Goal: Contribute content: Add original content to the website for others to see

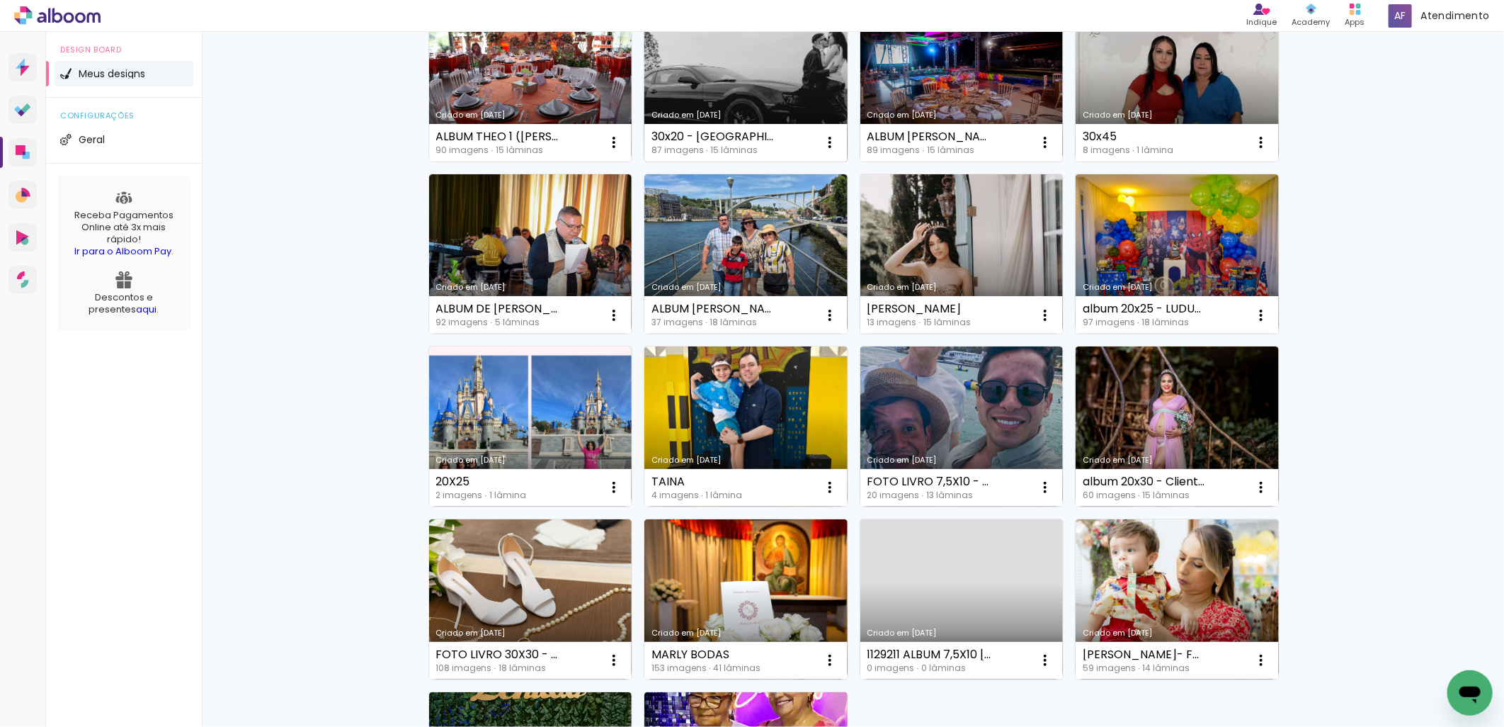
scroll to position [655, 0]
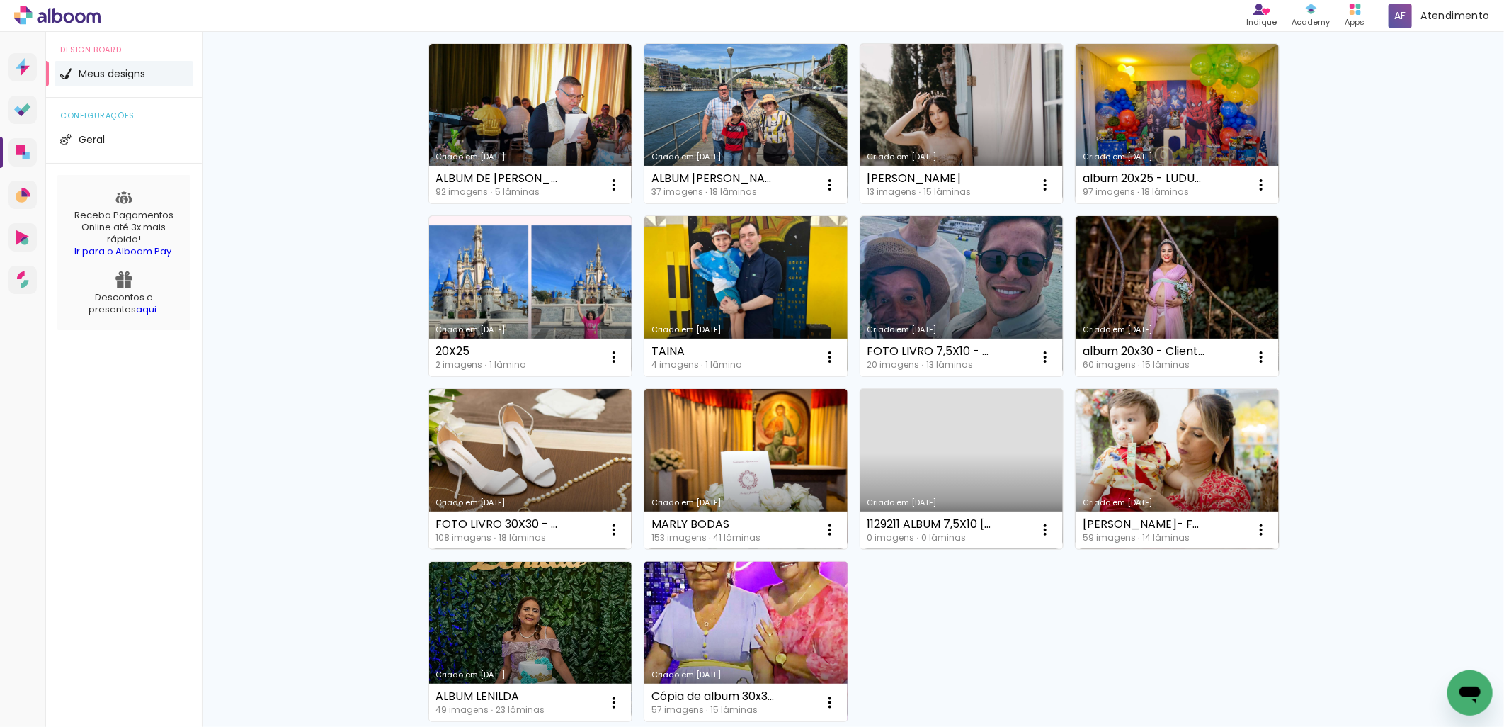
click at [798, 610] on link "Criado em [DATE]" at bounding box center [746, 642] width 203 height 160
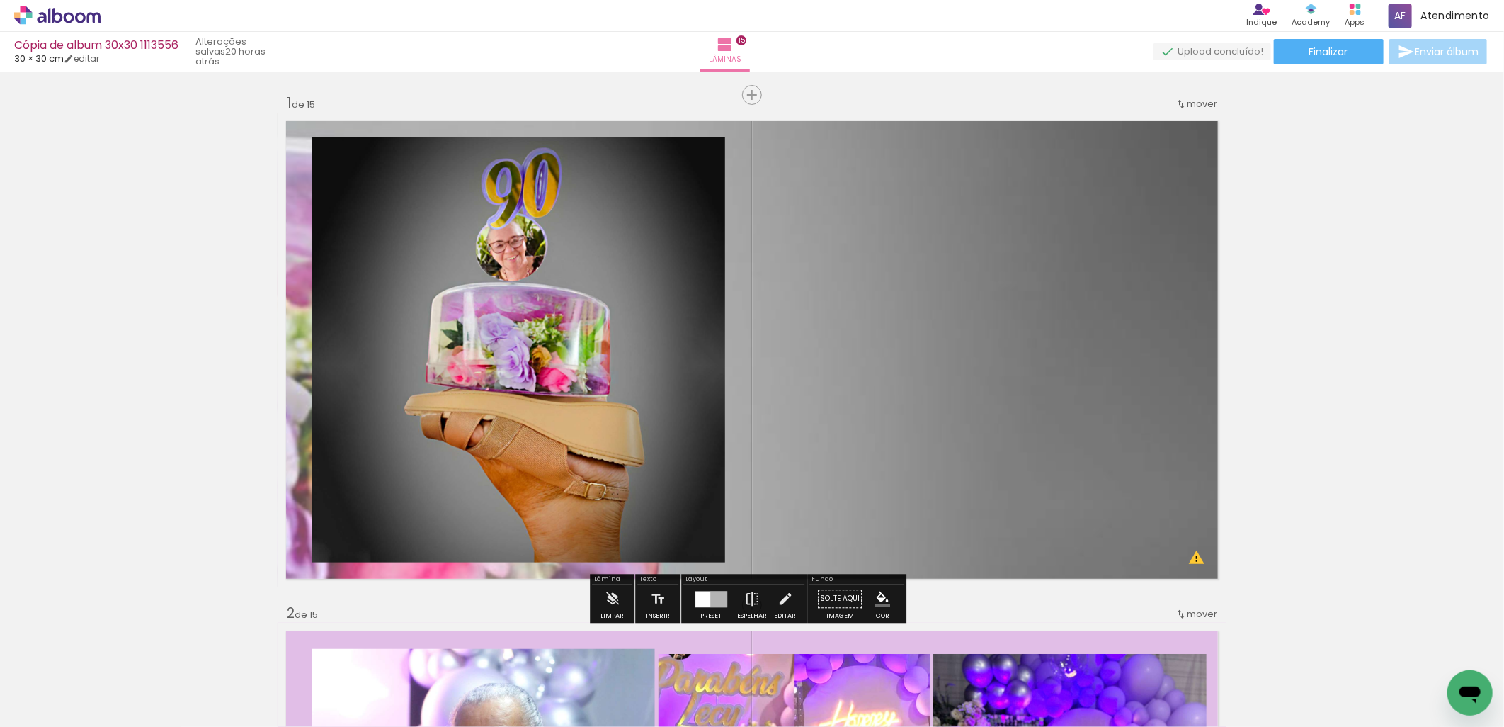
drag, startPoint x: 1050, startPoint y: 380, endPoint x: 1325, endPoint y: 384, distance: 275.5
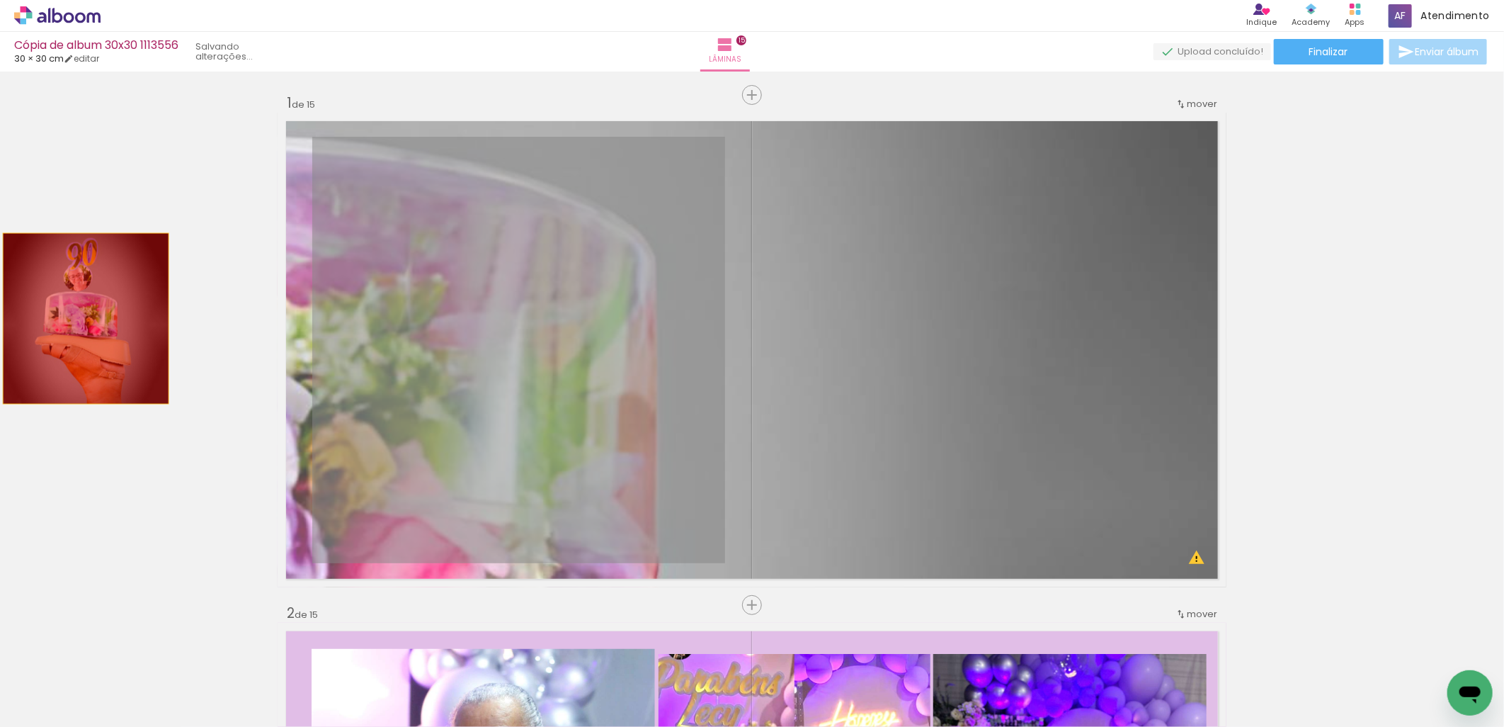
drag, startPoint x: 564, startPoint y: 338, endPoint x: 120, endPoint y: 319, distance: 444.5
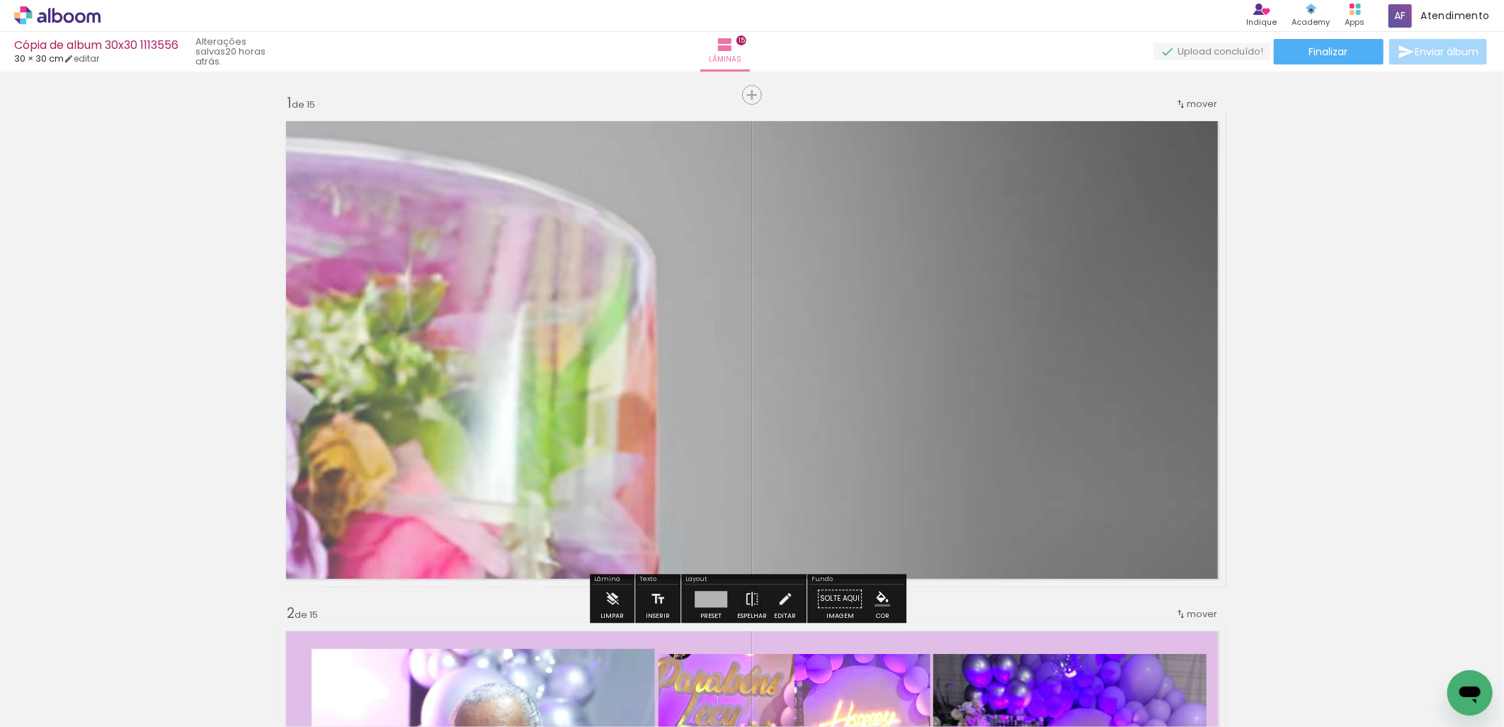
drag, startPoint x: 966, startPoint y: 341, endPoint x: 1497, endPoint y: 337, distance: 531.2
click at [1497, 337] on div "Inserir lâmina 1 de 15 Inserir lâmina 2 de 15 Inserir lâmina 3 de 15 Inserir lâ…" at bounding box center [752, 399] width 1504 height 655
drag, startPoint x: 714, startPoint y: 378, endPoint x: 135, endPoint y: 338, distance: 580.0
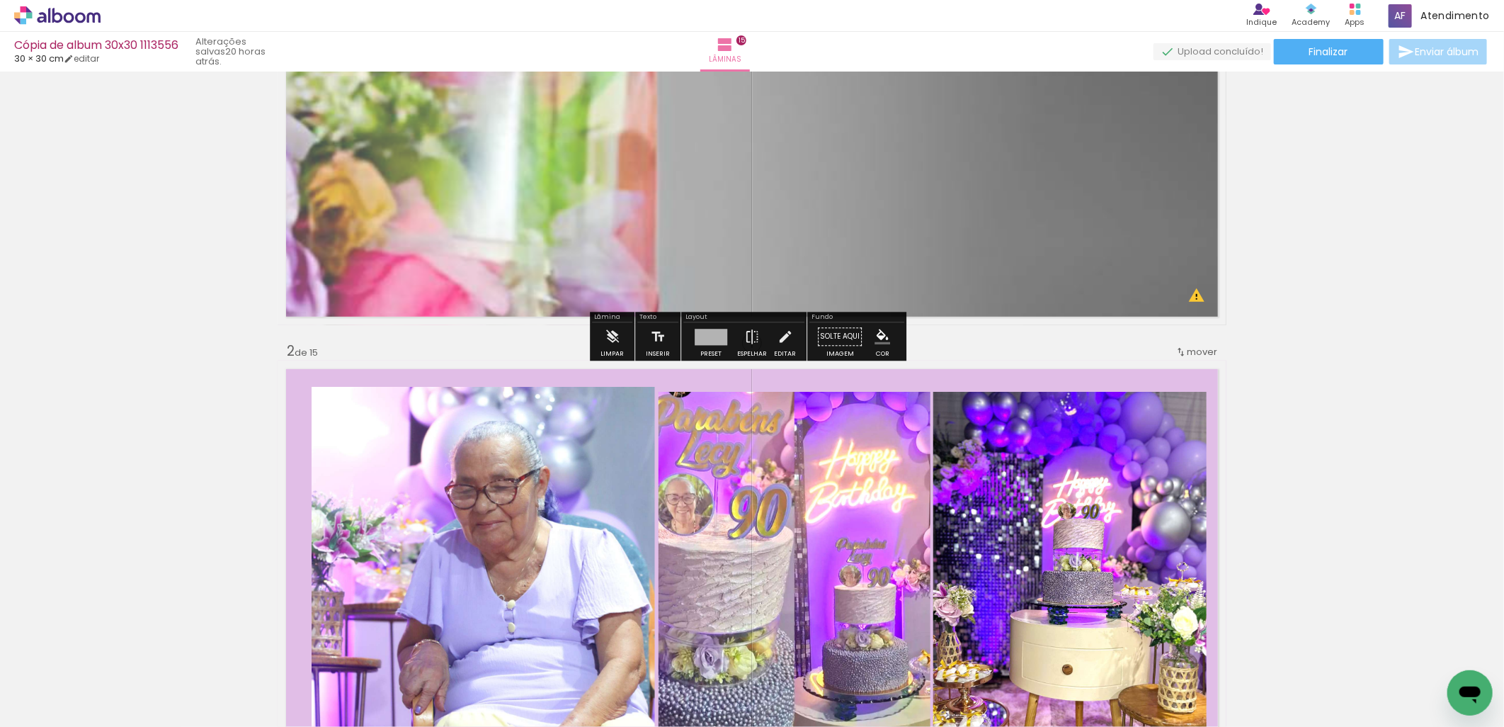
drag, startPoint x: 1058, startPoint y: 238, endPoint x: 1477, endPoint y: 358, distance: 436.0
drag, startPoint x: 1009, startPoint y: 229, endPoint x: 1313, endPoint y: 263, distance: 306.4
drag, startPoint x: 880, startPoint y: 174, endPoint x: 1174, endPoint y: 215, distance: 296.7
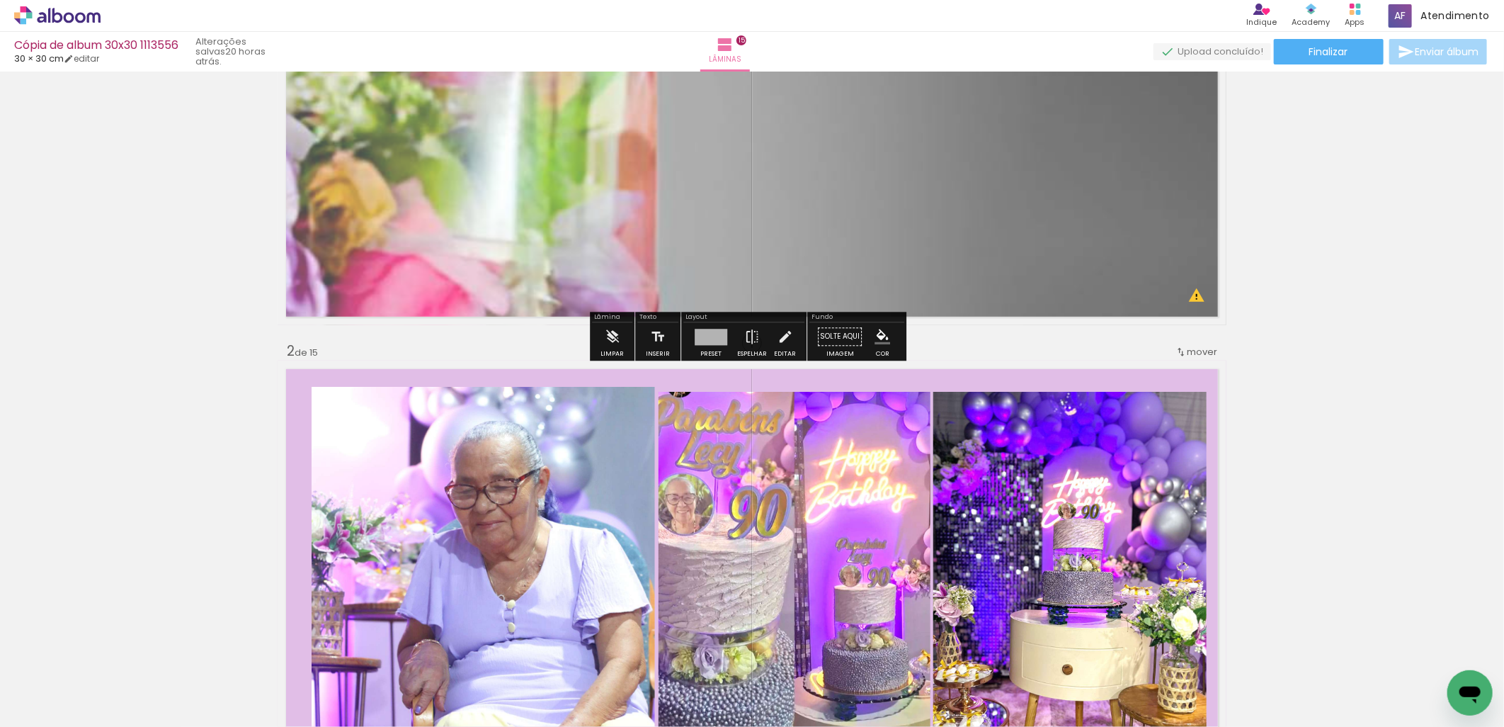
click at [1174, 215] on quentale-layouter at bounding box center [752, 88] width 949 height 475
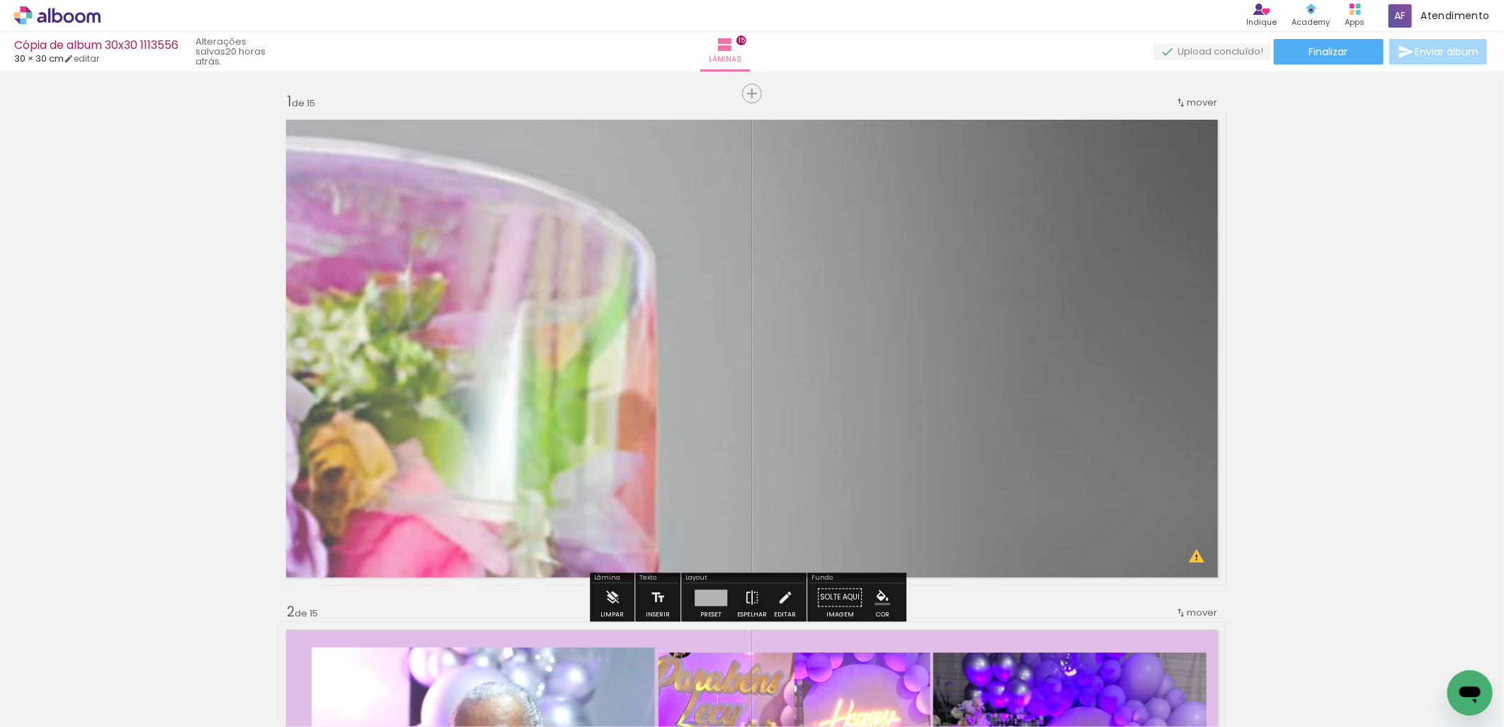
scroll to position [0, 0]
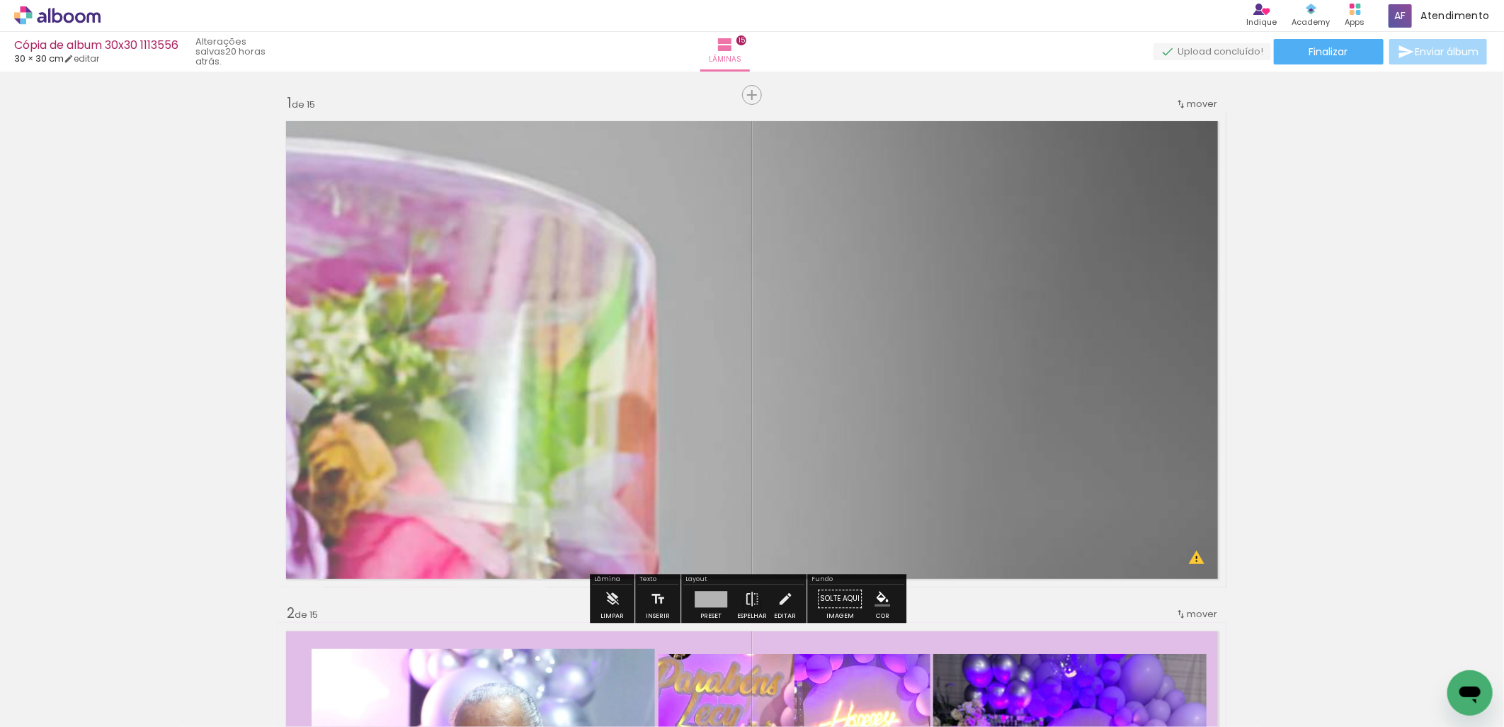
click at [831, 596] on paper-button "Solte aqui Imagem" at bounding box center [839, 602] width 51 height 36
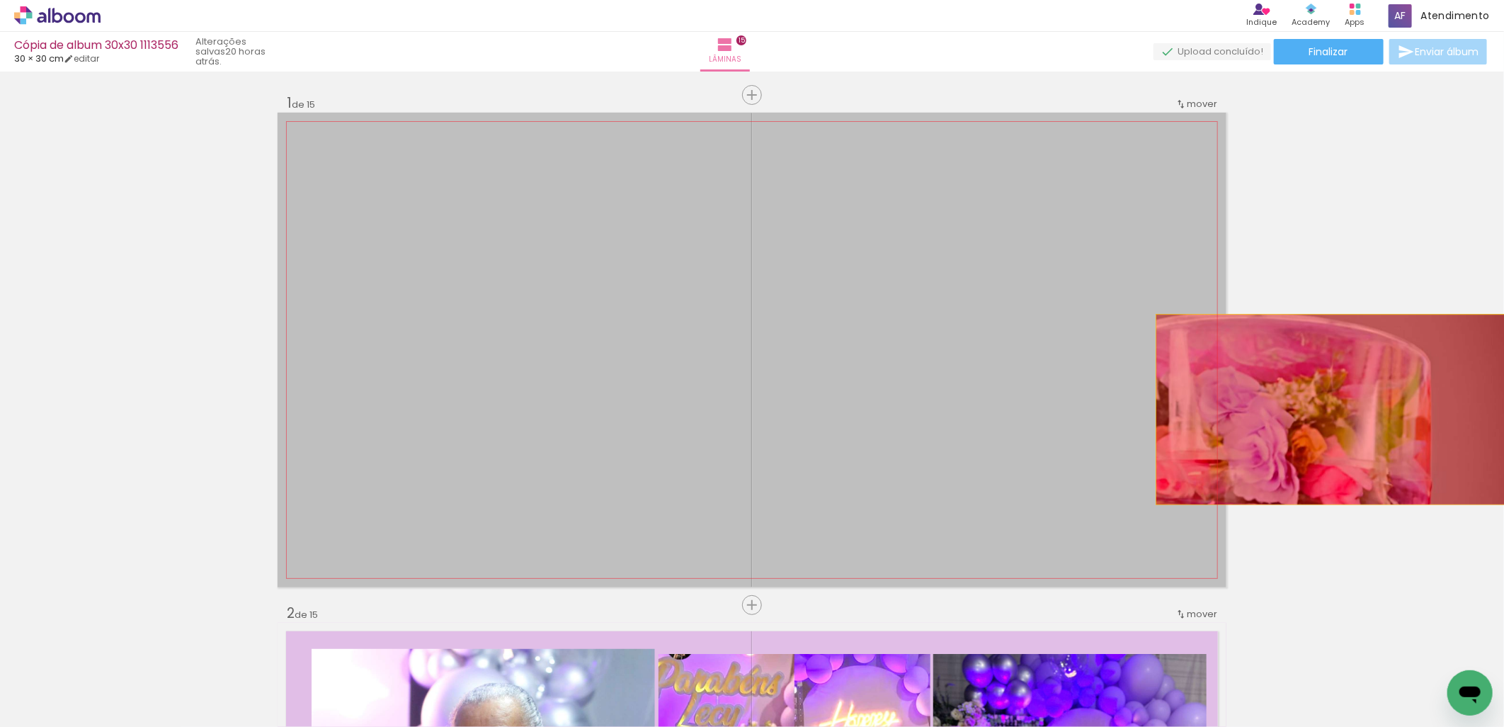
drag, startPoint x: 912, startPoint y: 476, endPoint x: 1341, endPoint y: 409, distance: 434.3
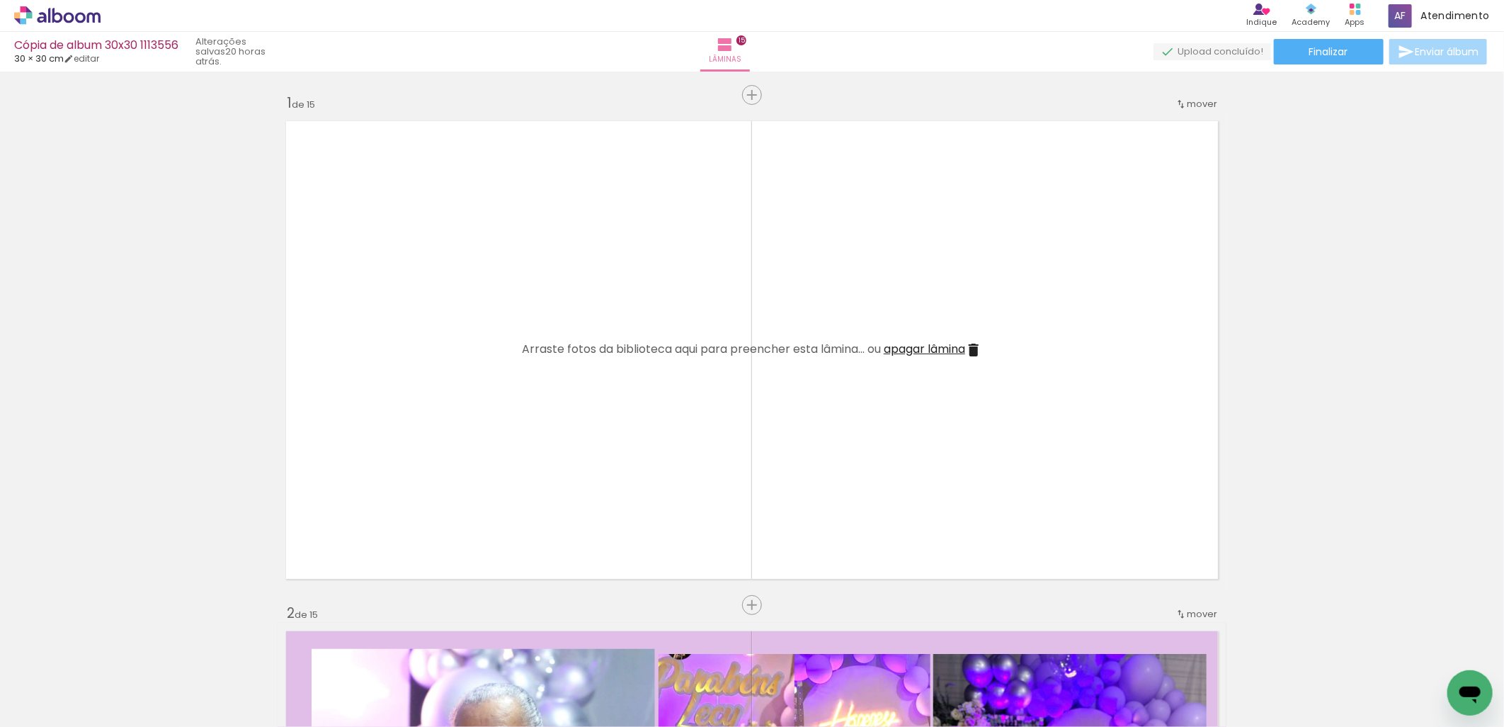
scroll to position [0, 1576]
click at [37, 704] on span "Adicionar Fotos" at bounding box center [50, 708] width 42 height 16
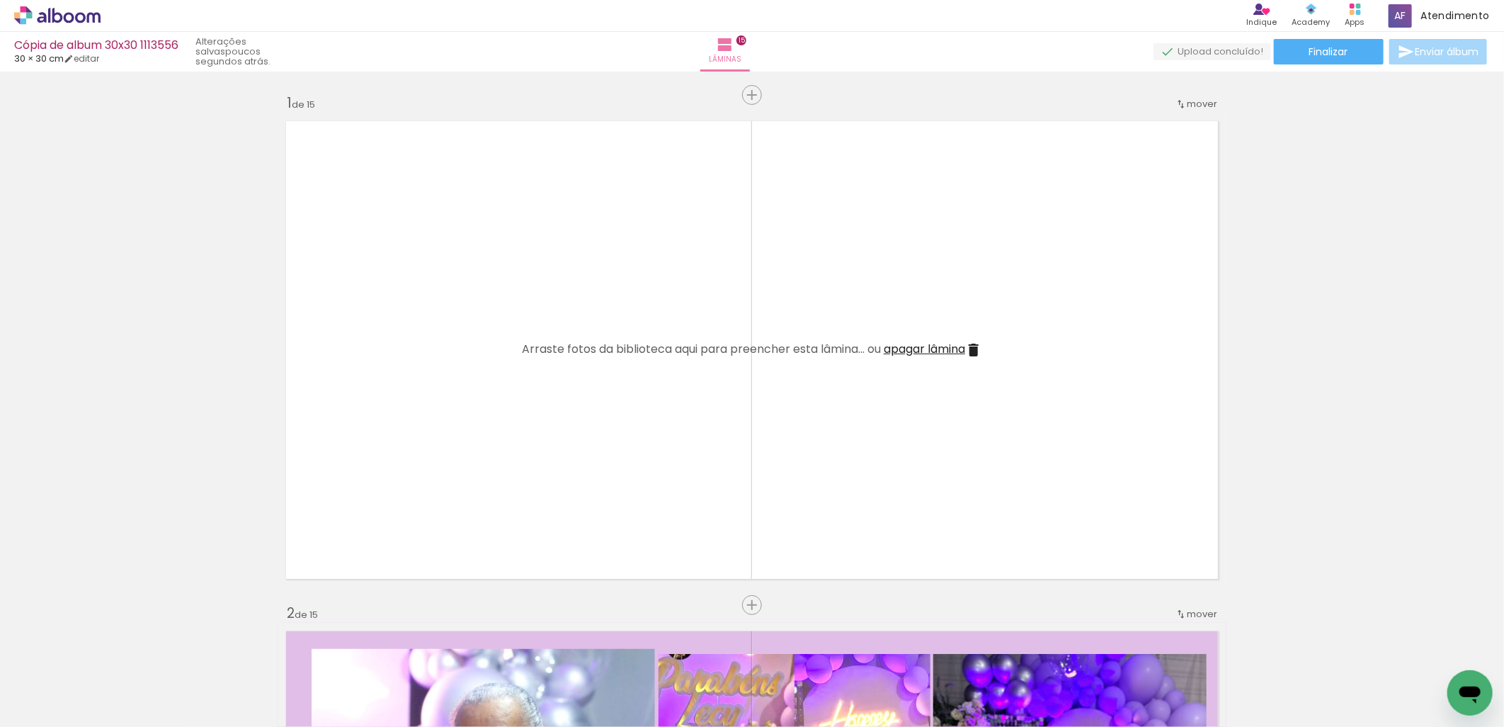
click at [0, 0] on input "file" at bounding box center [0, 0] width 0 height 0
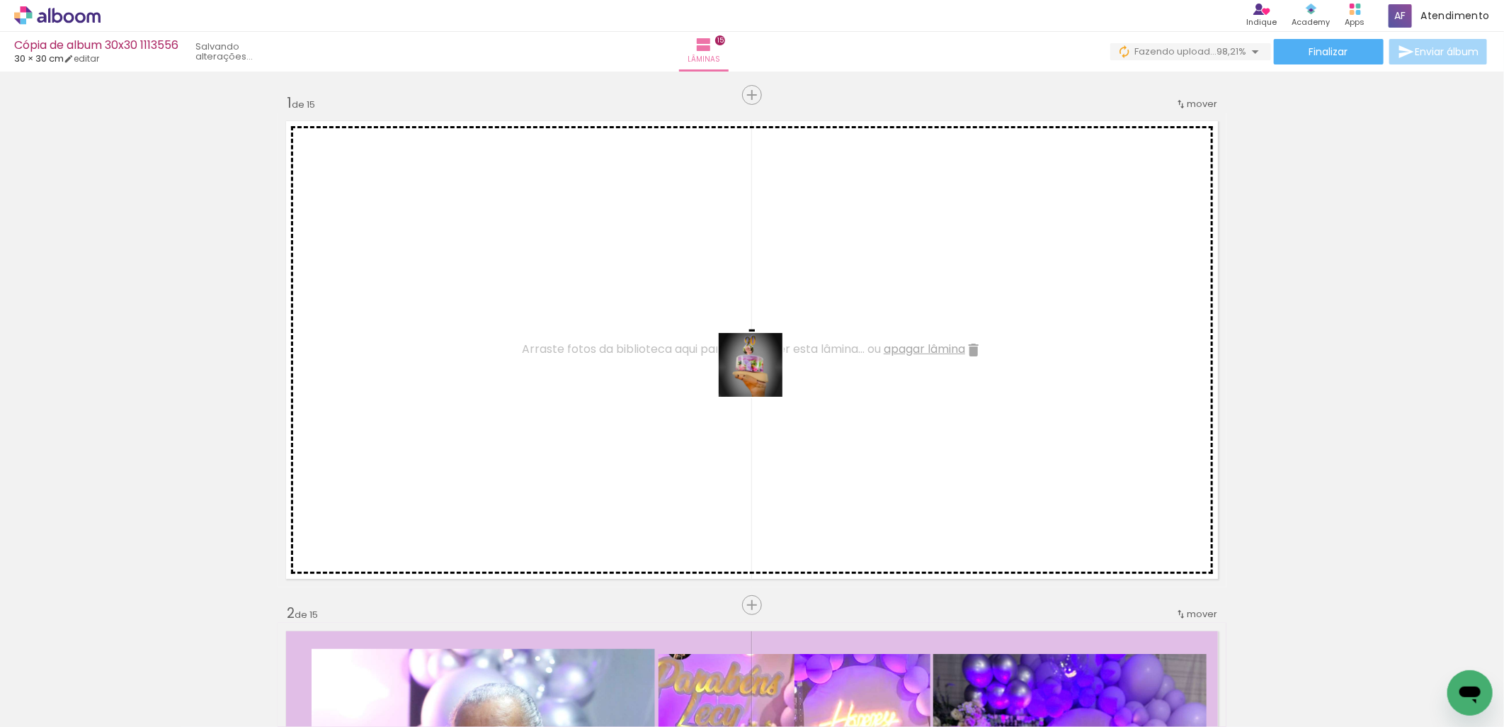
drag, startPoint x: 742, startPoint y: 694, endPoint x: 762, endPoint y: 375, distance: 319.4
click at [762, 375] on quentale-workspace at bounding box center [752, 363] width 1504 height 727
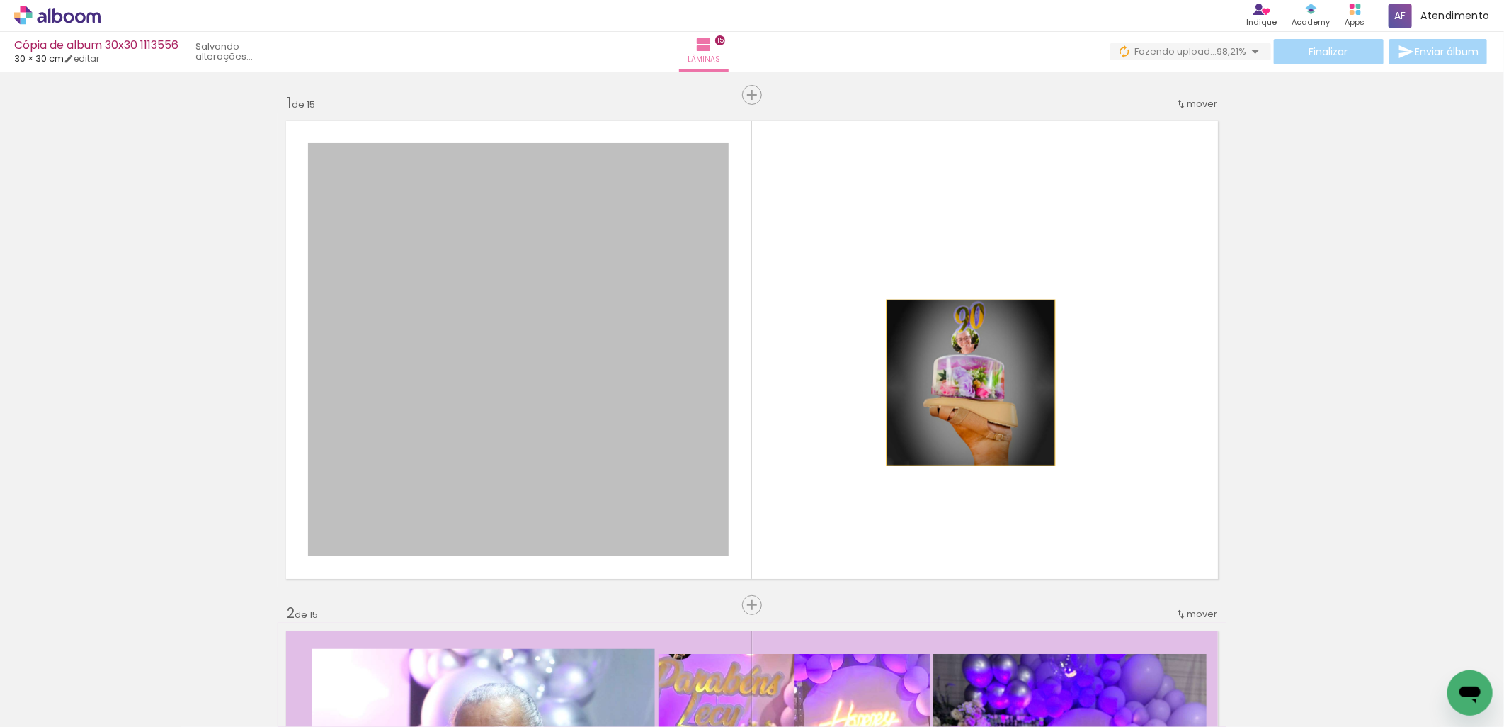
drag, startPoint x: 570, startPoint y: 405, endPoint x: 965, endPoint y: 382, distance: 395.9
click at [965, 382] on quentale-layouter at bounding box center [752, 350] width 949 height 475
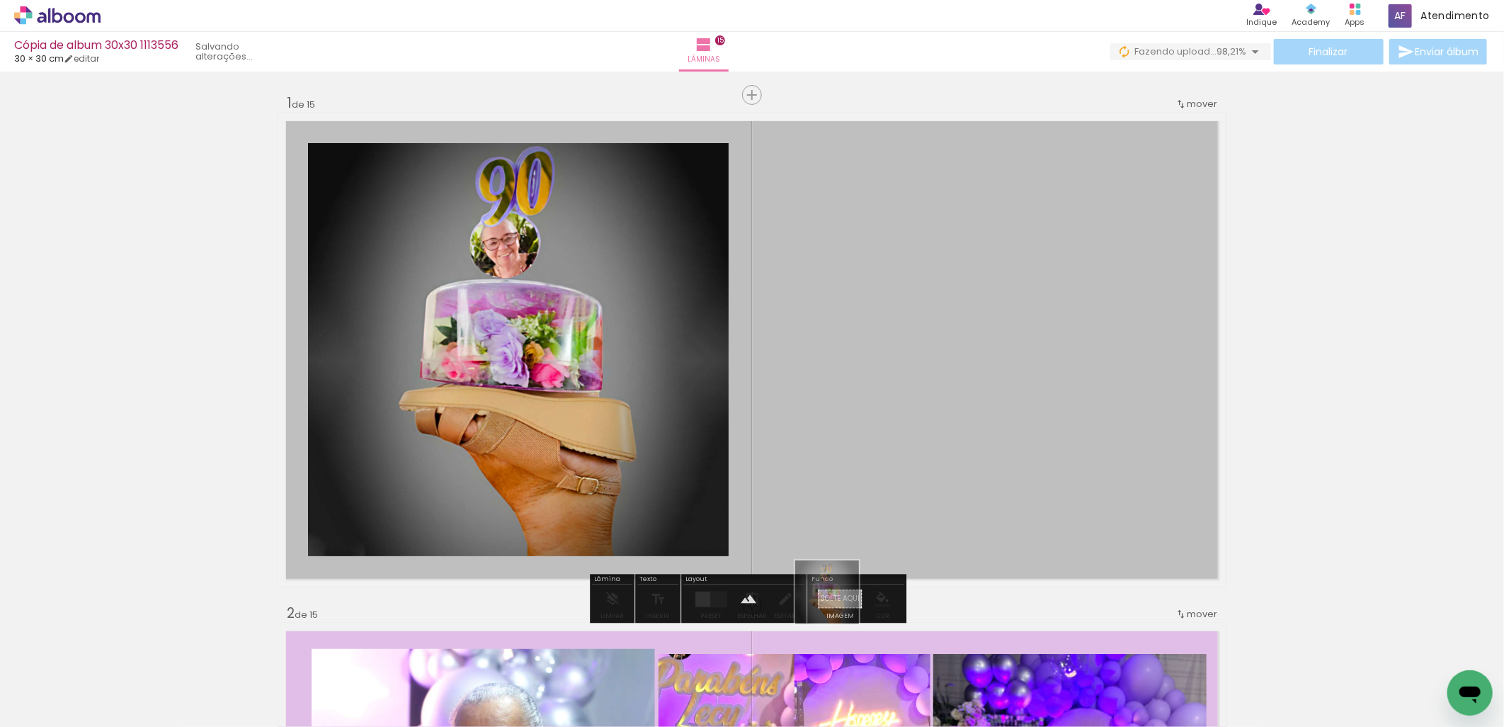
drag, startPoint x: 756, startPoint y: 688, endPoint x: 838, endPoint y: 603, distance: 118.2
click at [838, 603] on quentale-workspace at bounding box center [752, 363] width 1504 height 727
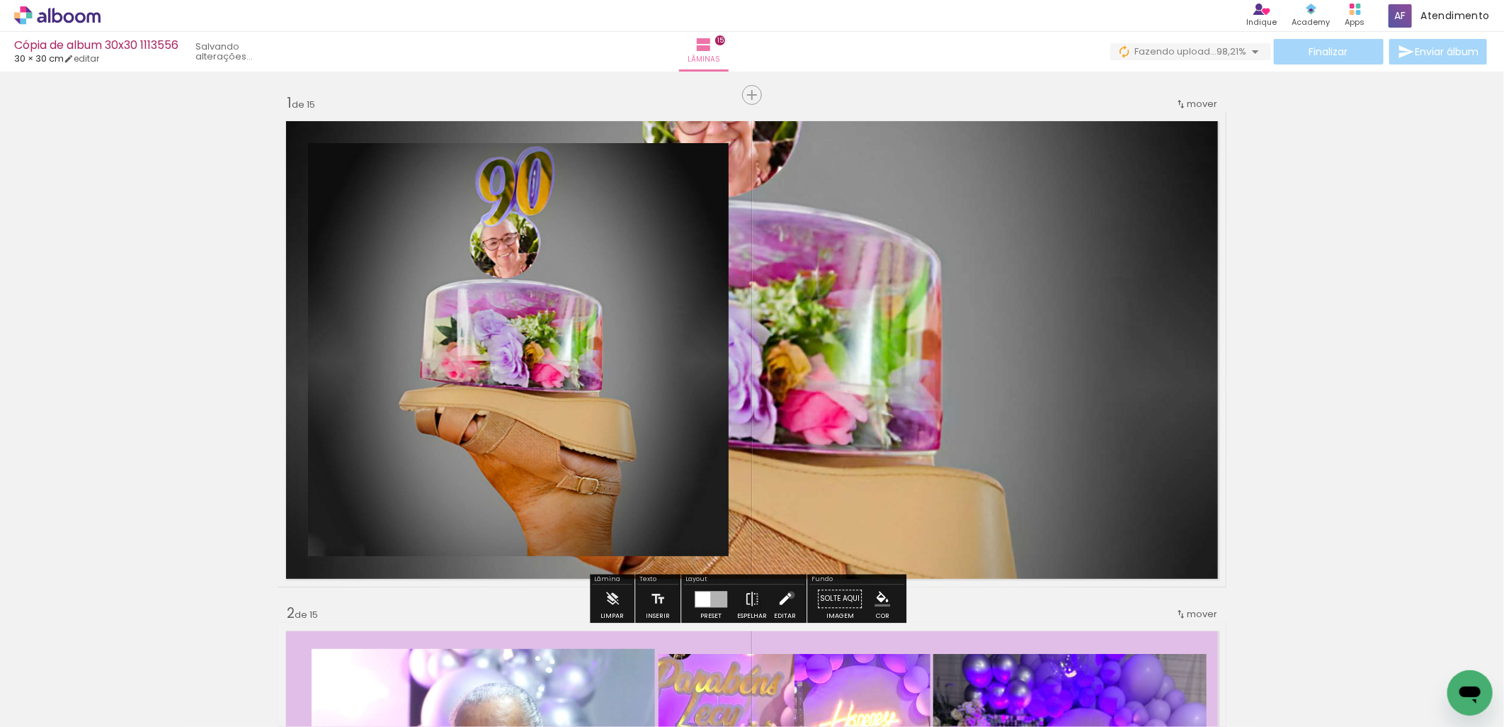
click at [788, 595] on iron-icon at bounding box center [786, 598] width 16 height 28
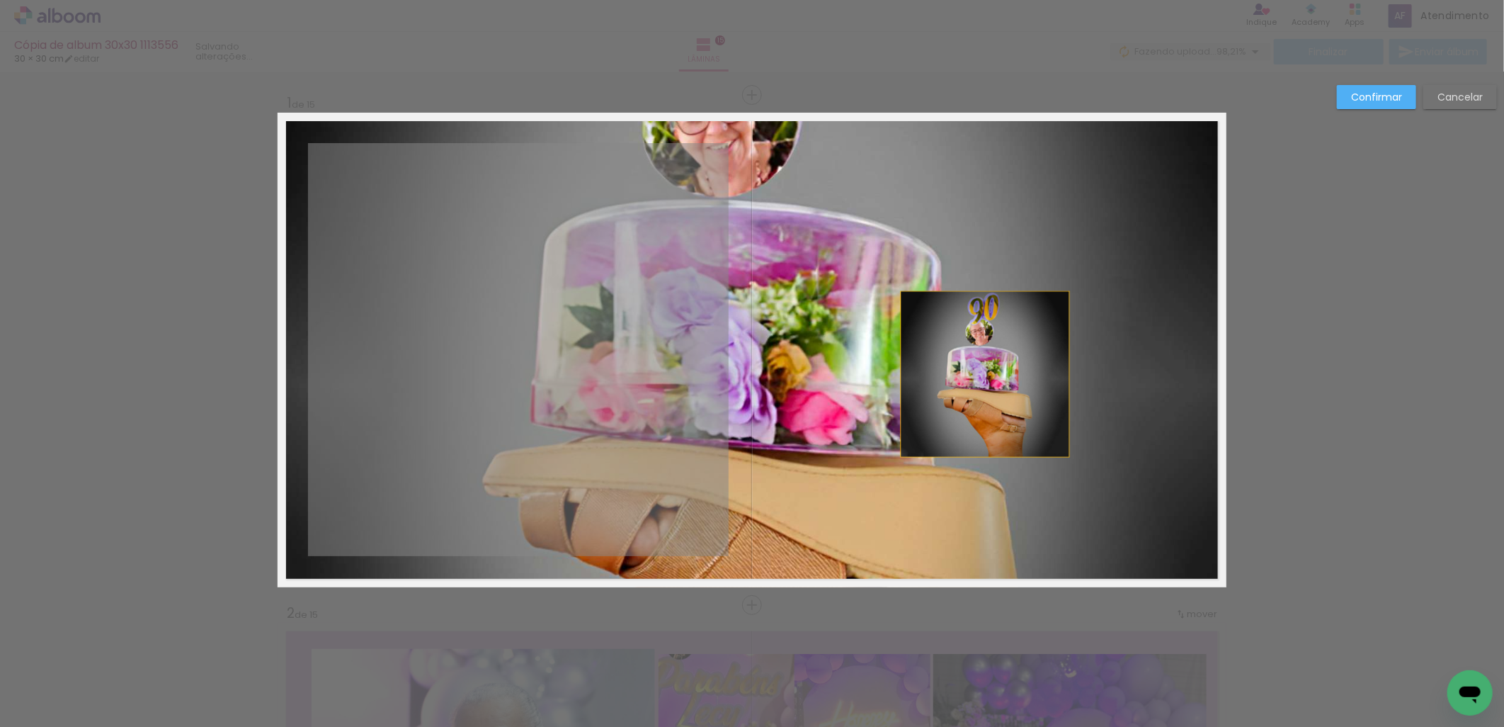
drag, startPoint x: 653, startPoint y: 399, endPoint x: 987, endPoint y: 371, distance: 335.4
click at [987, 371] on quentale-layouter at bounding box center [752, 350] width 949 height 475
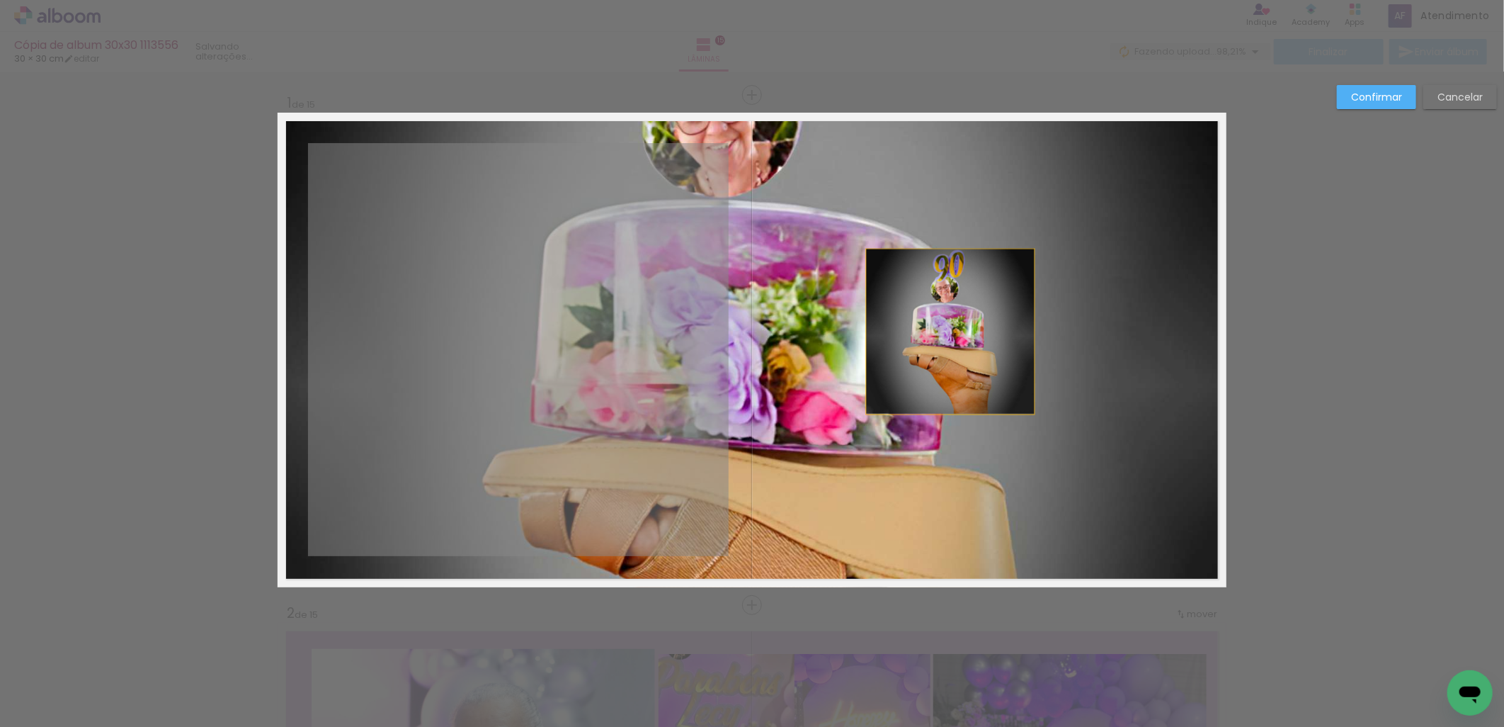
drag, startPoint x: 582, startPoint y: 351, endPoint x: 954, endPoint y: 331, distance: 372.3
click at [954, 331] on quentale-layouter at bounding box center [752, 350] width 949 height 475
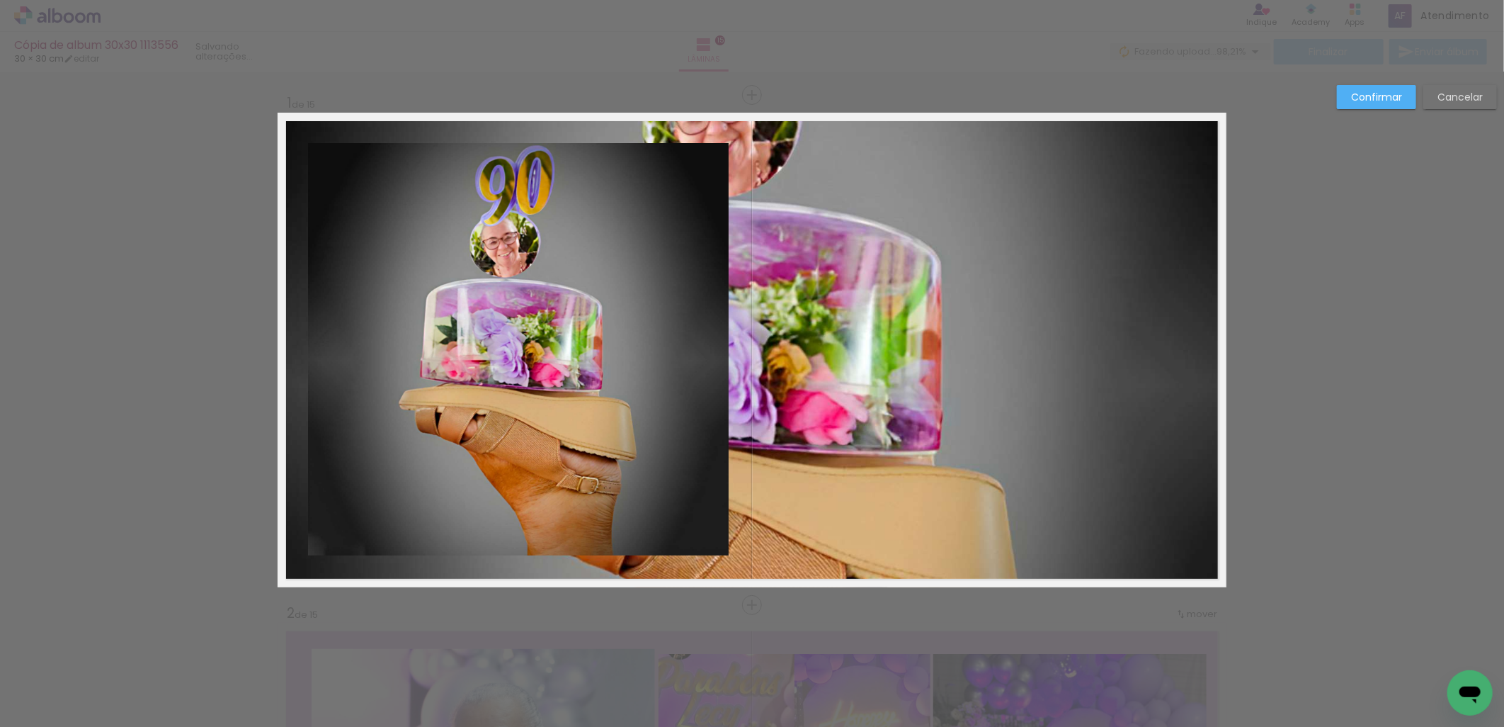
click at [520, 321] on quentale-photo at bounding box center [518, 349] width 421 height 413
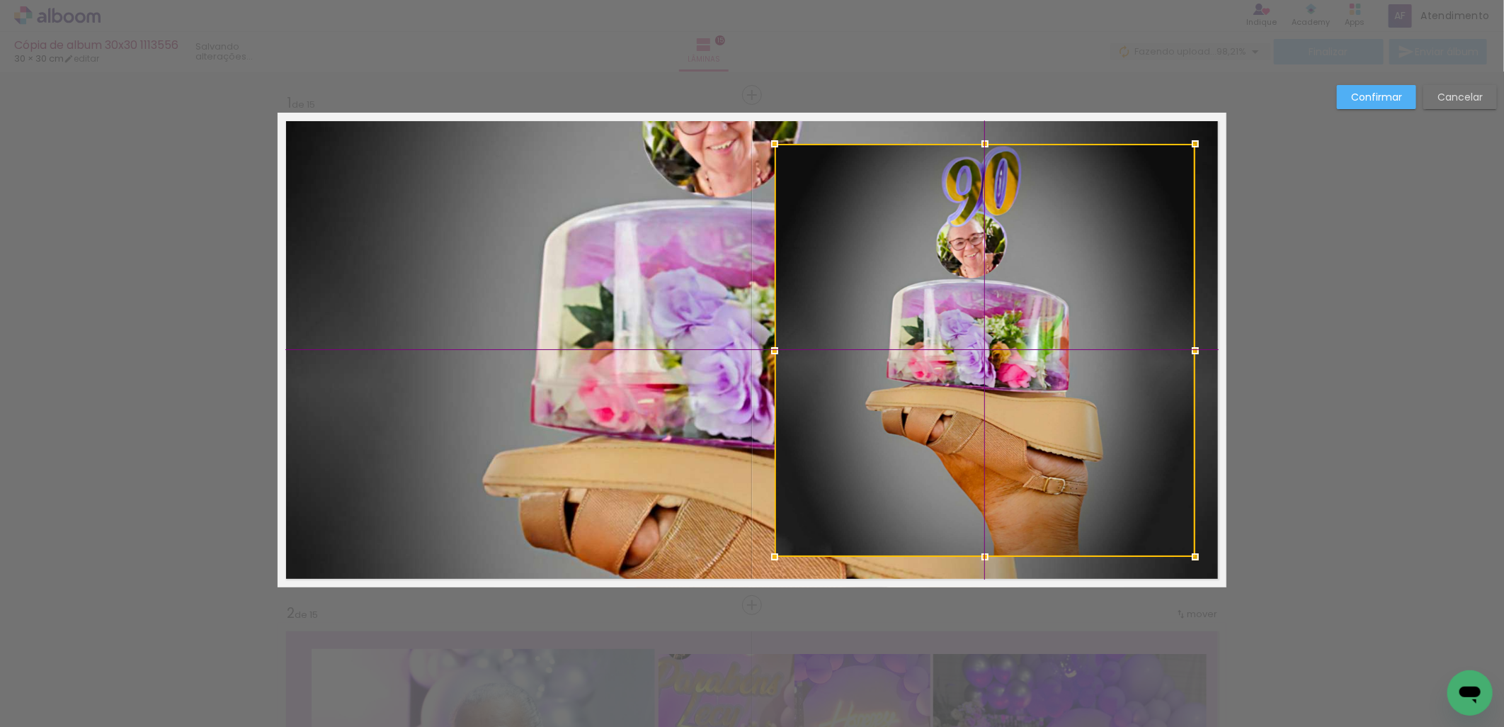
drag, startPoint x: 570, startPoint y: 315, endPoint x: 972, endPoint y: 314, distance: 402.3
click at [972, 314] on div at bounding box center [985, 350] width 421 height 413
click at [0, 0] on slot "Confirmar" at bounding box center [0, 0] width 0 height 0
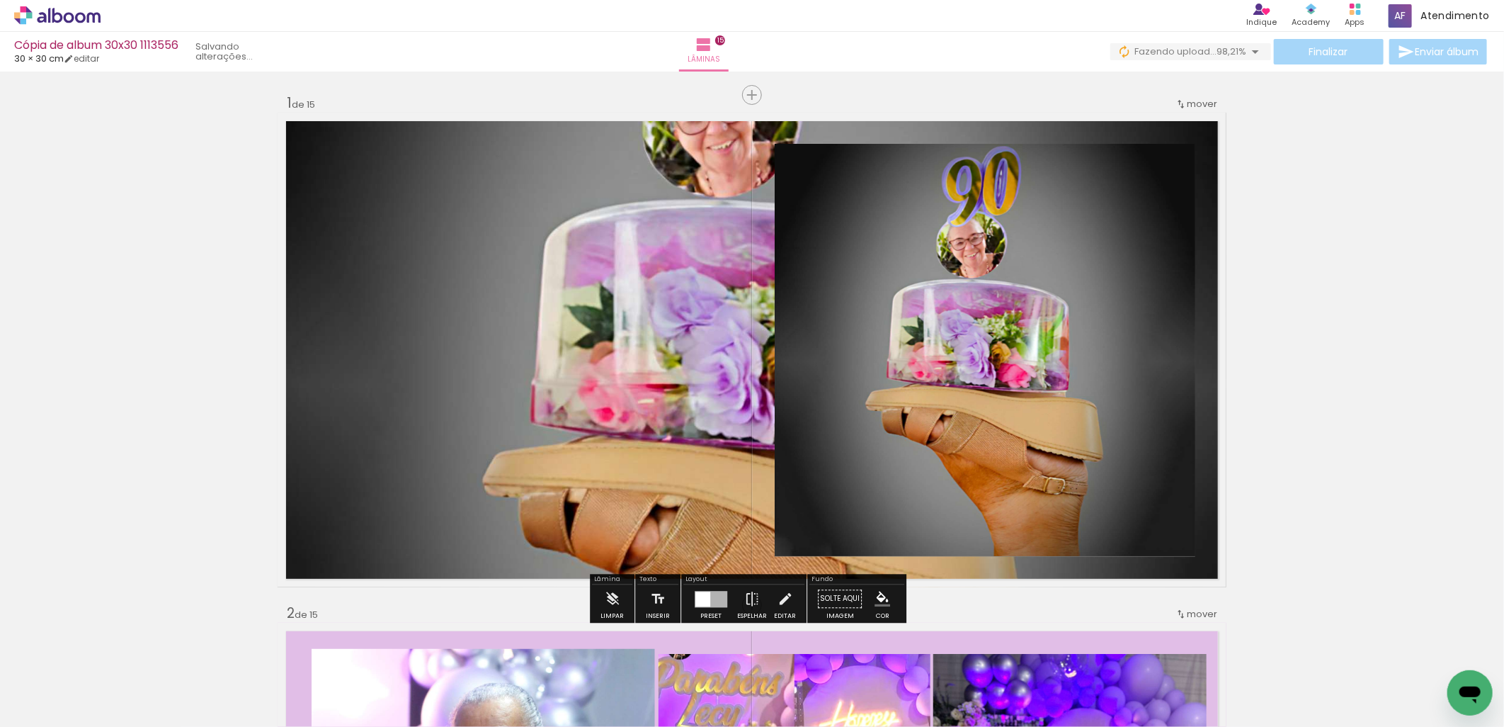
click at [664, 494] on quentale-layouter at bounding box center [752, 350] width 949 height 475
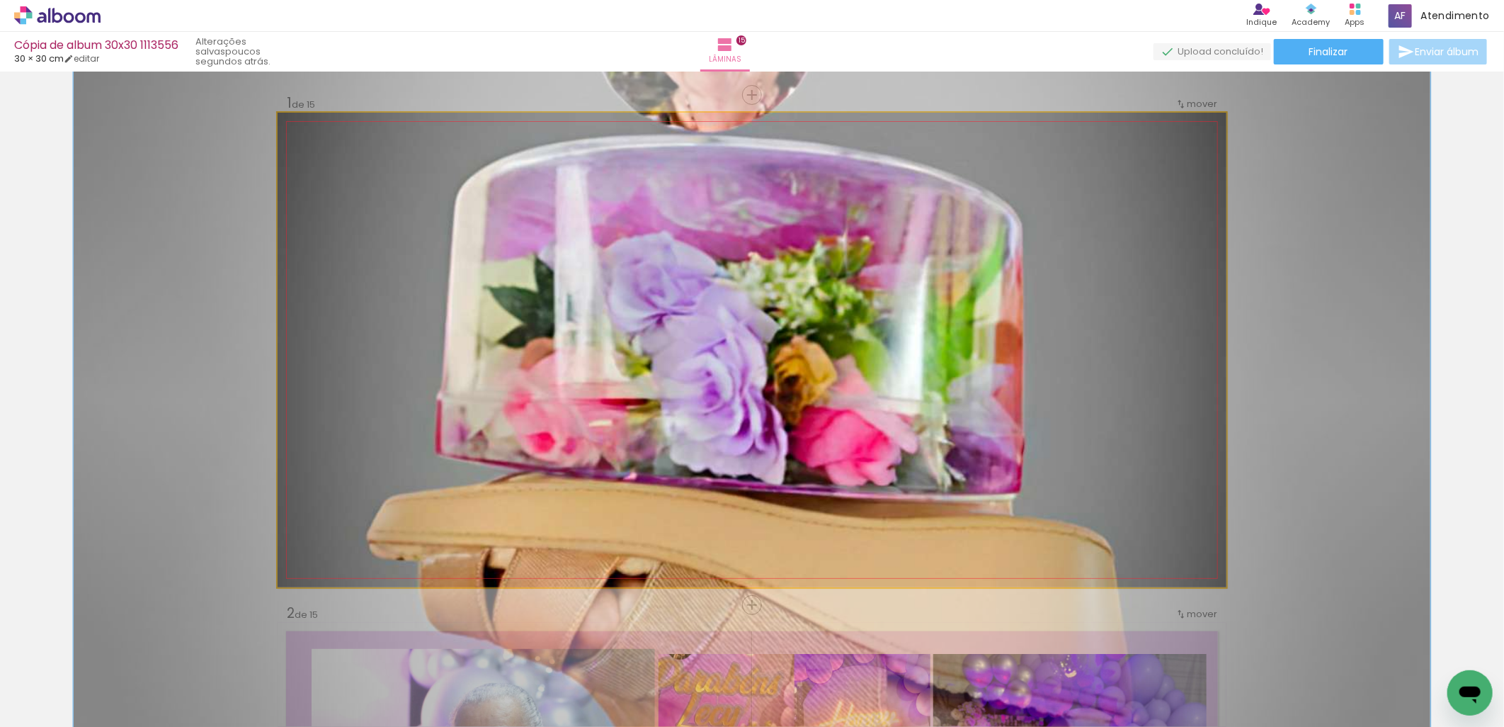
drag, startPoint x: 329, startPoint y: 152, endPoint x: 355, endPoint y: 147, distance: 25.8
click at [355, 147] on div at bounding box center [354, 148] width 23 height 23
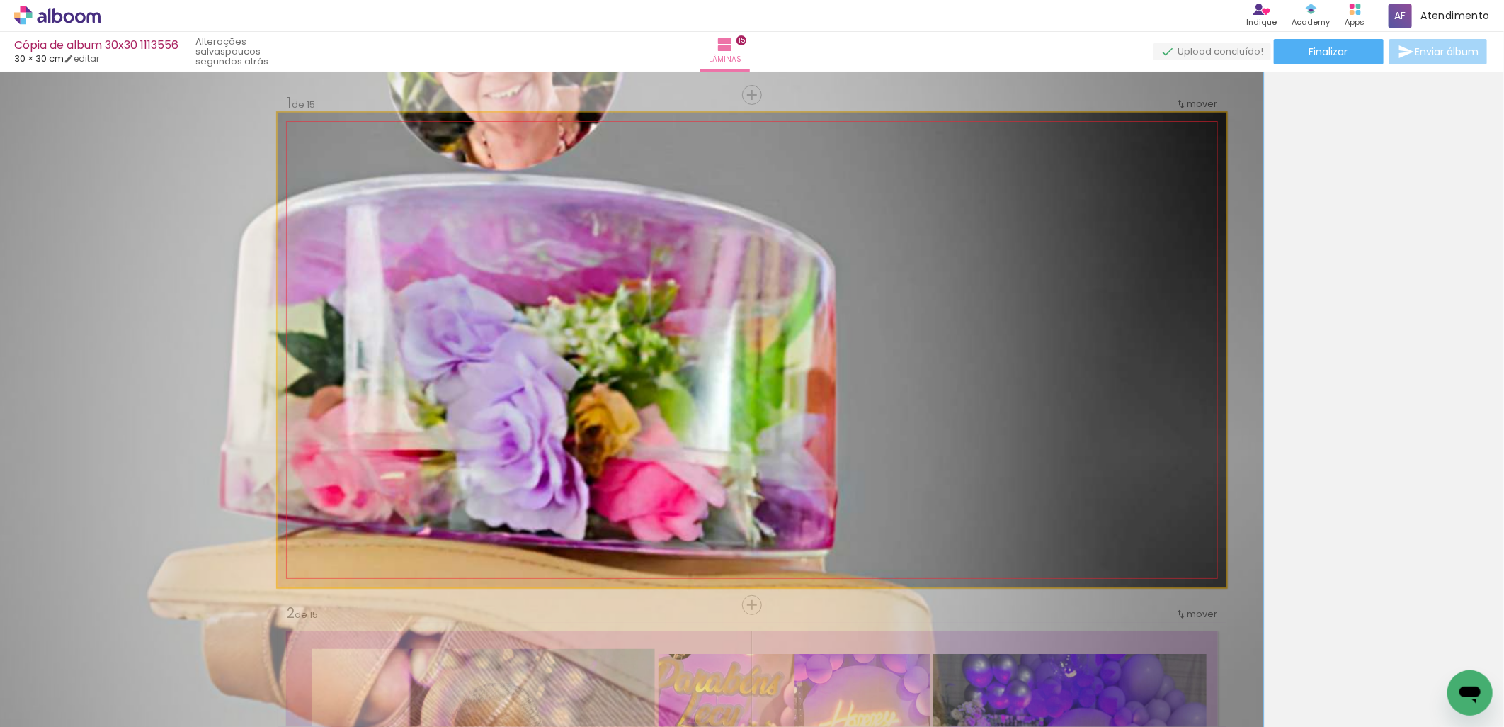
drag, startPoint x: 705, startPoint y: 365, endPoint x: 505, endPoint y: 414, distance: 206.3
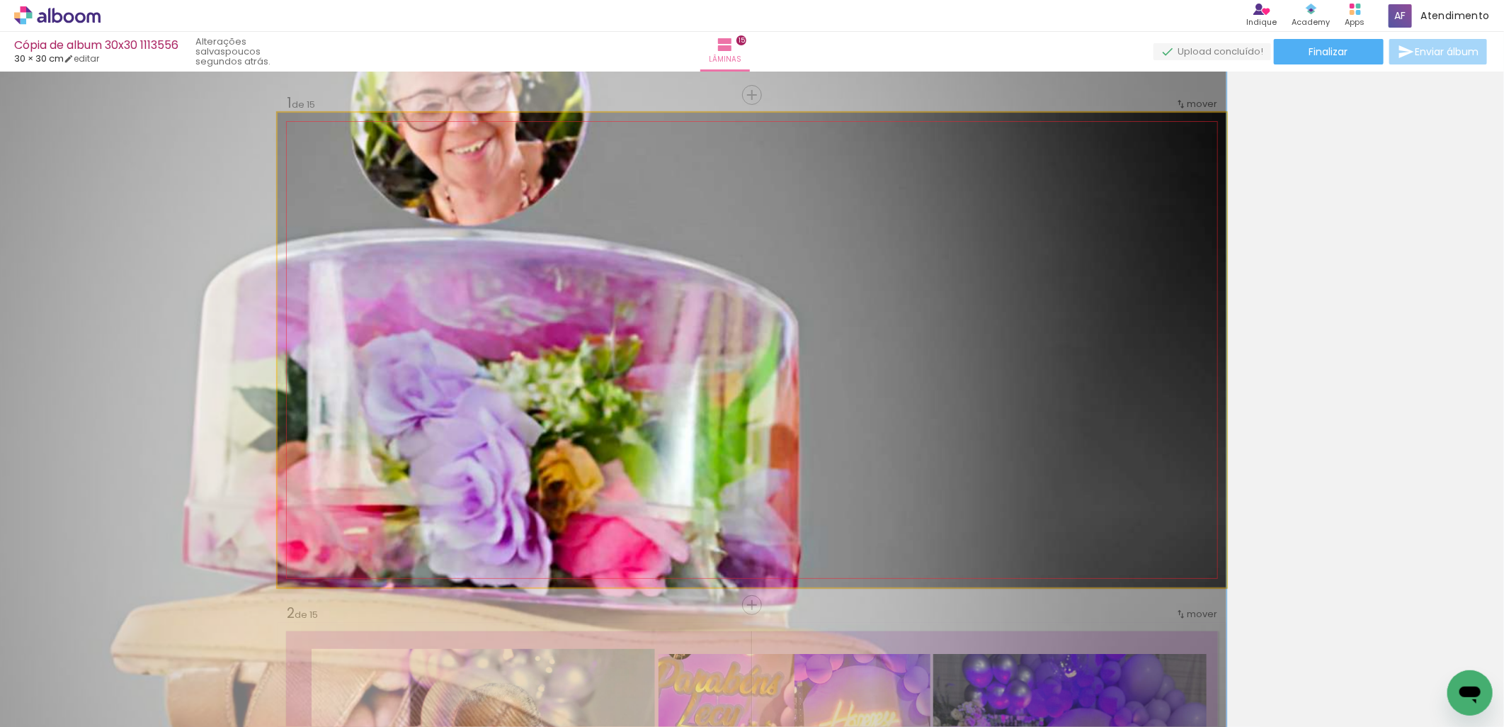
drag, startPoint x: 671, startPoint y: 335, endPoint x: 499, endPoint y: 398, distance: 183.3
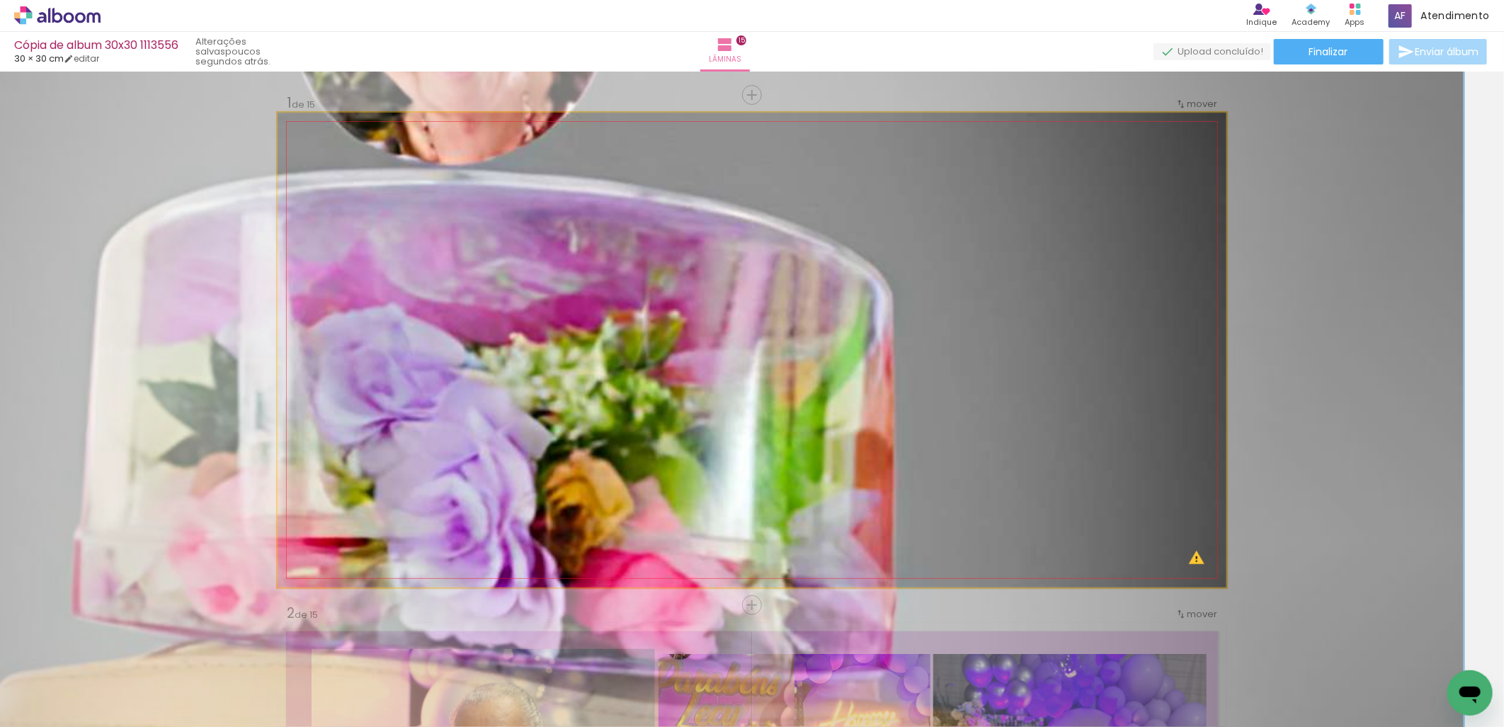
type paper-slider "200"
click at [436, 137] on div "P&B Largura Cor" at bounding box center [776, 137] width 949 height 0
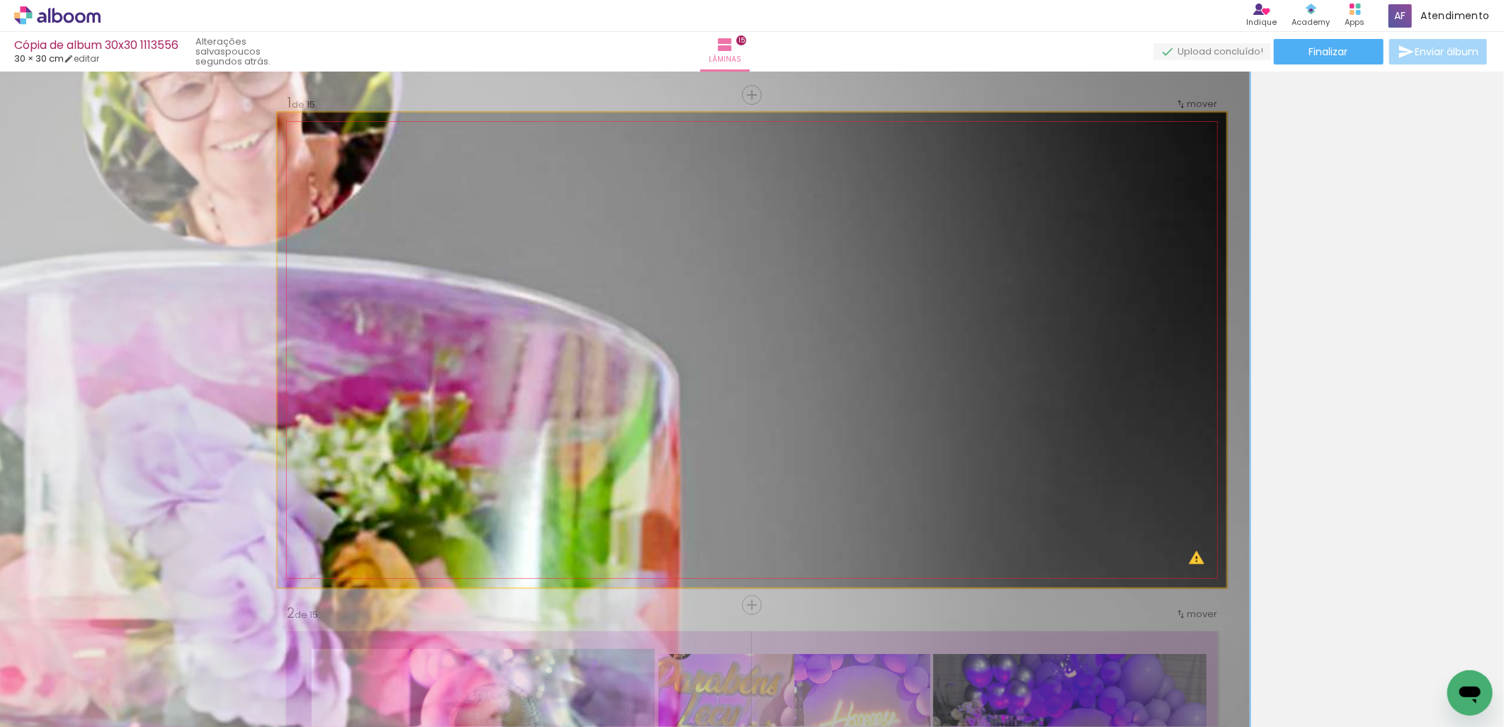
drag, startPoint x: 841, startPoint y: 321, endPoint x: 583, endPoint y: 411, distance: 273.7
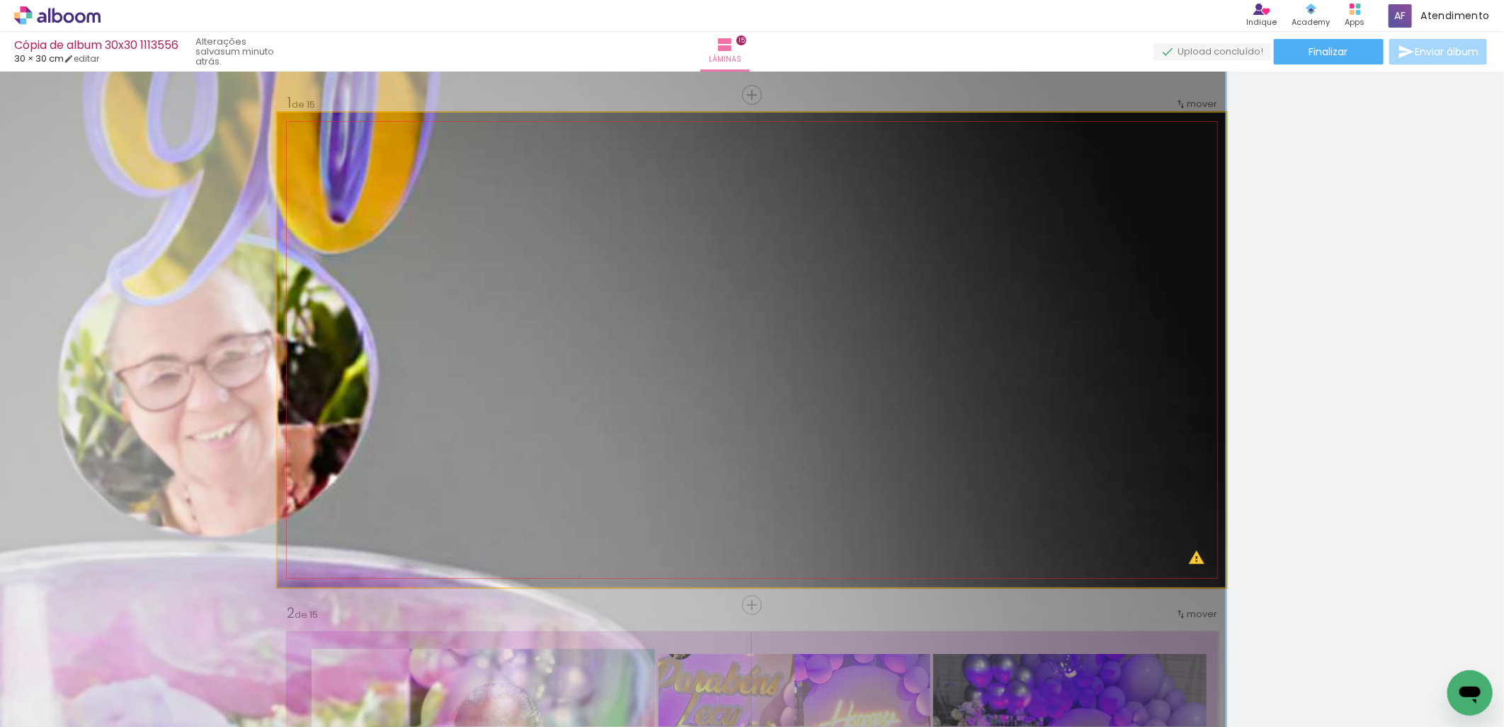
drag, startPoint x: 684, startPoint y: 254, endPoint x: 477, endPoint y: 529, distance: 344.5
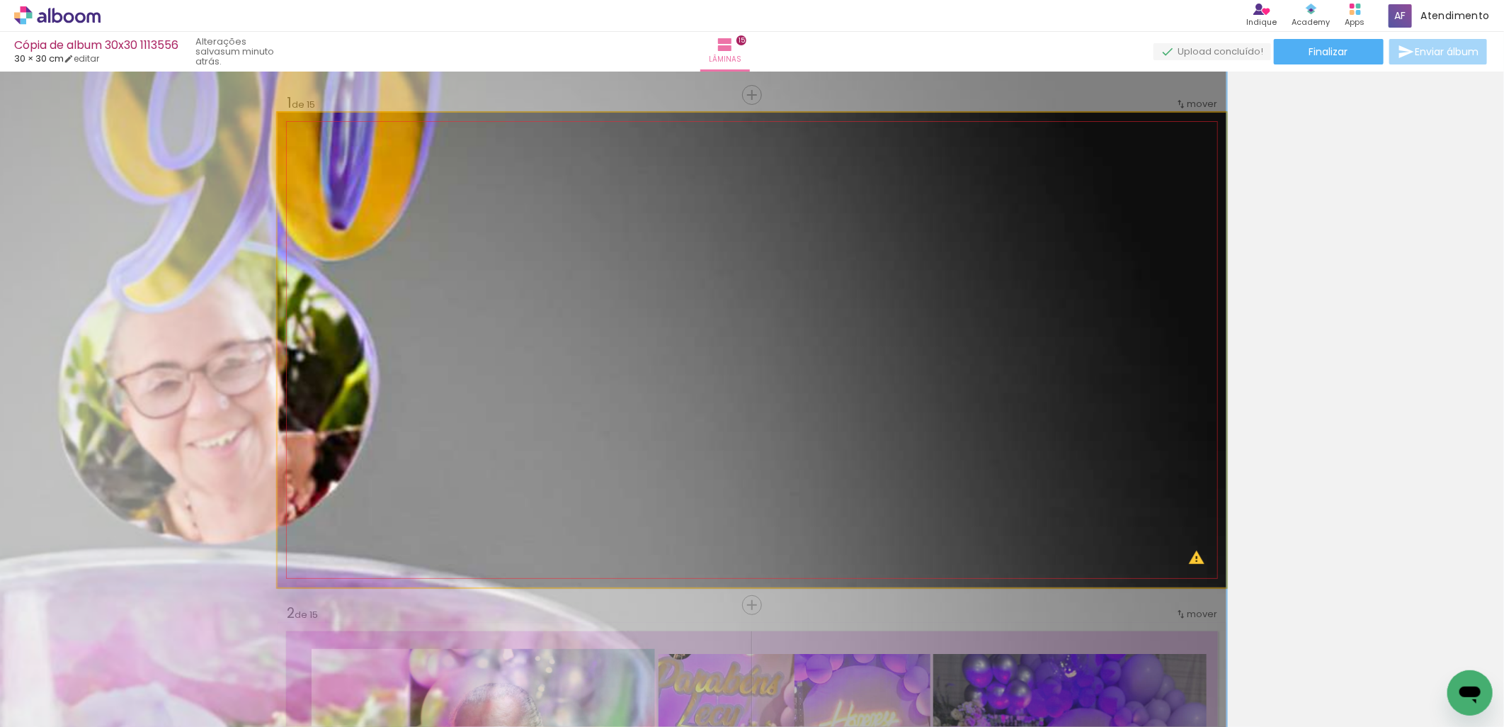
drag, startPoint x: 553, startPoint y: 312, endPoint x: 564, endPoint y: 312, distance: 11.4
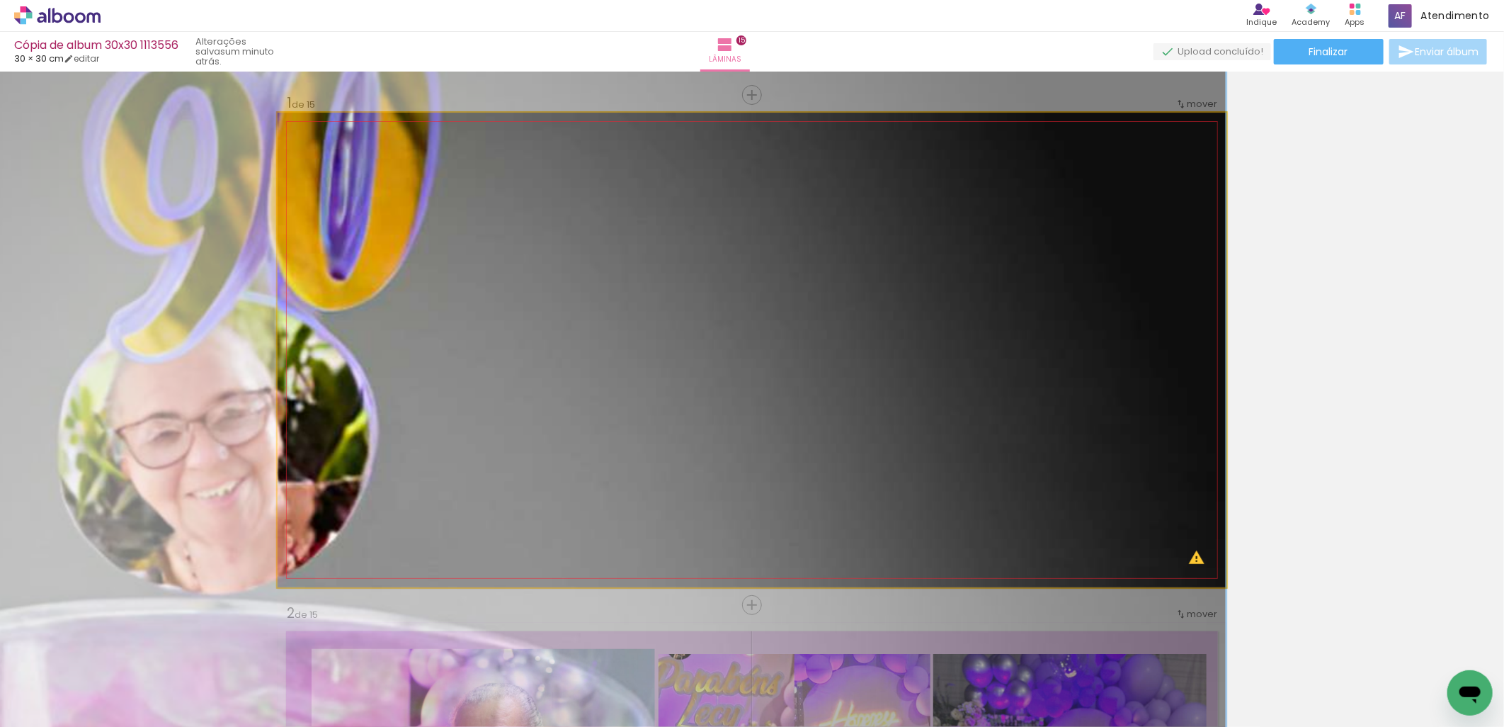
drag, startPoint x: 590, startPoint y: 263, endPoint x: 478, endPoint y: 310, distance: 121.0
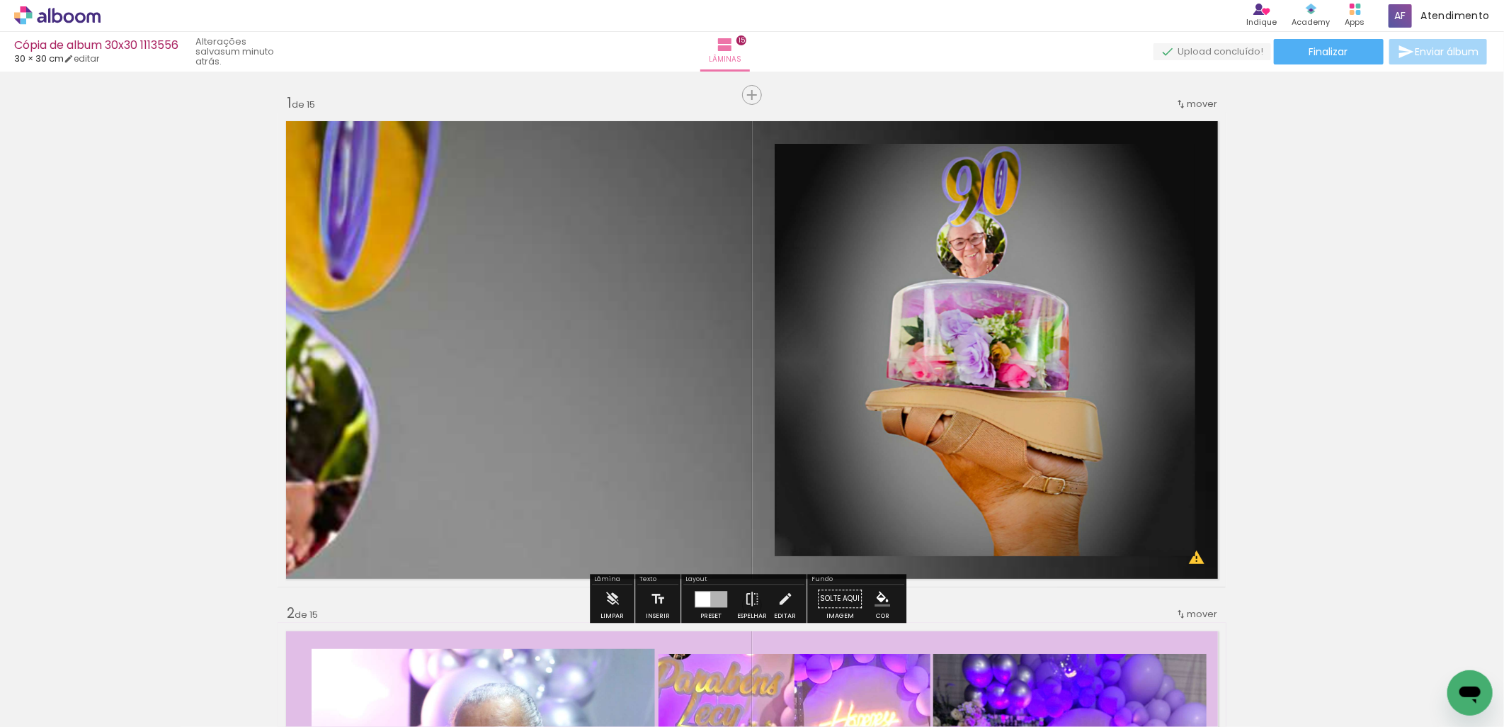
click at [593, 361] on quentale-layouter at bounding box center [752, 350] width 949 height 475
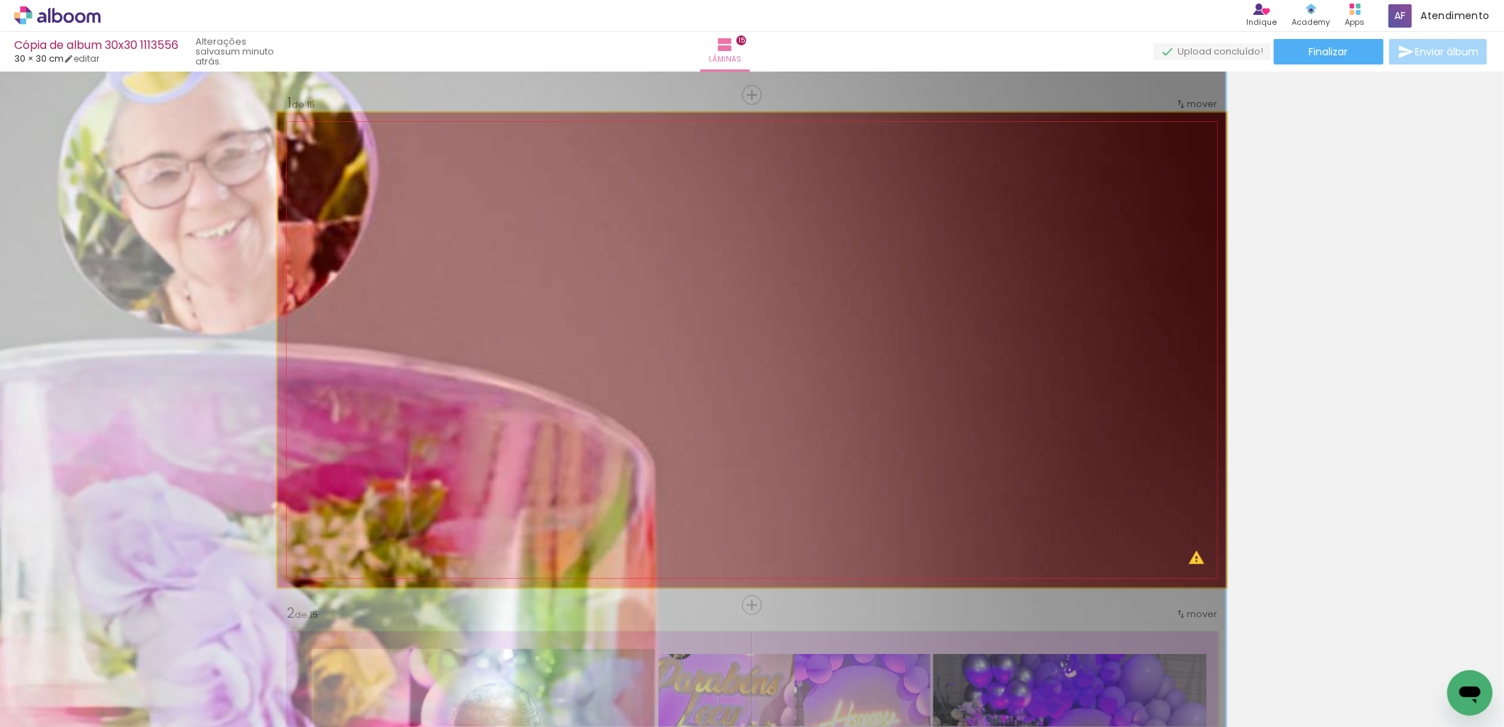
drag, startPoint x: 632, startPoint y: 360, endPoint x: 523, endPoint y: 11, distance: 366.0
click at [523, 0] on div "Cópia de album 30x30 1113556 30 × 30 cm editar um minuto atrás. Lâminas 15 Fina…" at bounding box center [752, 0] width 1504 height 0
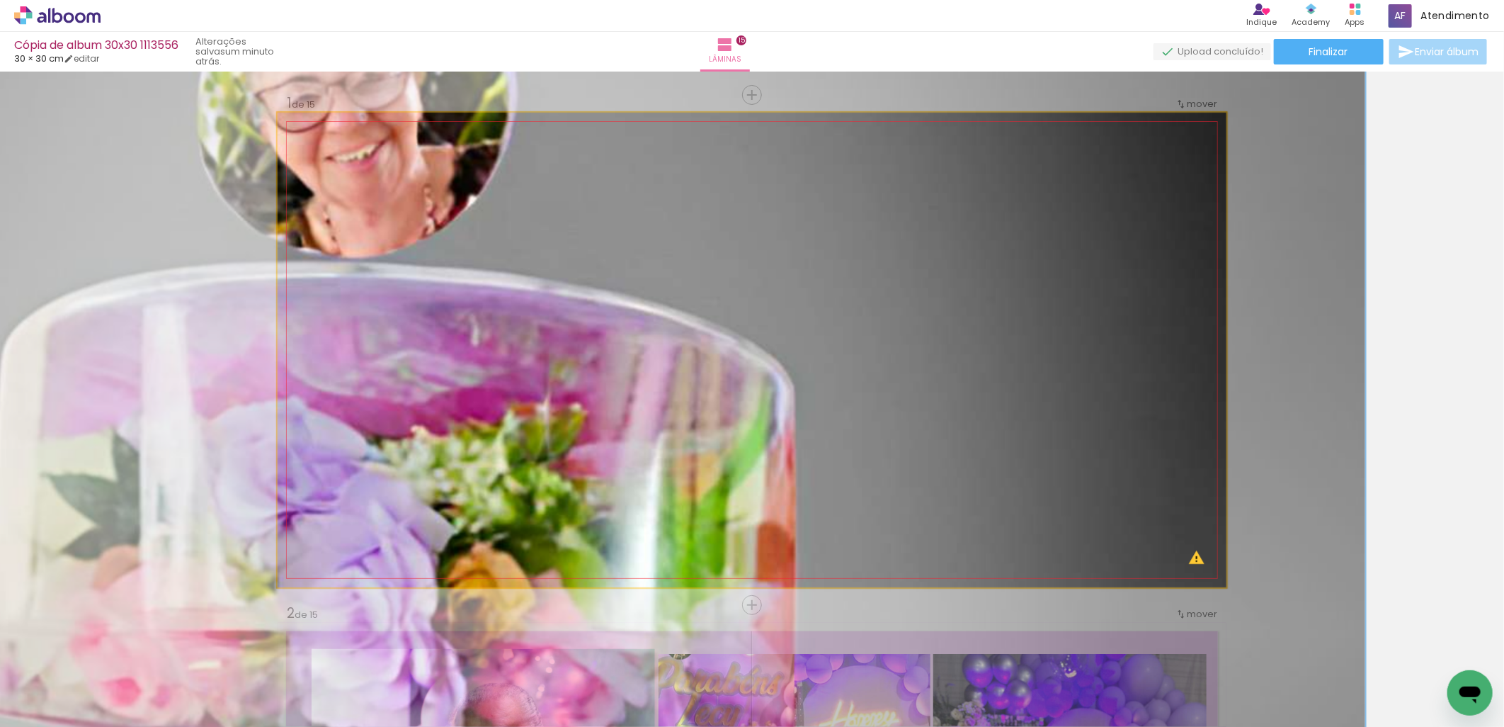
drag, startPoint x: 572, startPoint y: 381, endPoint x: 824, endPoint y: 225, distance: 296.4
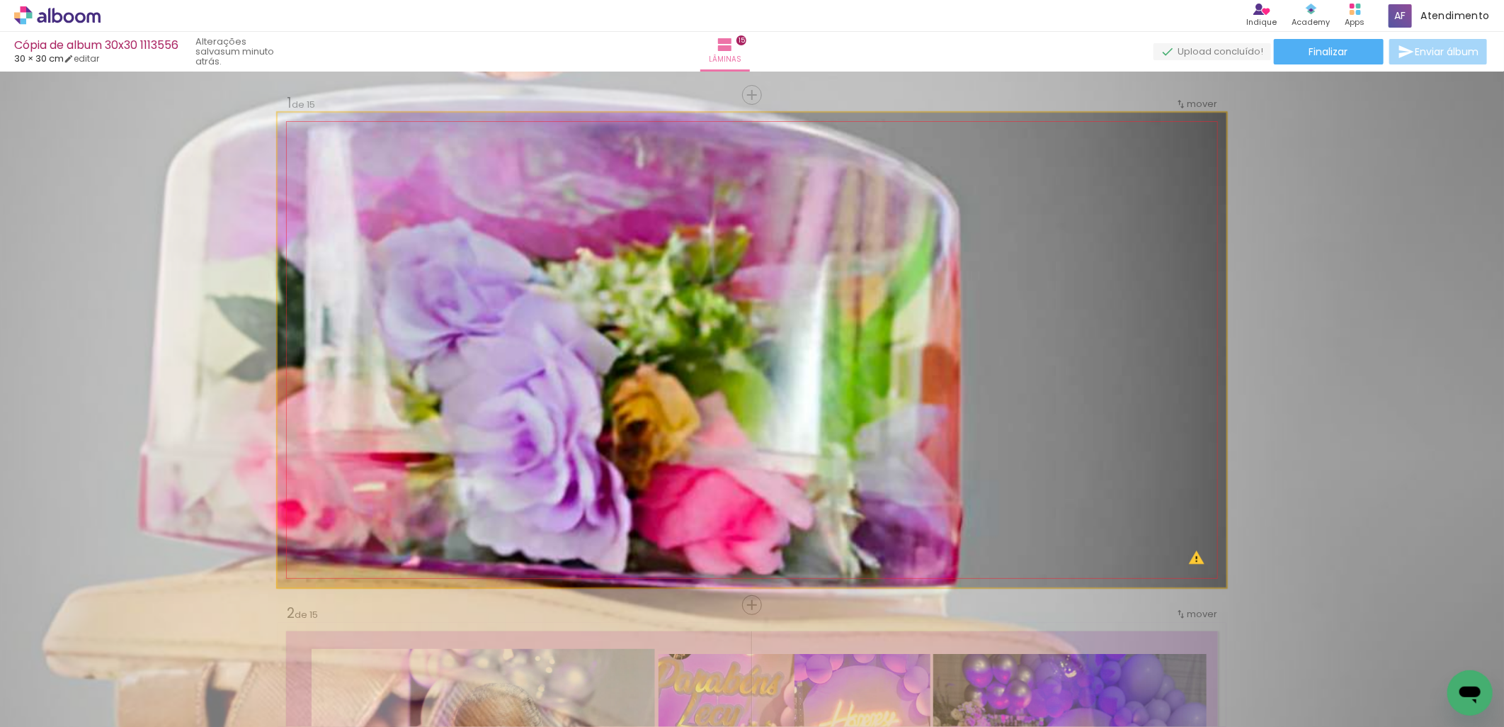
drag, startPoint x: 565, startPoint y: 453, endPoint x: 608, endPoint y: 365, distance: 98.2
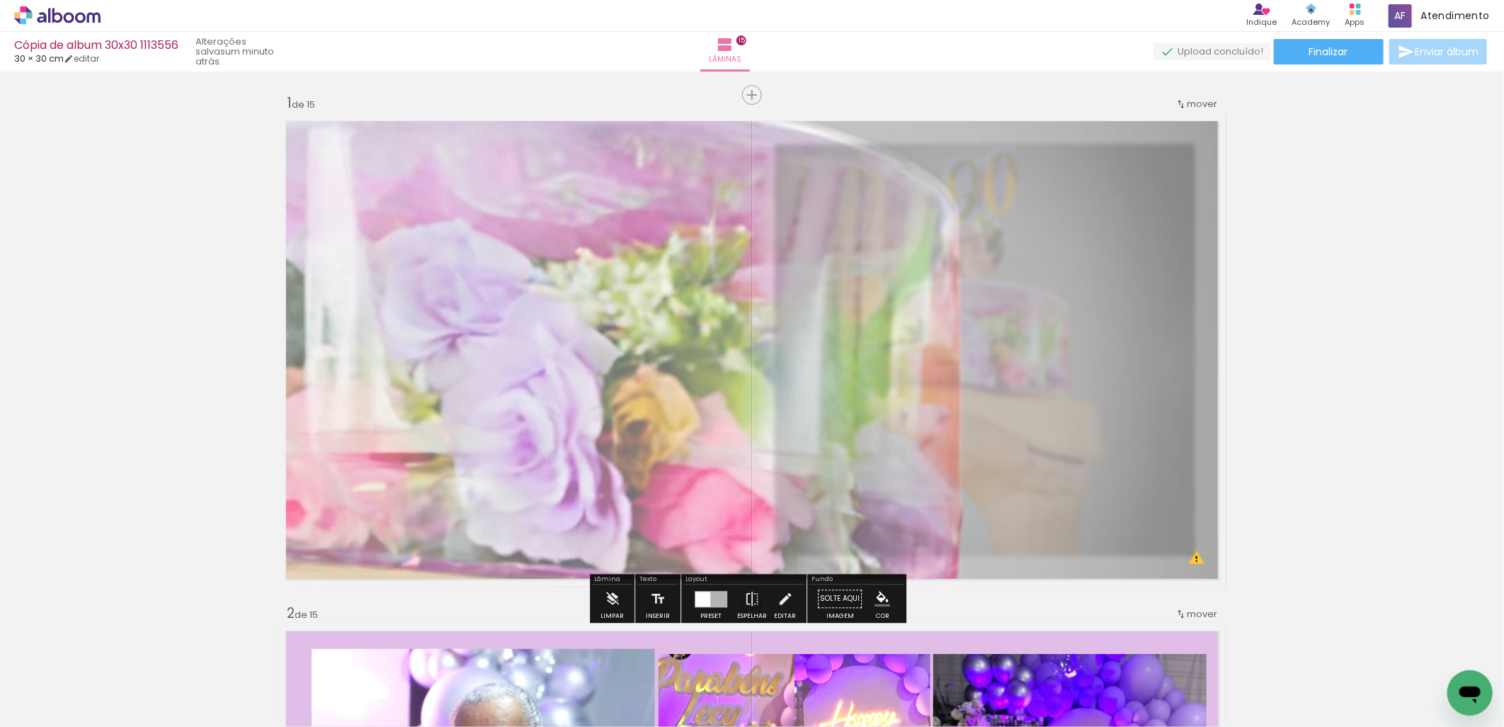
drag, startPoint x: 472, startPoint y: 147, endPoint x: 448, endPoint y: 154, distance: 25.1
type paper-slider "55"
click at [450, 154] on div at bounding box center [461, 148] width 23 height 23
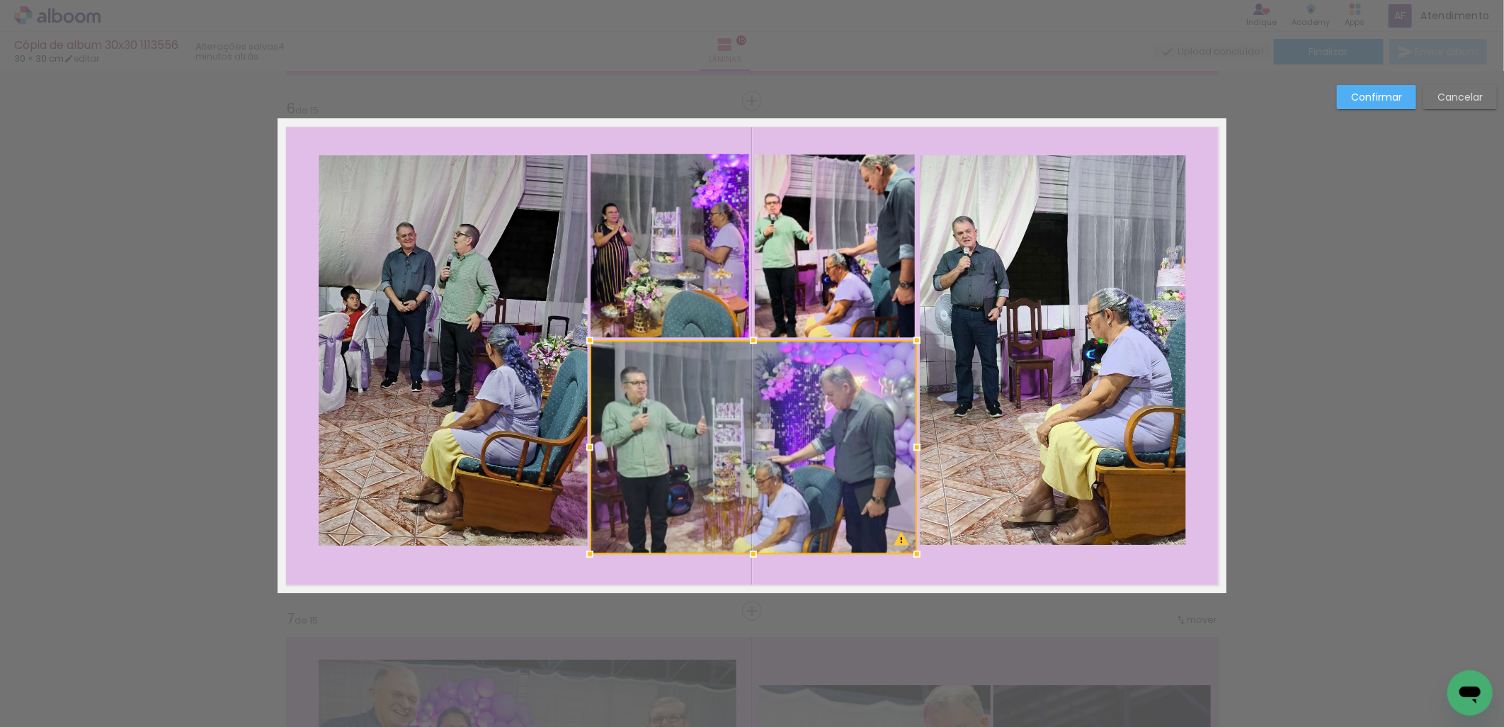
click at [910, 451] on div at bounding box center [917, 447] width 28 height 28
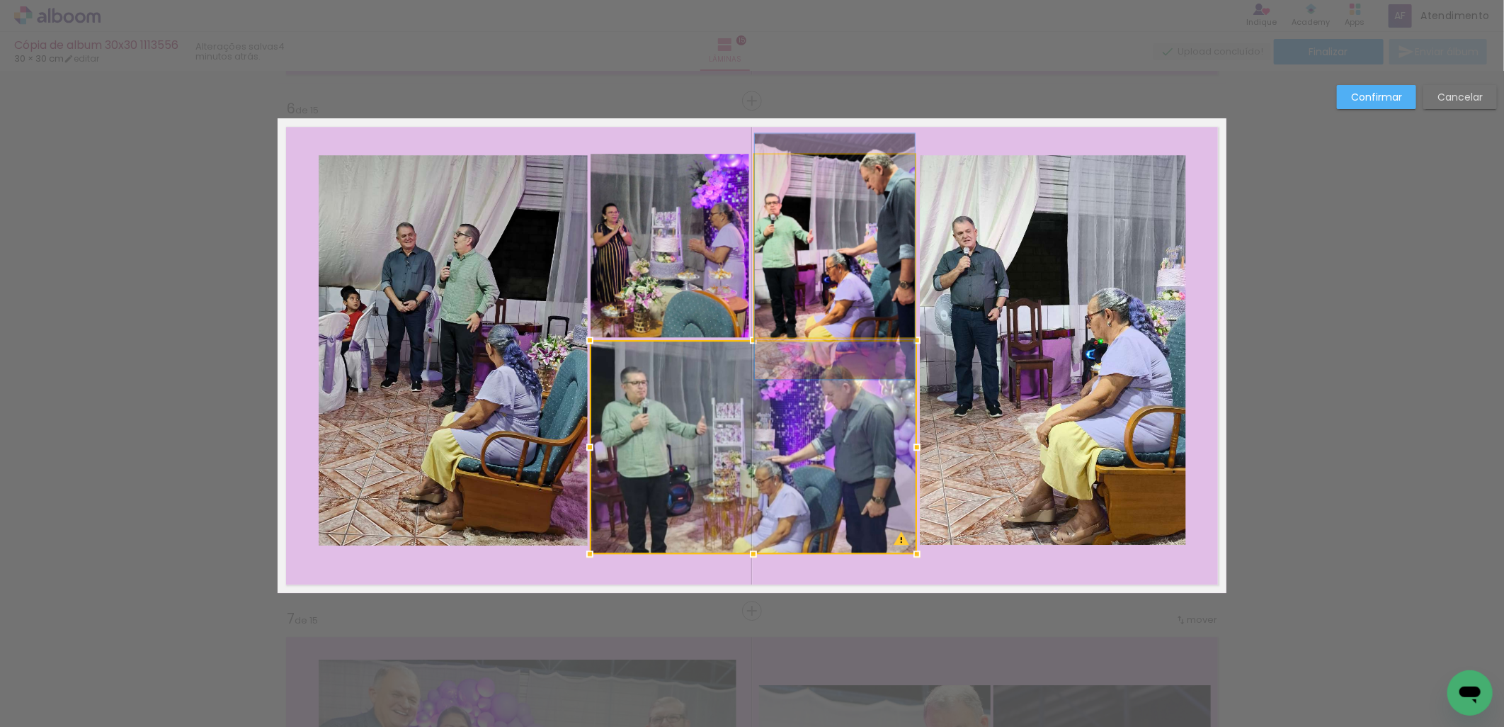
click at [846, 266] on quentale-photo at bounding box center [835, 245] width 160 height 183
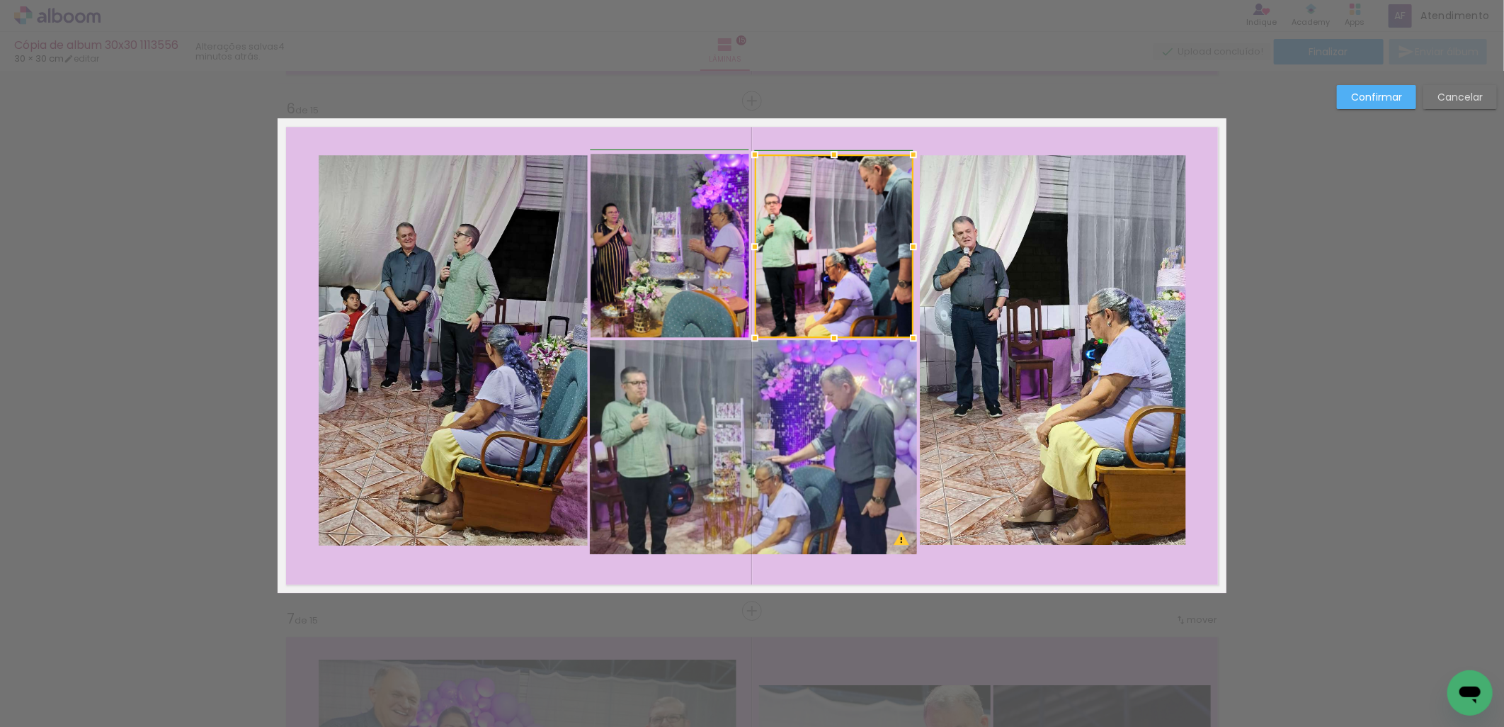
click at [914, 246] on div at bounding box center [913, 246] width 28 height 28
click at [876, 278] on quentale-photo at bounding box center [834, 245] width 159 height 183
click at [899, 399] on quentale-photo at bounding box center [753, 447] width 327 height 214
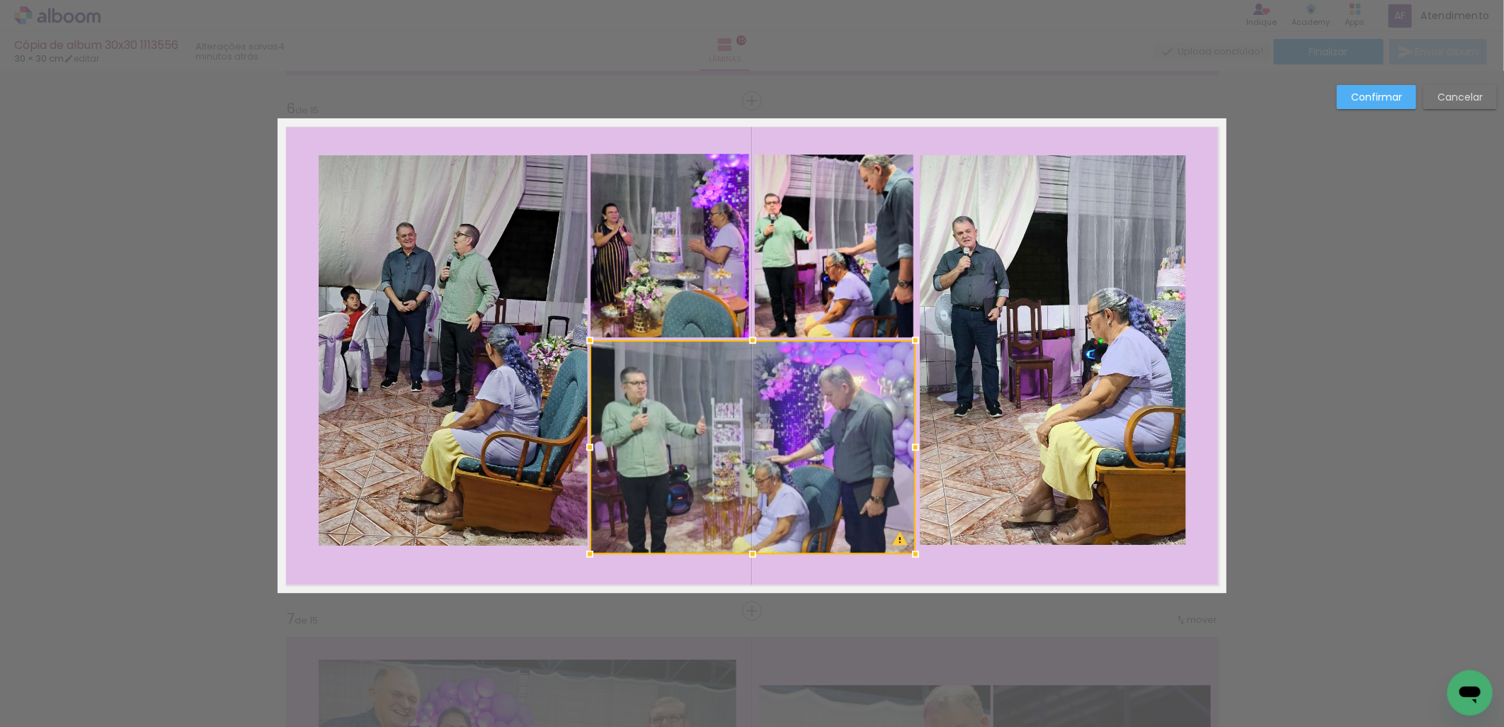
drag, startPoint x: 912, startPoint y: 450, endPoint x: 904, endPoint y: 450, distance: 7.8
click at [904, 450] on div at bounding box center [916, 447] width 28 height 28
click at [0, 0] on slot "Confirmar" at bounding box center [0, 0] width 0 height 0
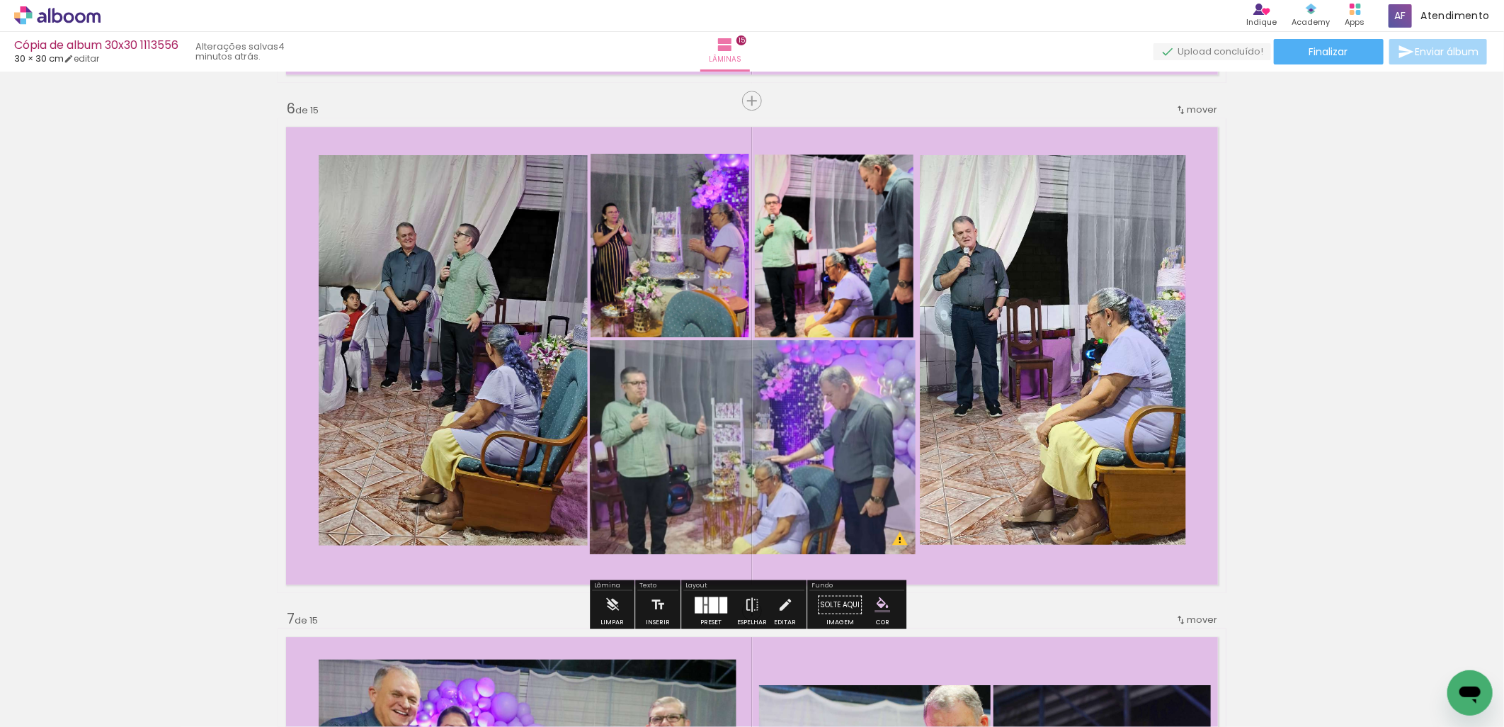
click at [464, 373] on quentale-photo at bounding box center [453, 350] width 269 height 390
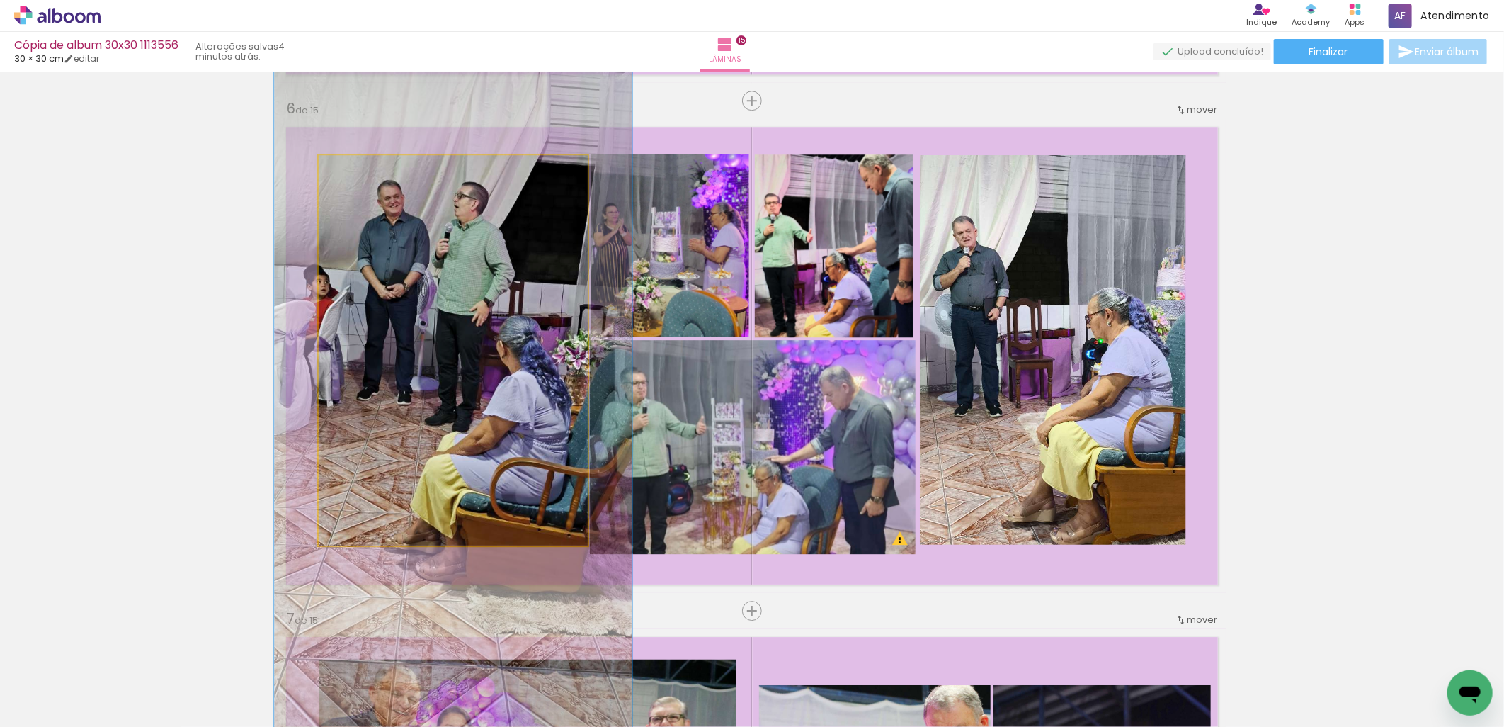
drag, startPoint x: 354, startPoint y: 170, endPoint x: 368, endPoint y: 170, distance: 14.2
type paper-slider "133"
click at [368, 170] on div at bounding box center [368, 170] width 23 height 23
click at [425, 280] on quentale-photo at bounding box center [453, 350] width 269 height 390
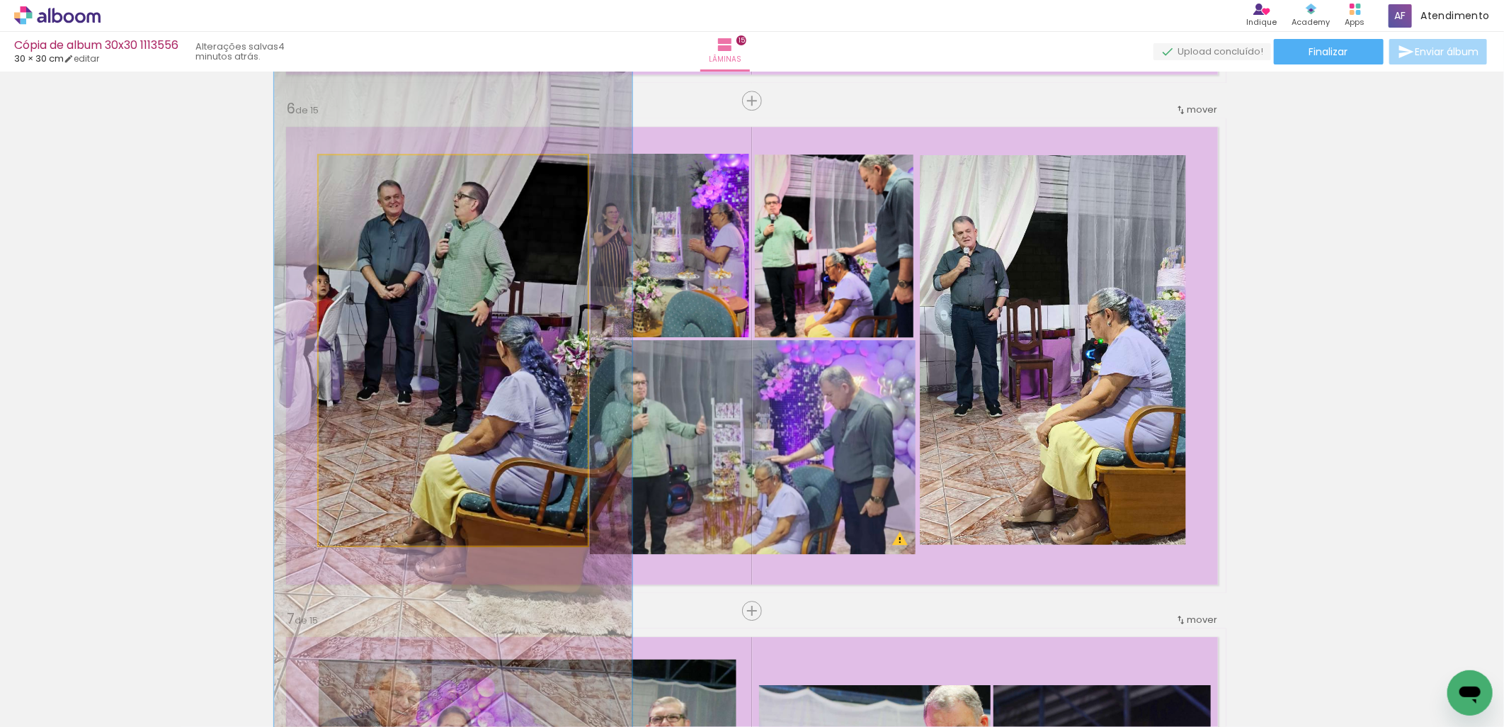
click at [426, 463] on quentale-photo at bounding box center [453, 350] width 269 height 390
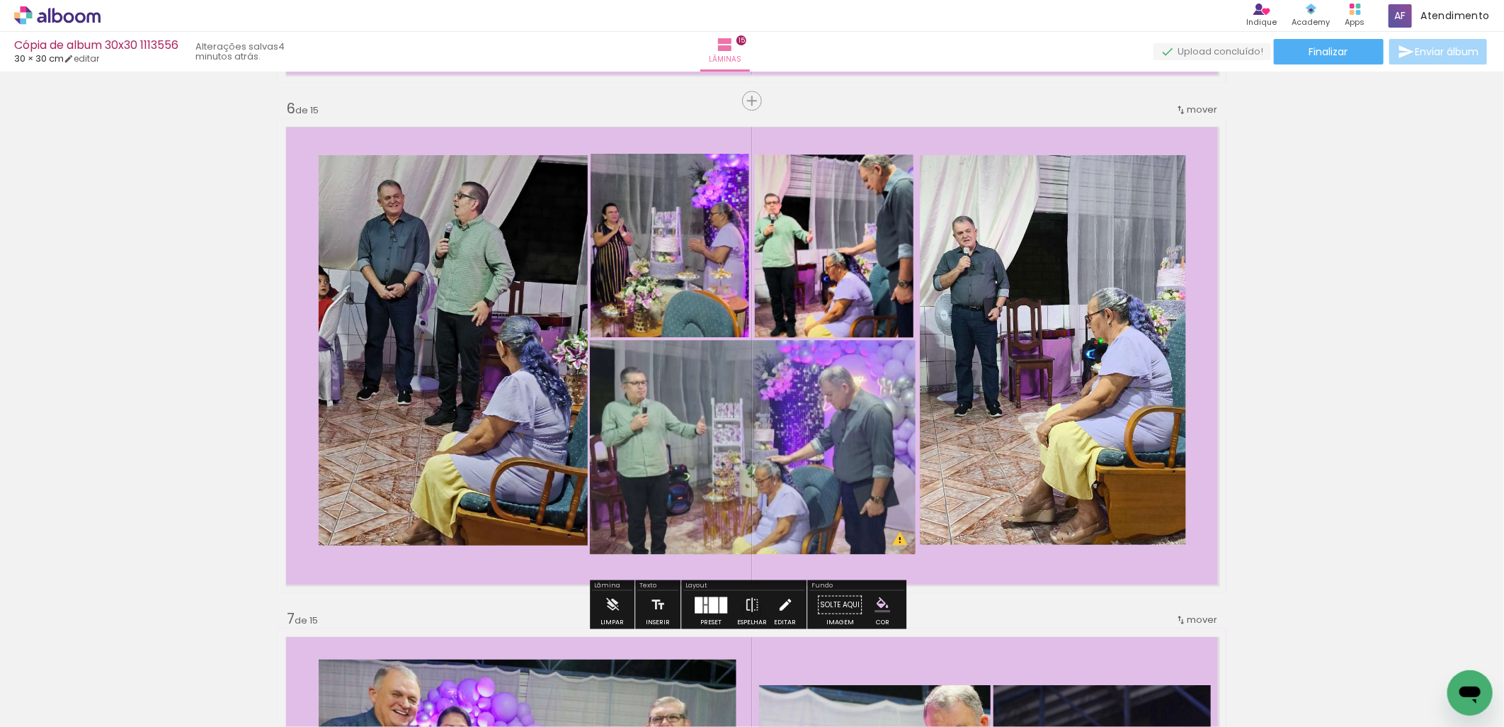
click at [780, 604] on iron-icon at bounding box center [786, 604] width 16 height 28
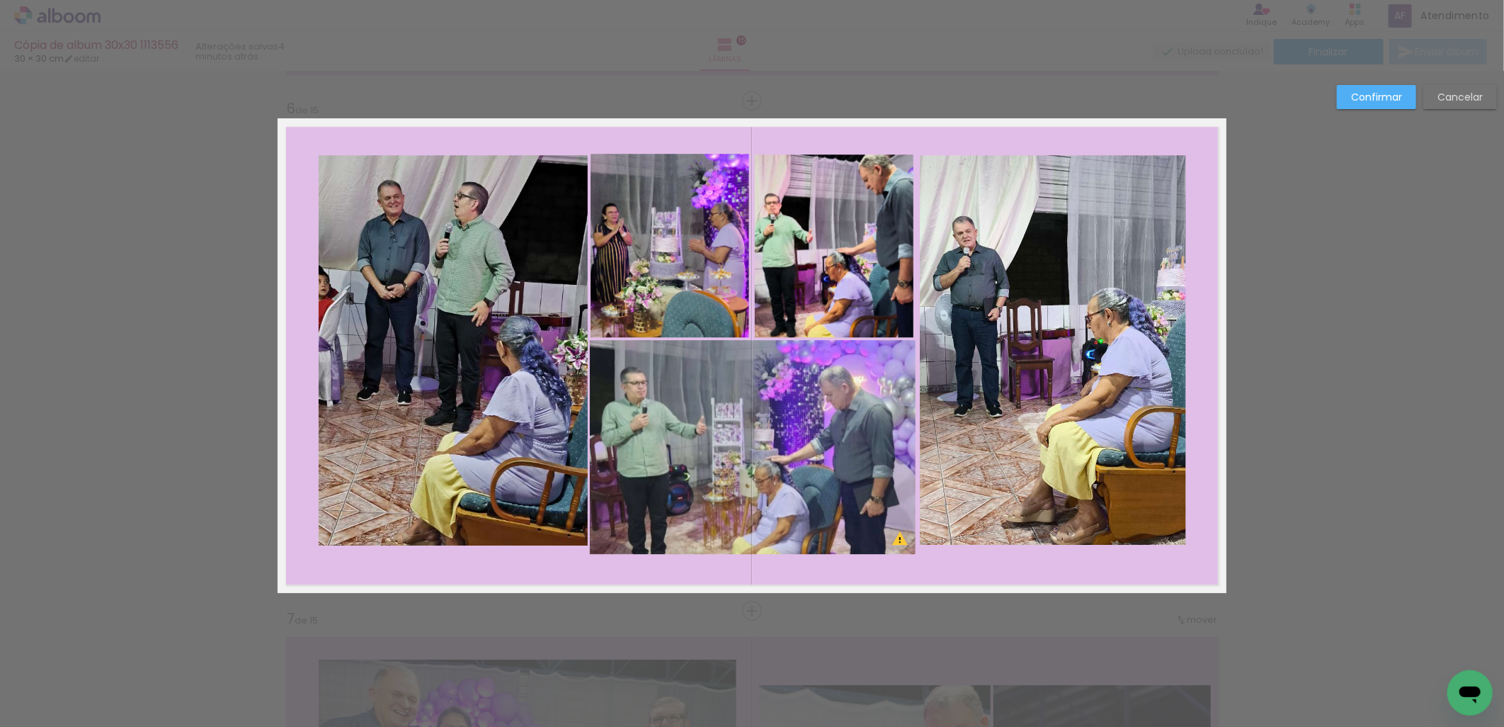
click at [489, 499] on quentale-photo at bounding box center [453, 350] width 269 height 390
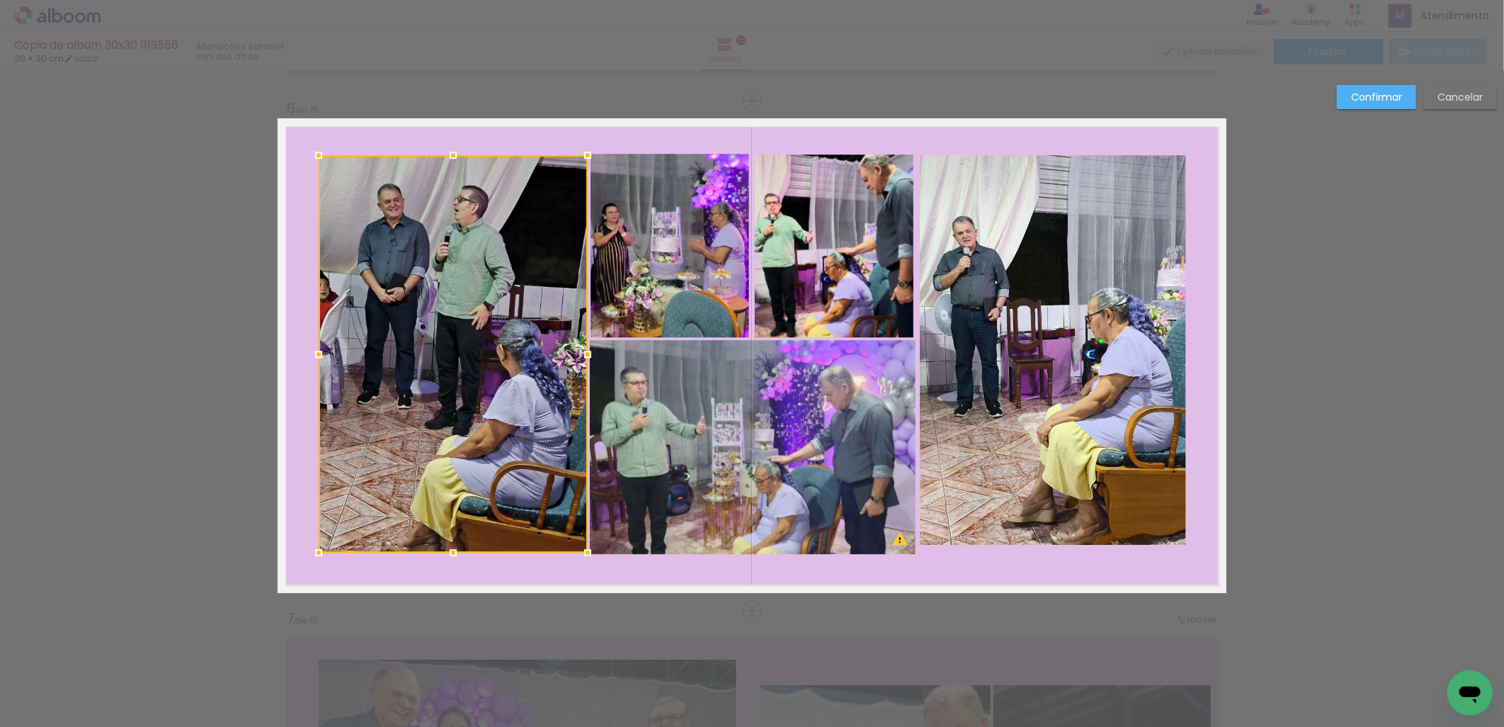
drag, startPoint x: 450, startPoint y: 543, endPoint x: 450, endPoint y: 550, distance: 7.1
click at [450, 550] on div at bounding box center [453, 552] width 28 height 28
click at [0, 0] on slot "Confirmar" at bounding box center [0, 0] width 0 height 0
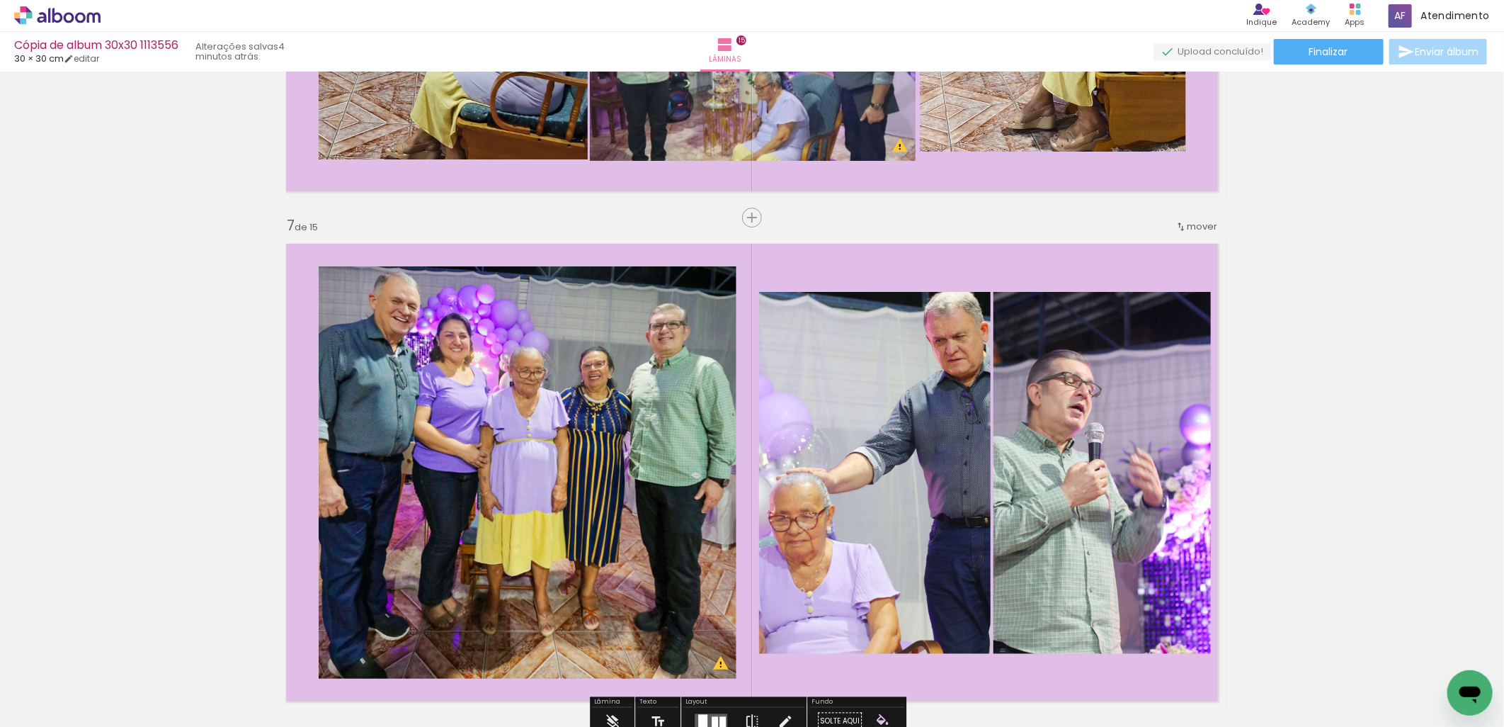
scroll to position [3069, 0]
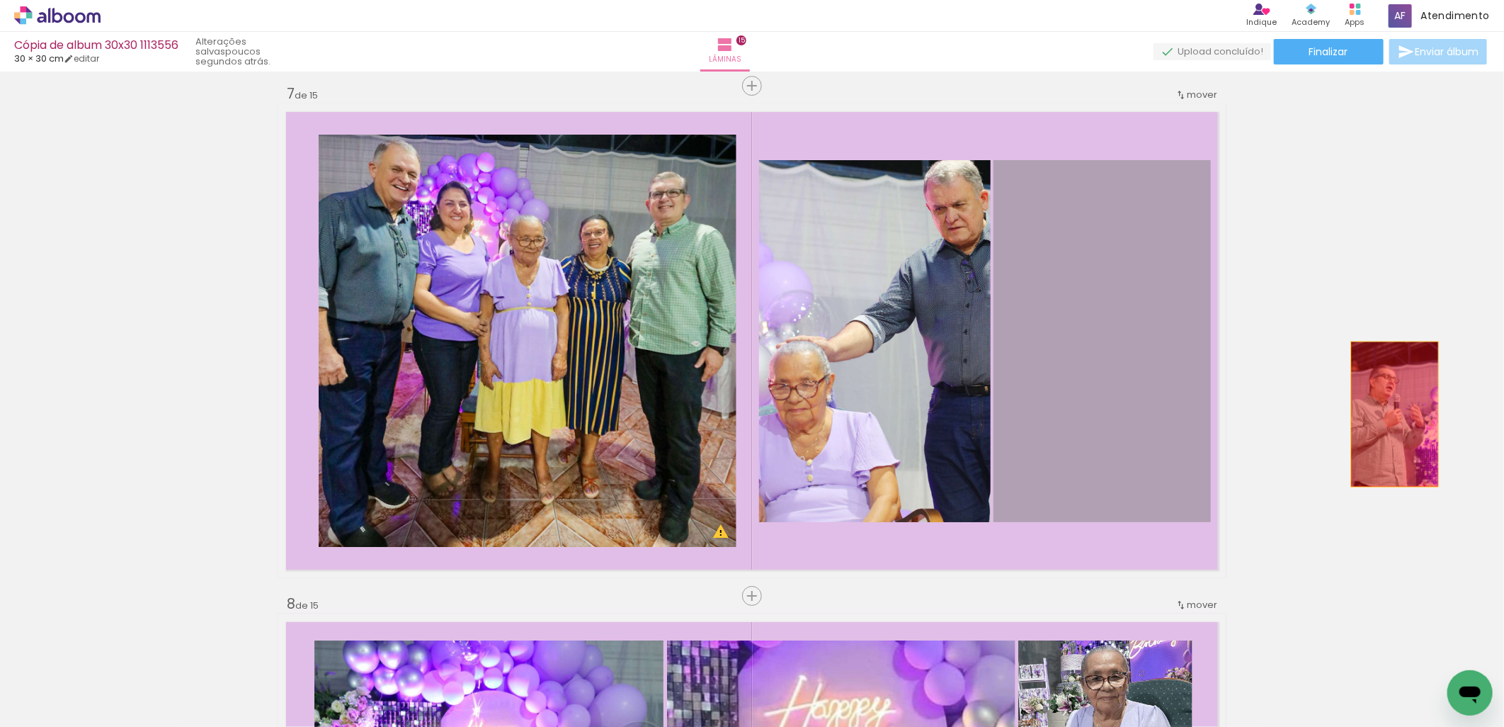
drag, startPoint x: 1059, startPoint y: 425, endPoint x: 1390, endPoint y: 414, distance: 330.9
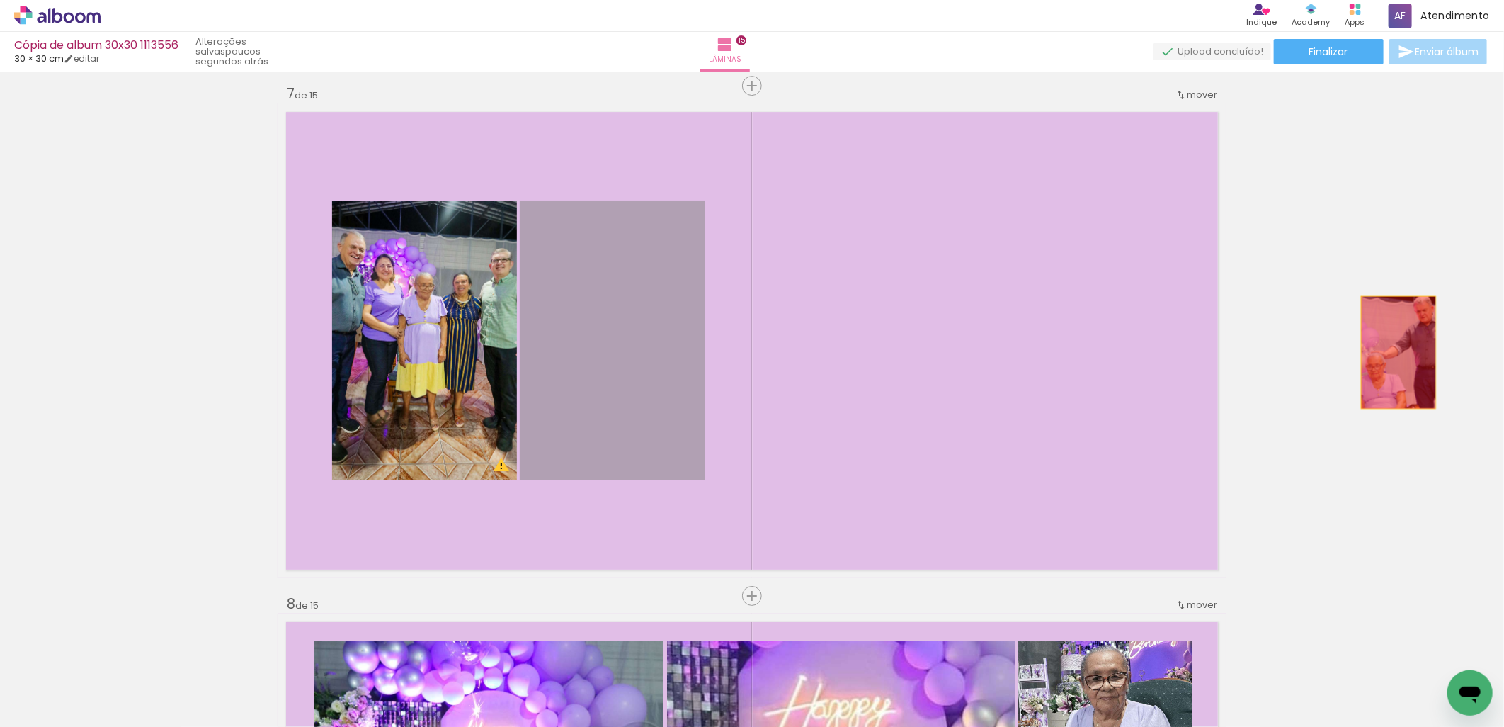
drag, startPoint x: 596, startPoint y: 407, endPoint x: 1393, endPoint y: 352, distance: 799.3
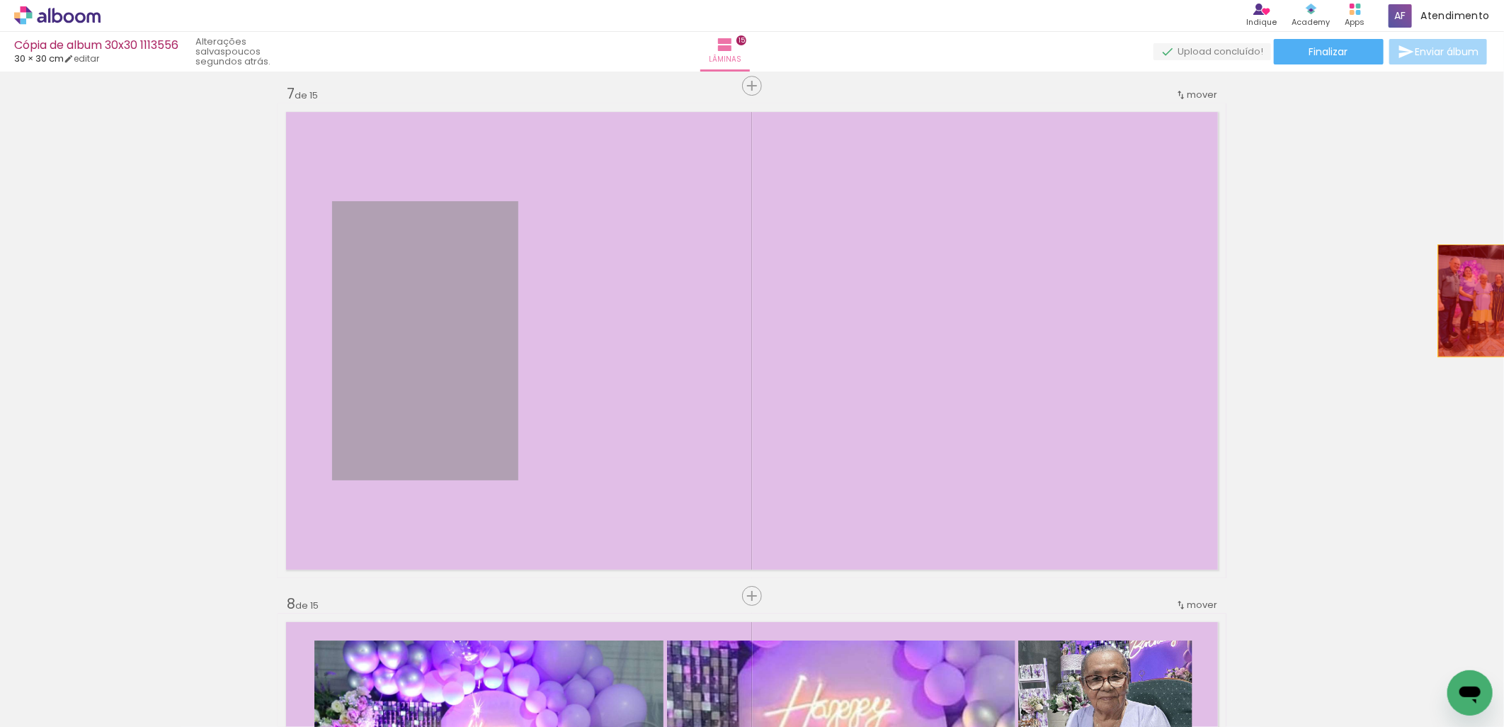
drag, startPoint x: 425, startPoint y: 376, endPoint x: 1470, endPoint y: 300, distance: 1048.1
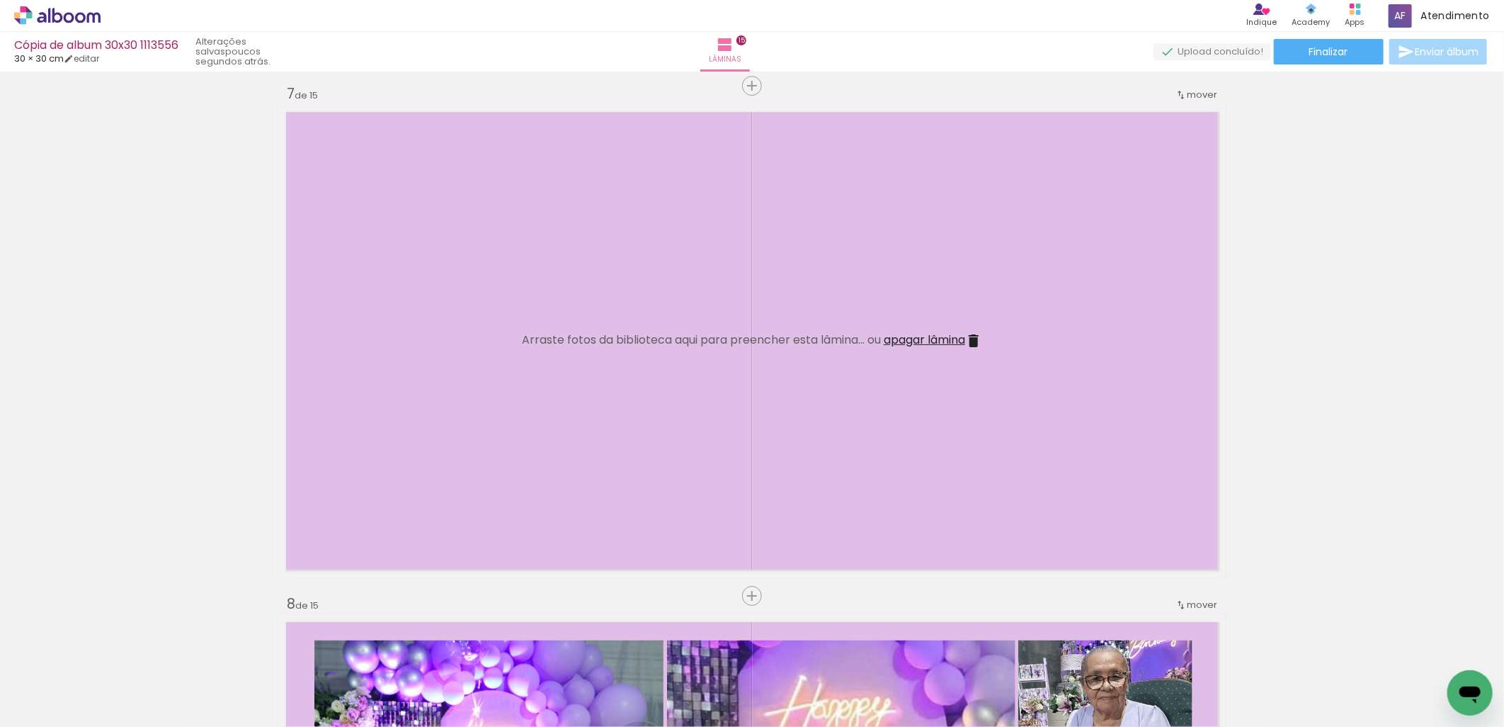
scroll to position [0, 0]
click at [183, 649] on iron-icon at bounding box center [190, 650] width 15 height 15
click at [198, 654] on iron-icon at bounding box center [190, 650] width 15 height 15
click at [40, 705] on span "Adicionar Fotos" at bounding box center [50, 708] width 42 height 16
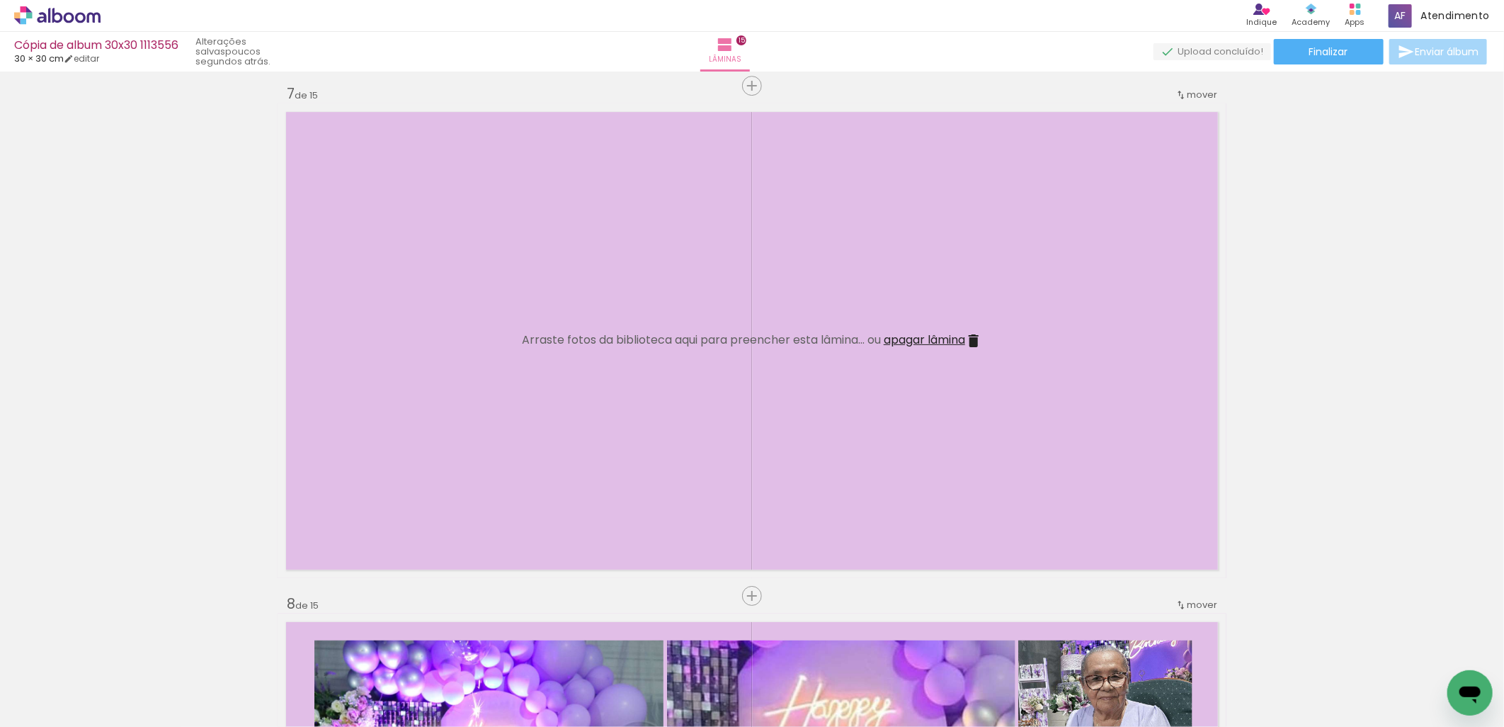
click at [0, 0] on input "file" at bounding box center [0, 0] width 0 height 0
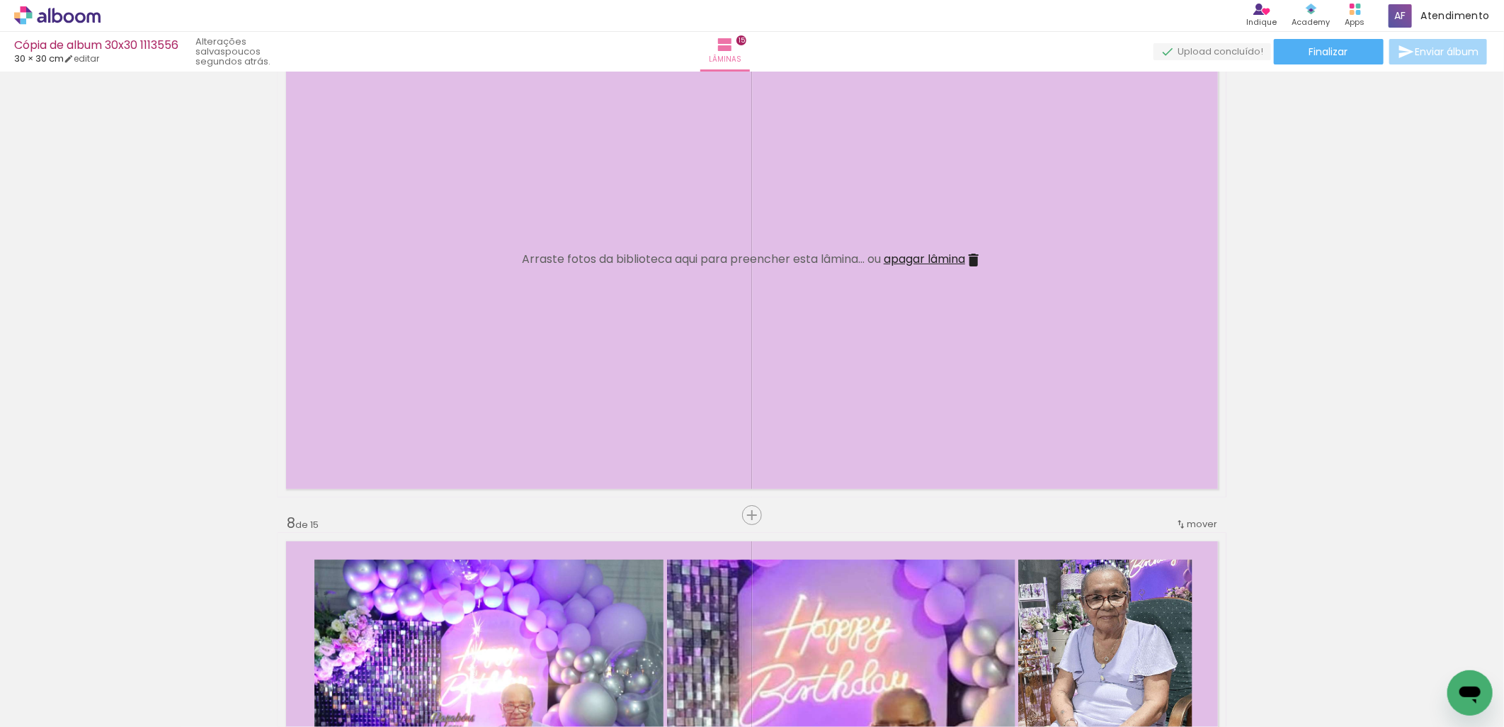
scroll to position [3200, 0]
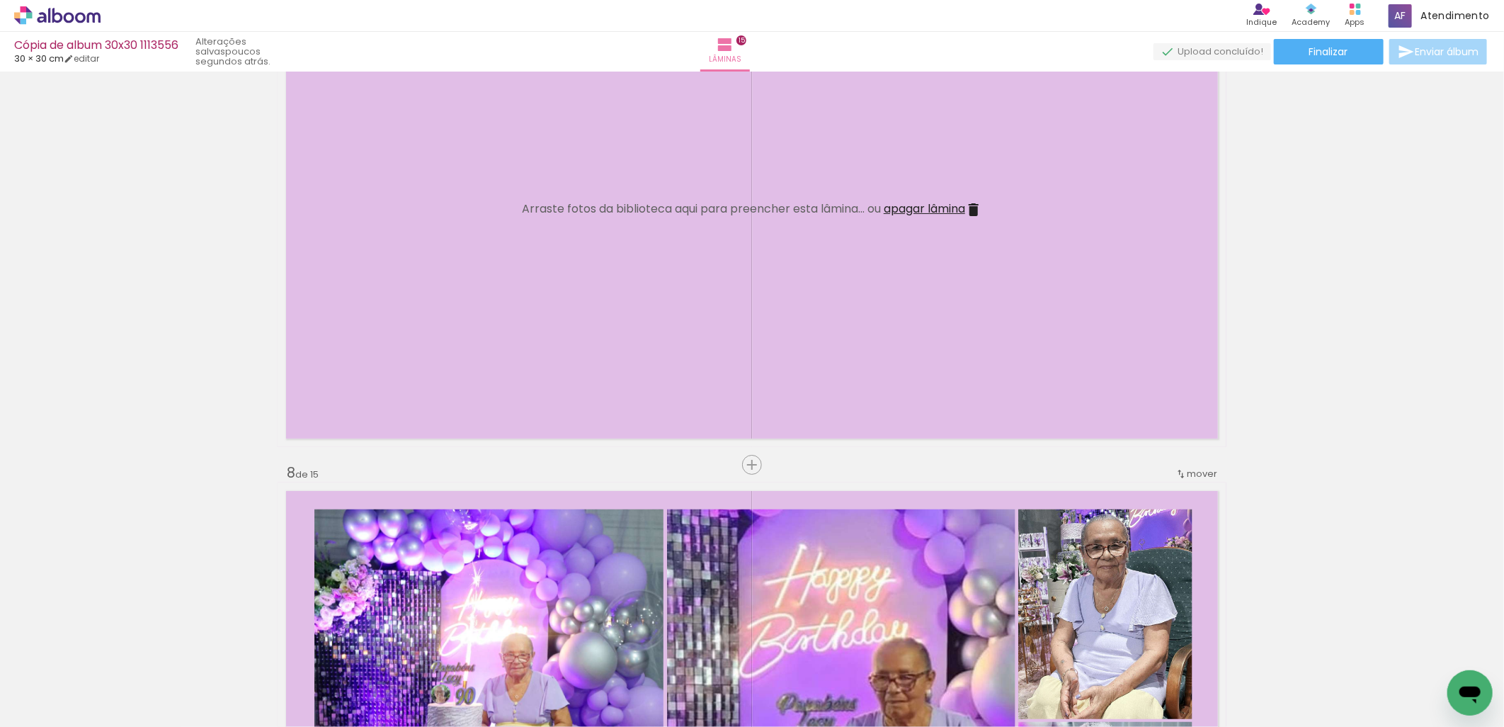
click at [0, 719] on div "Biblioteca 54 fotos Todas as fotos Não utilizadas Adicionar Fotos" at bounding box center [0, 682] width 0 height 89
click at [52, 703] on span "Adicionar Fotos" at bounding box center [50, 708] width 42 height 16
click at [0, 0] on input "file" at bounding box center [0, 0] width 0 height 0
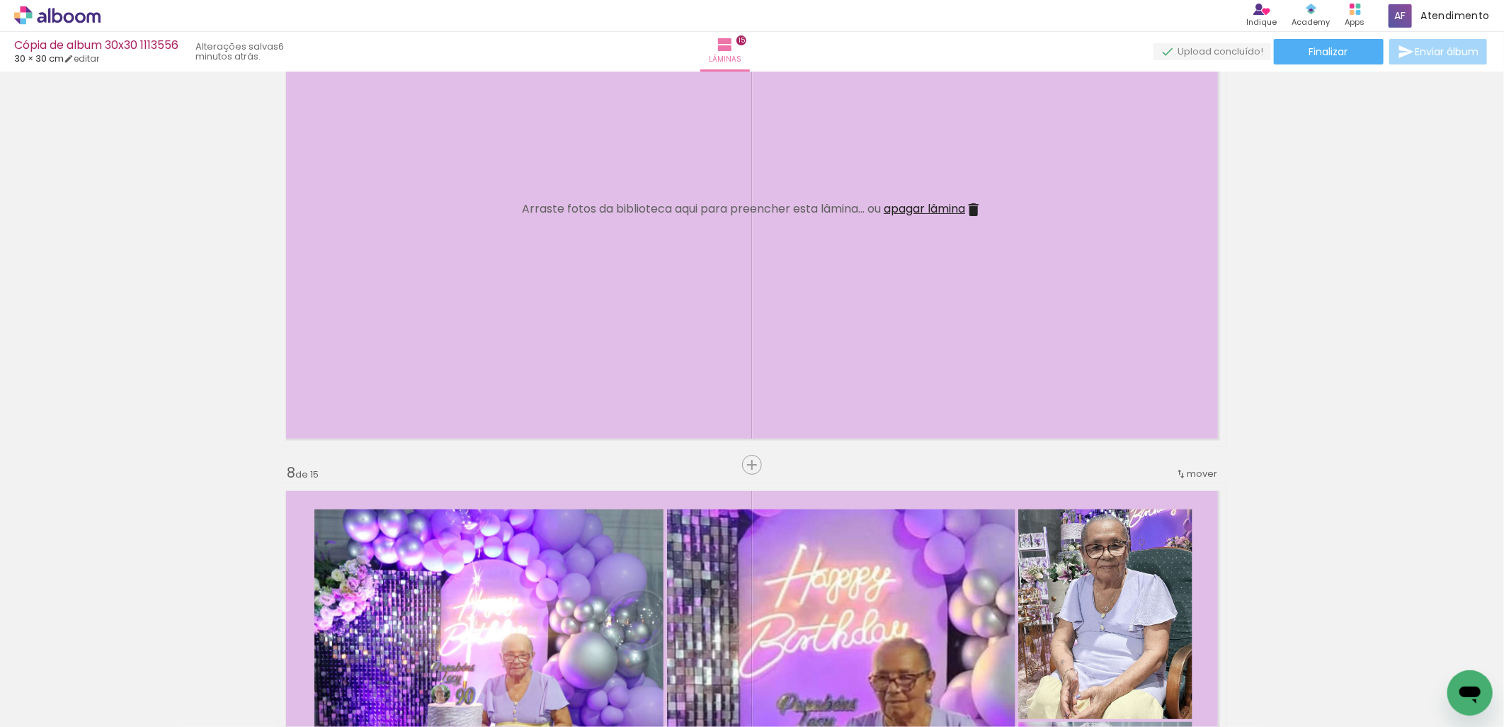
scroll to position [0, 2200]
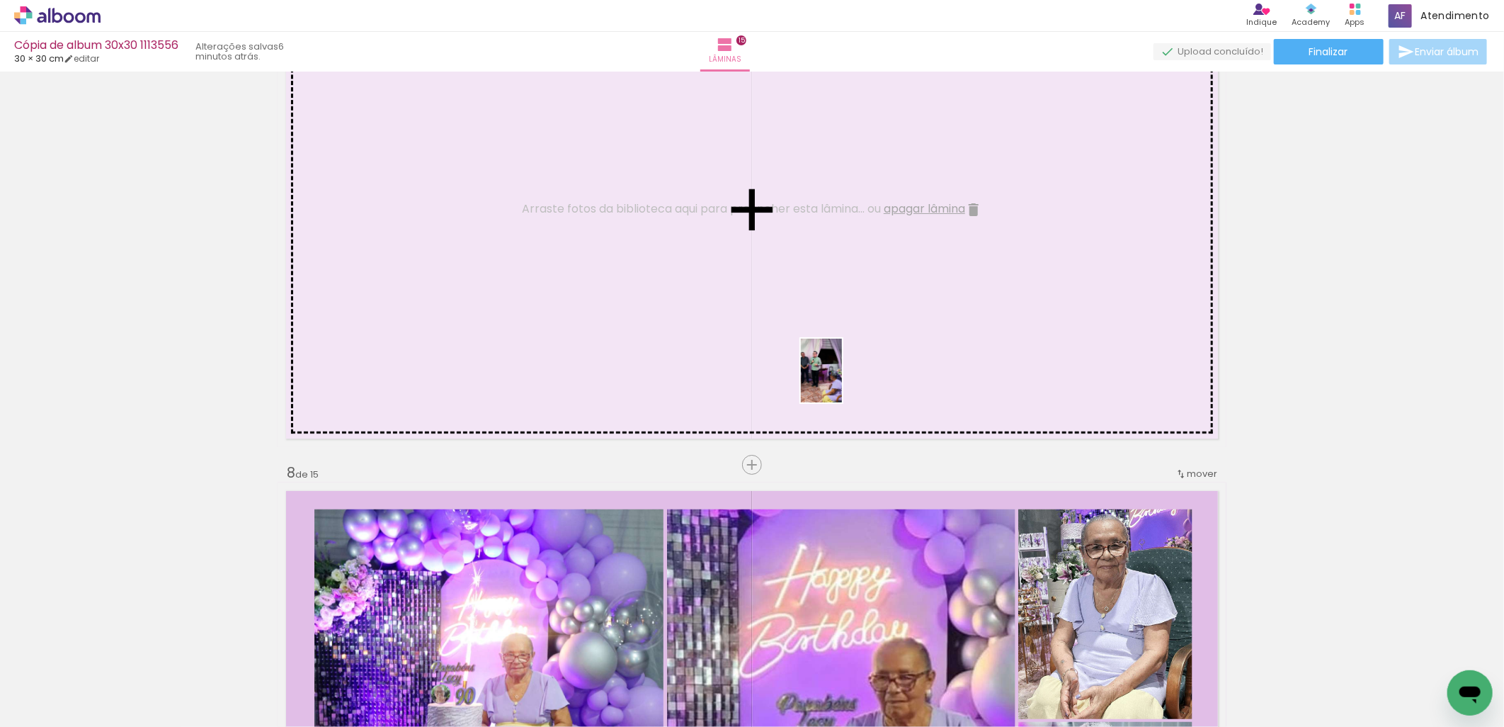
drag, startPoint x: 805, startPoint y: 678, endPoint x: 851, endPoint y: 356, distance: 325.6
click at [851, 354] on quentale-workspace at bounding box center [752, 363] width 1504 height 727
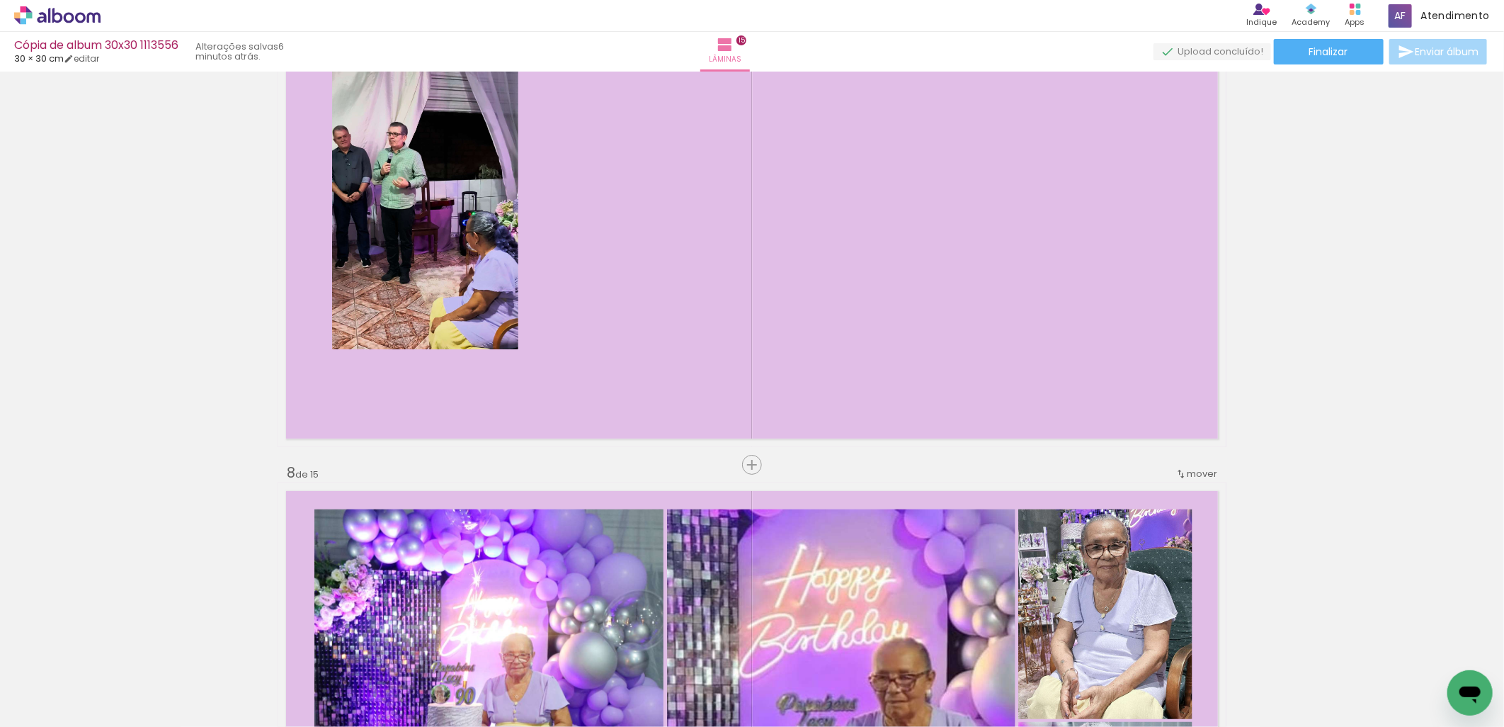
scroll to position [0, 3216]
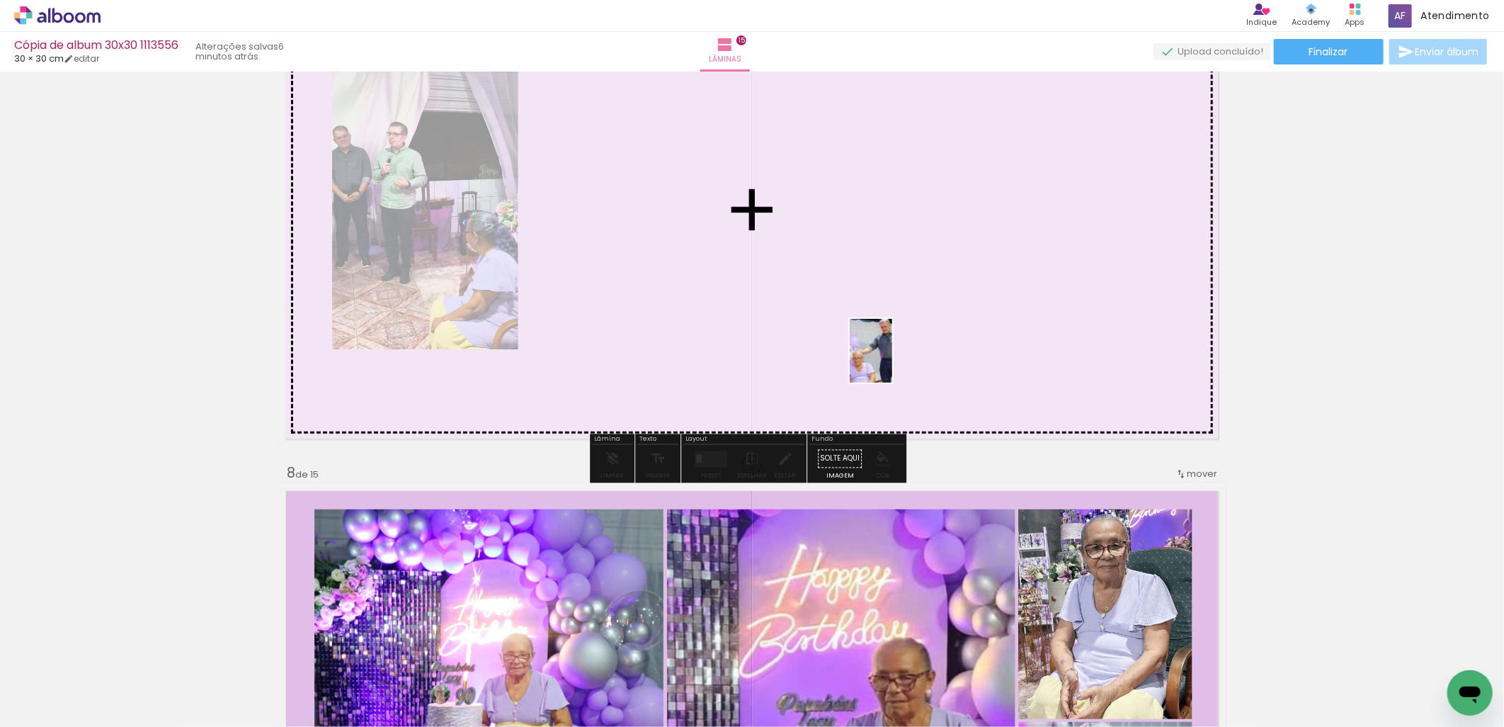
drag, startPoint x: 1310, startPoint y: 690, endPoint x: 1222, endPoint y: 598, distance: 127.7
click at [877, 349] on quentale-workspace at bounding box center [752, 363] width 1504 height 727
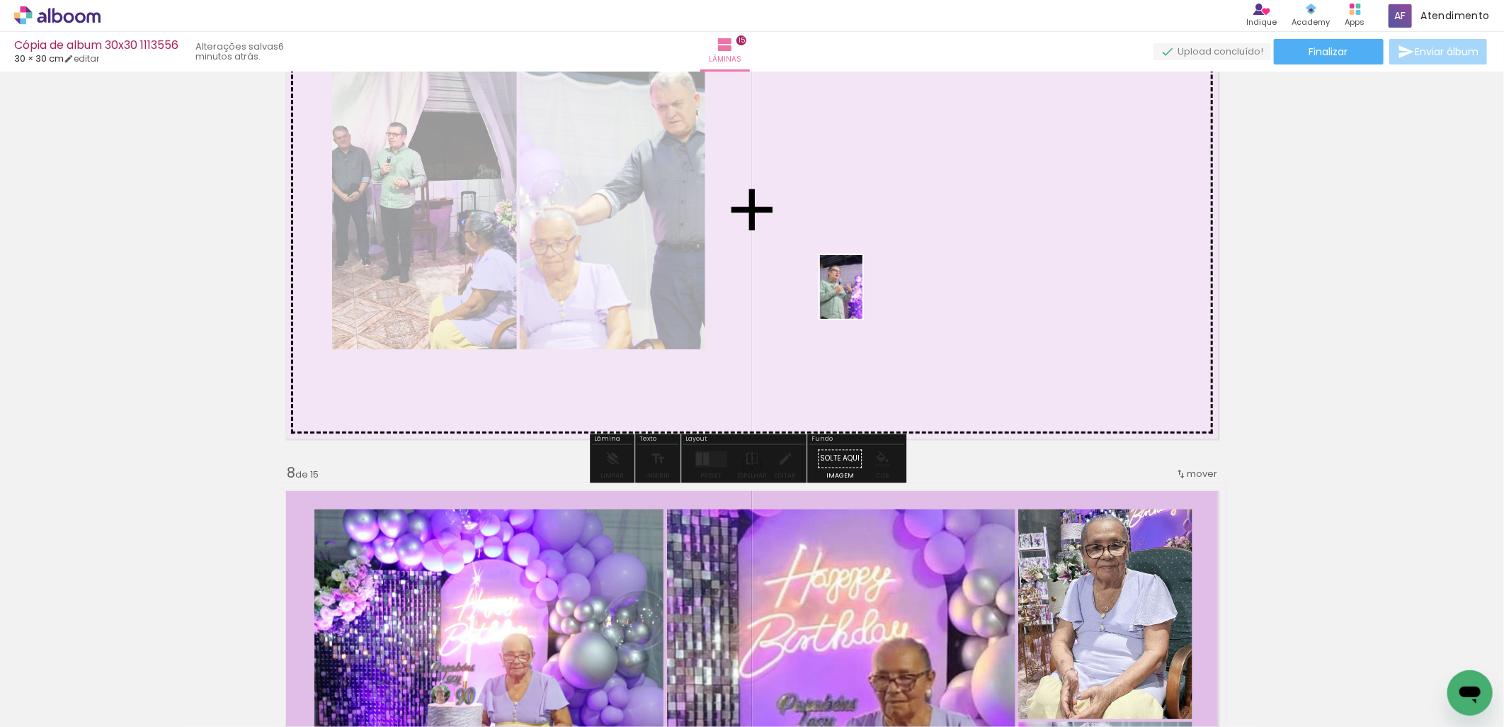
drag, startPoint x: 1365, startPoint y: 692, endPoint x: 863, endPoint y: 297, distance: 639.1
click at [863, 297] on quentale-workspace at bounding box center [752, 363] width 1504 height 727
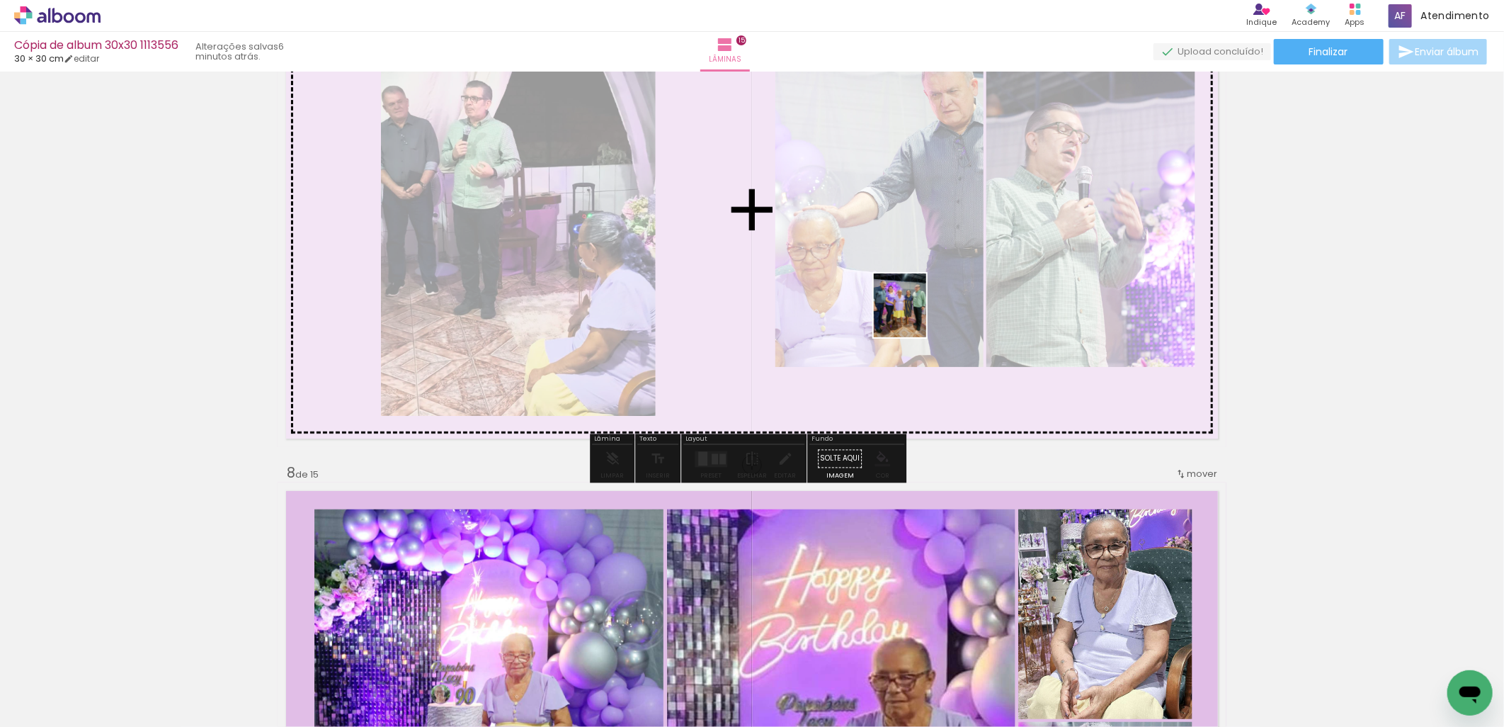
drag, startPoint x: 1442, startPoint y: 691, endPoint x: 916, endPoint y: 316, distance: 645.4
click at [916, 316] on quentale-workspace at bounding box center [752, 363] width 1504 height 727
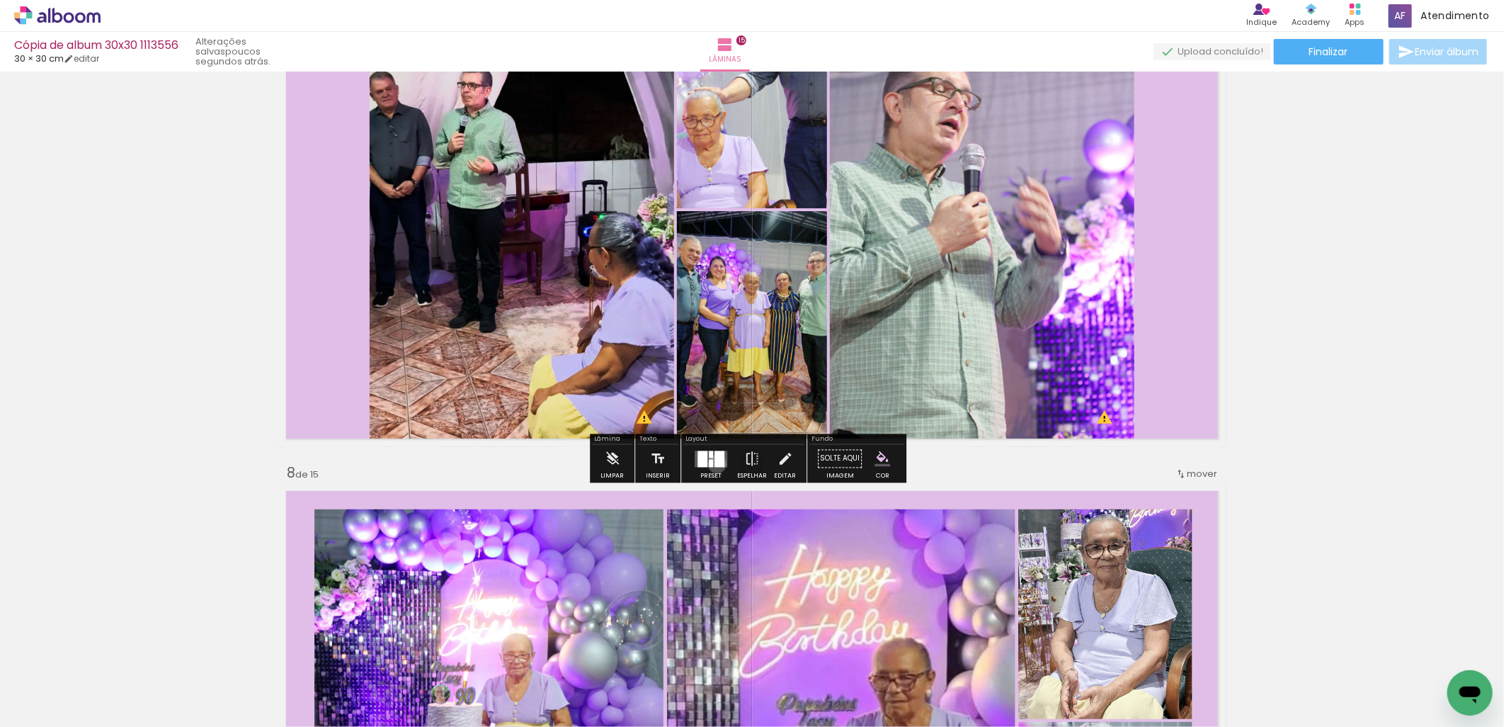
click at [715, 463] on div at bounding box center [720, 458] width 10 height 16
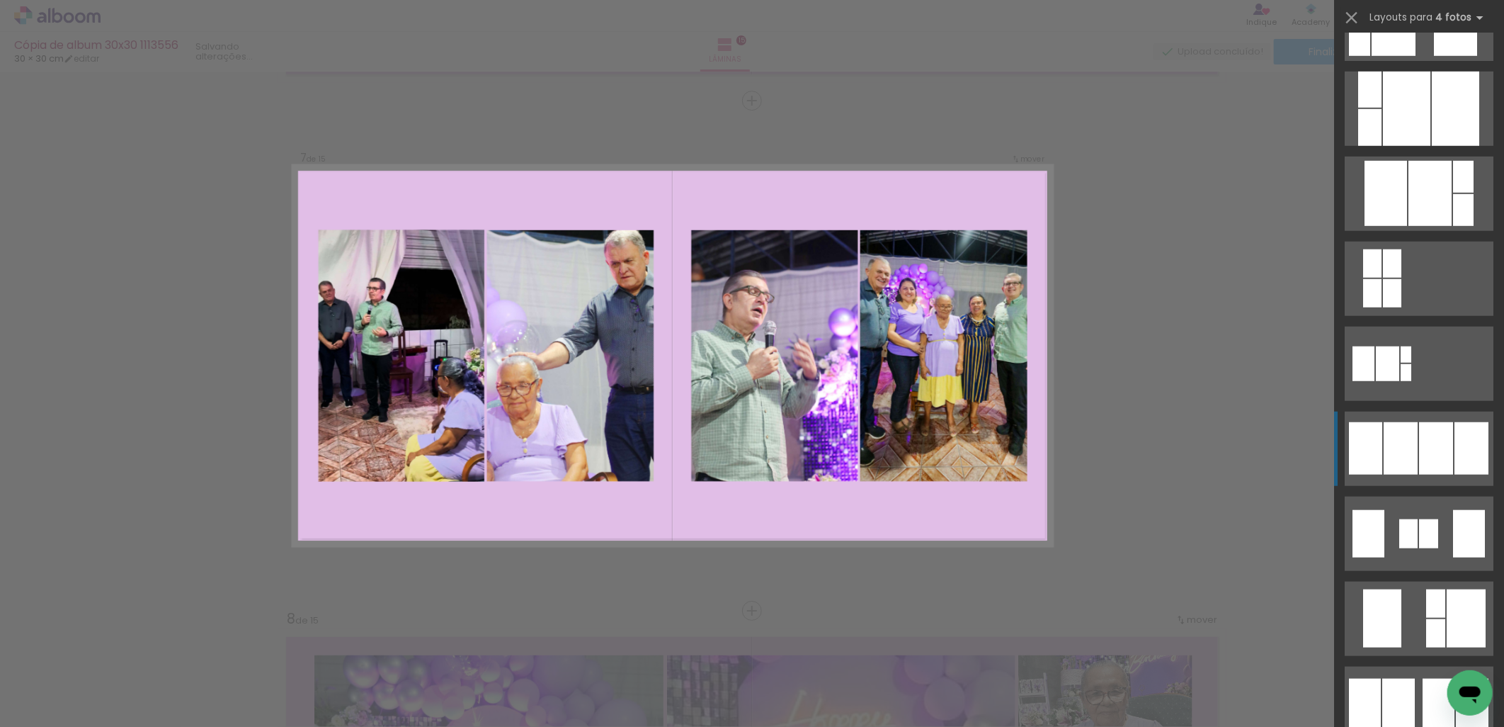
scroll to position [787, 0]
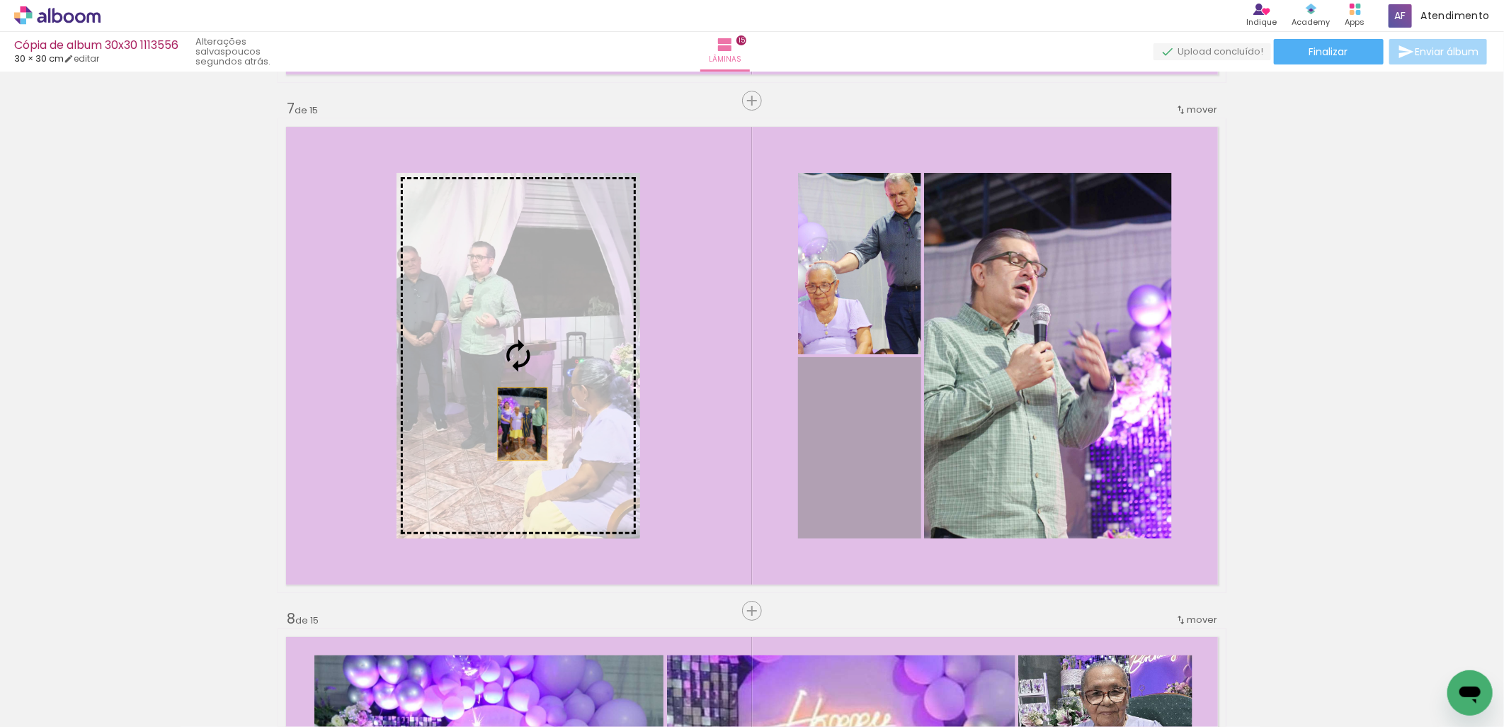
drag, startPoint x: 867, startPoint y: 453, endPoint x: 504, endPoint y: 421, distance: 364.8
click at [0, 0] on slot at bounding box center [0, 0] width 0 height 0
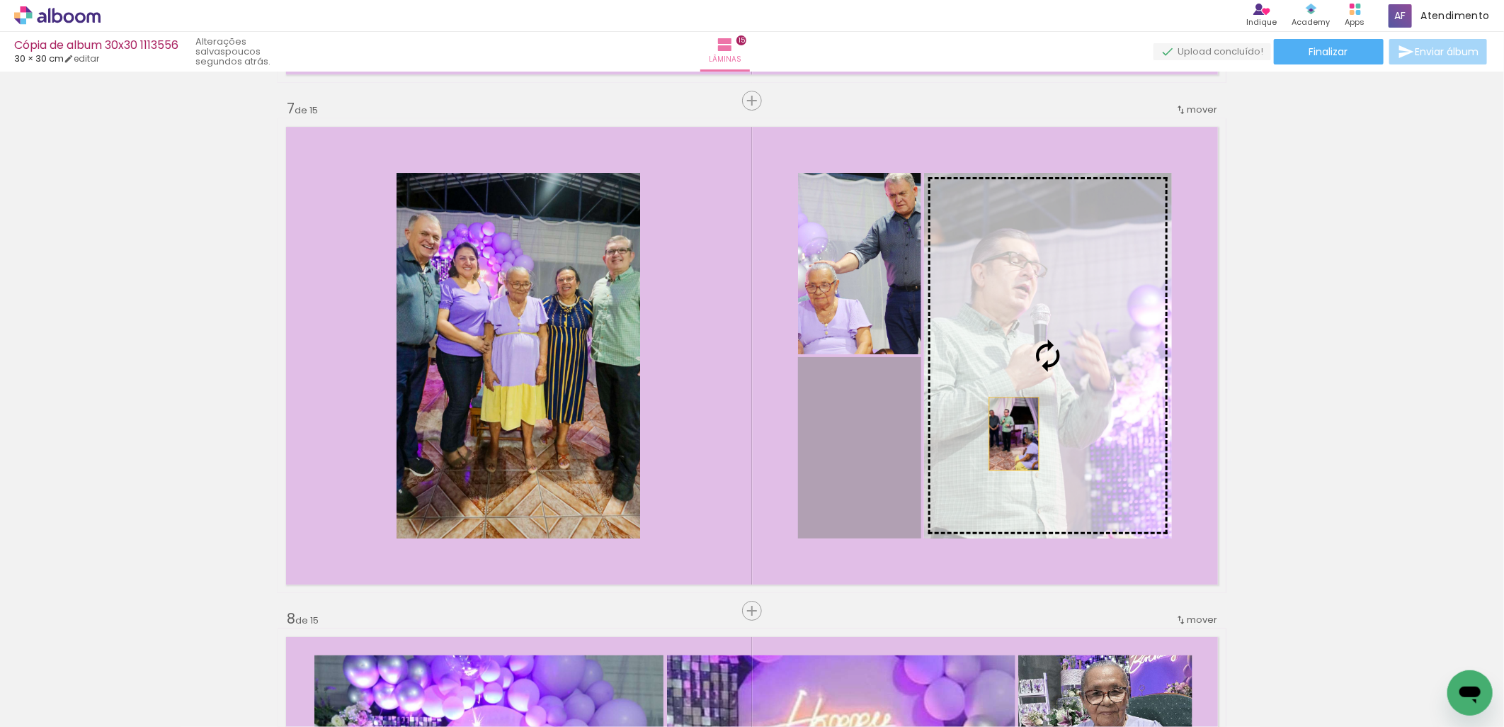
drag, startPoint x: 861, startPoint y: 491, endPoint x: 1009, endPoint y: 433, distance: 158.8
click at [0, 0] on slot at bounding box center [0, 0] width 0 height 0
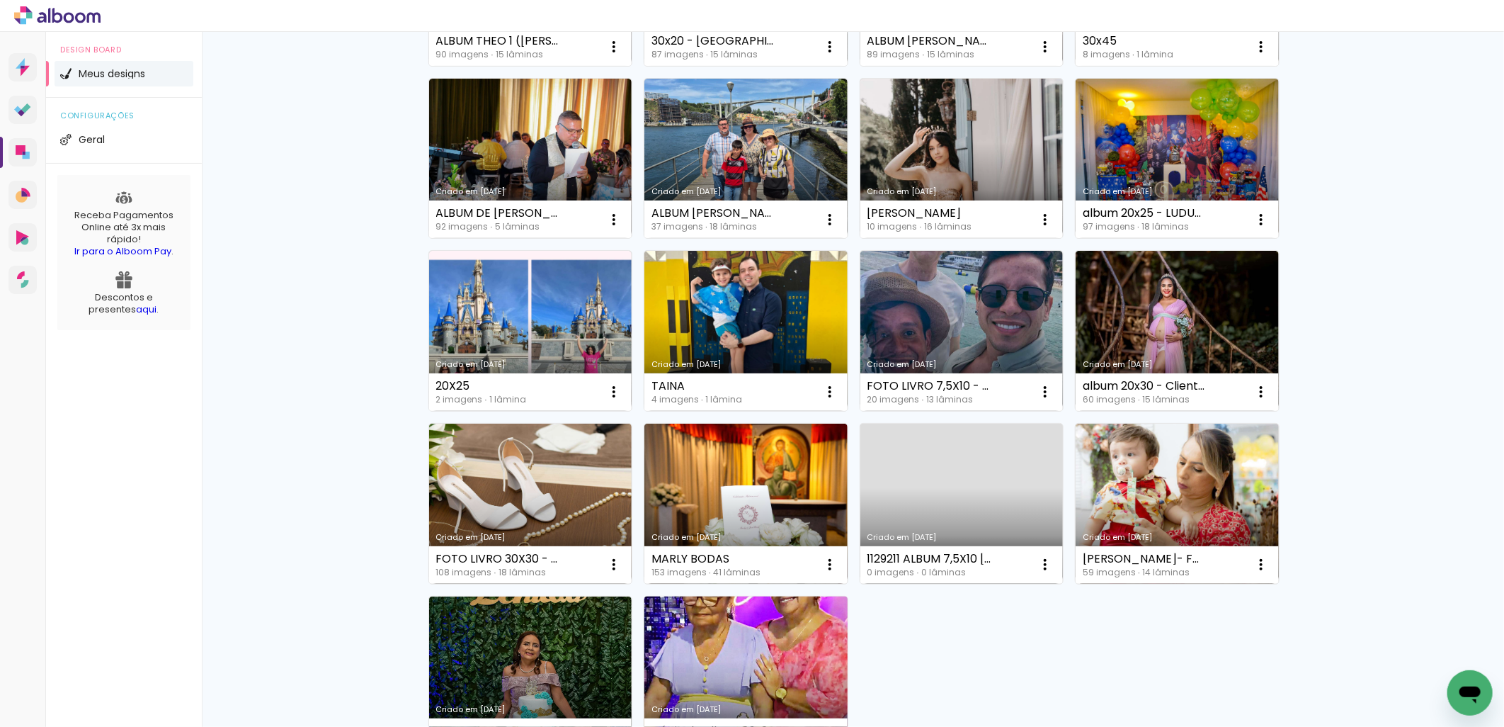
scroll to position [655, 0]
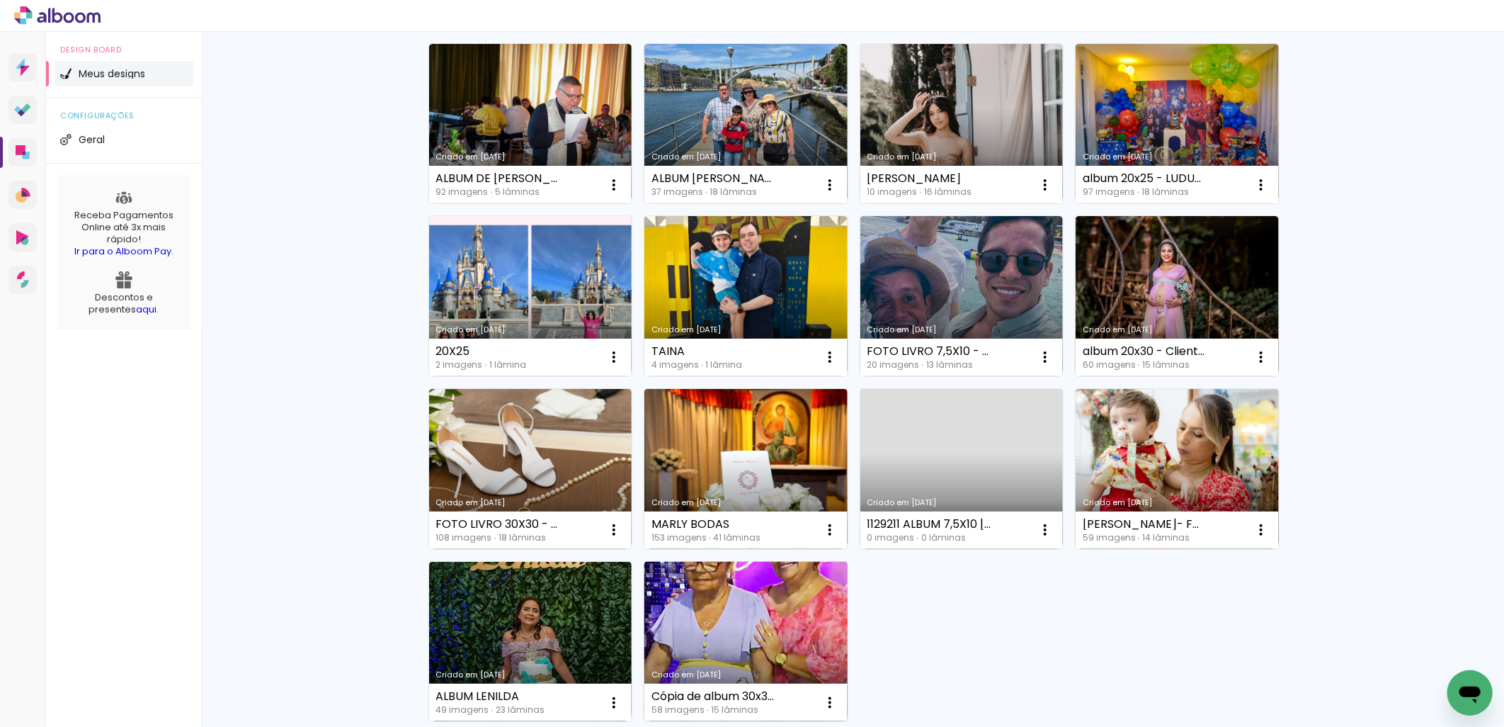
click at [799, 628] on link "Criado em [DATE]" at bounding box center [746, 642] width 203 height 160
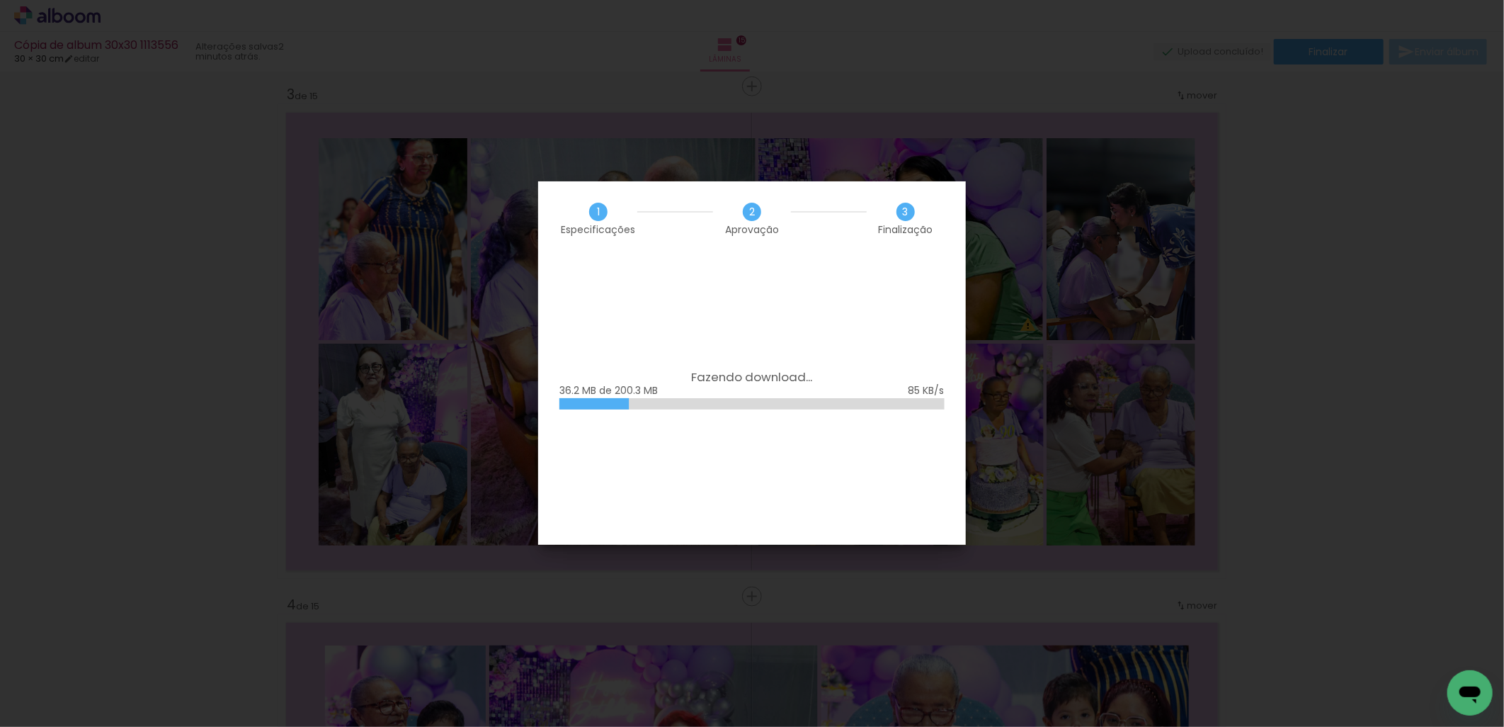
scroll to position [0, 3454]
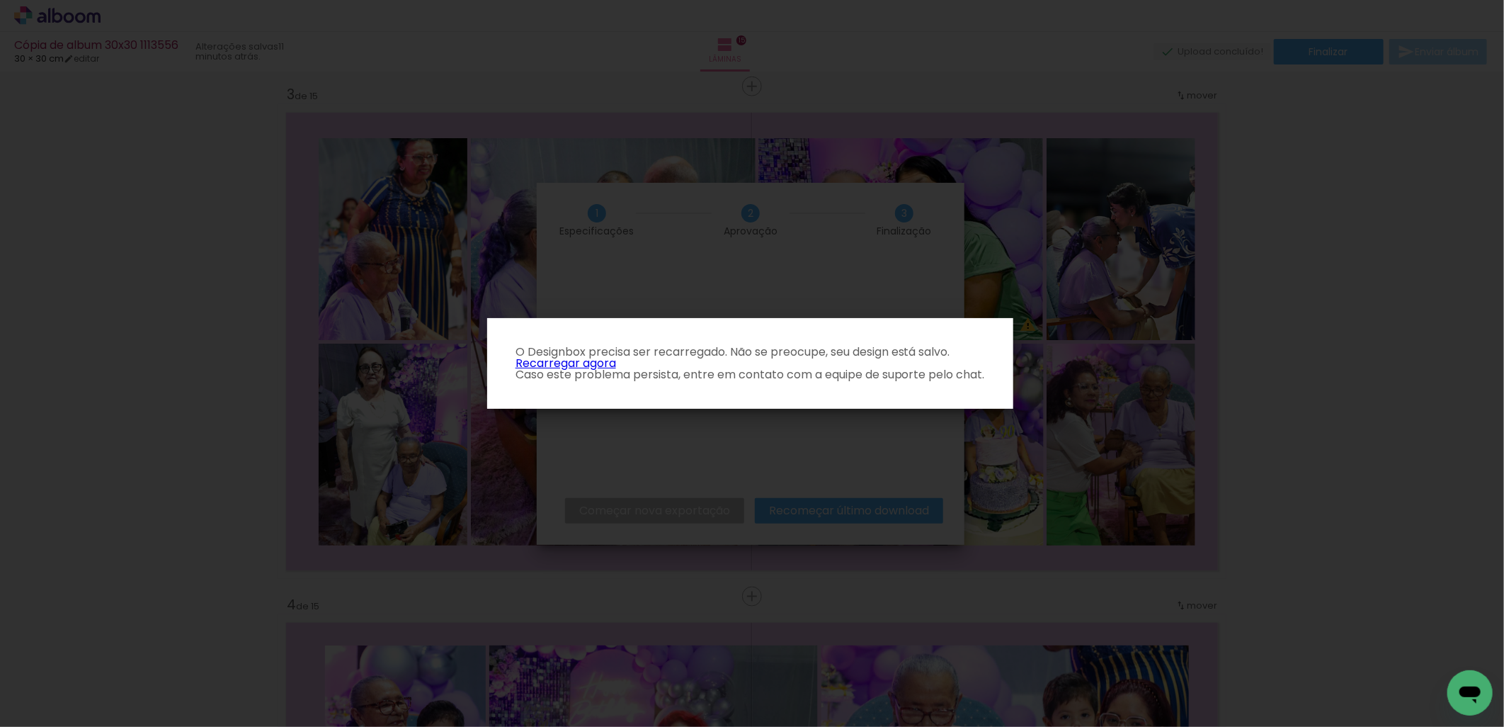
scroll to position [0, 3454]
